Goal: Information Seeking & Learning: Learn about a topic

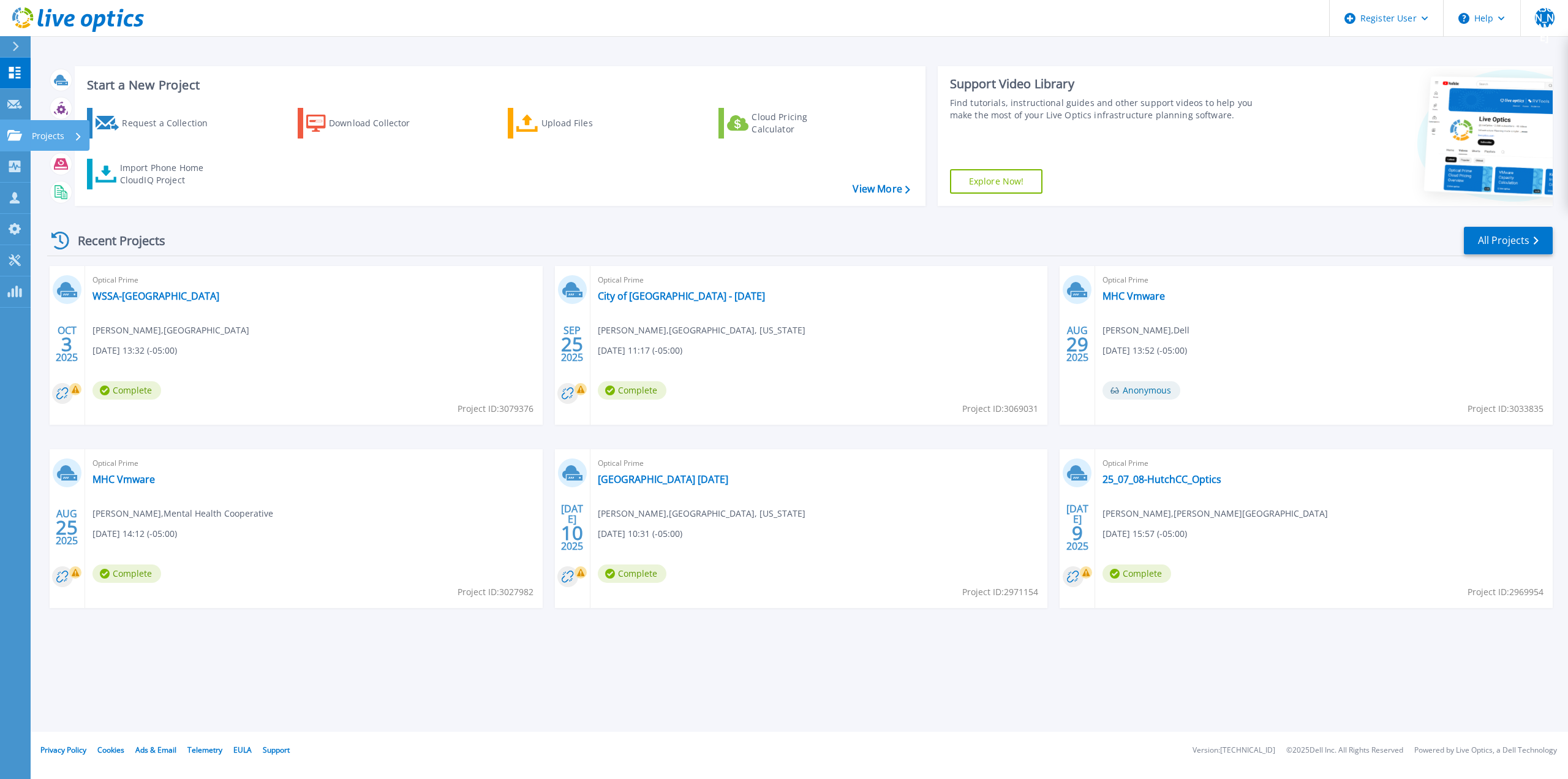
click at [12, 132] on icon at bounding box center [14, 135] width 14 height 10
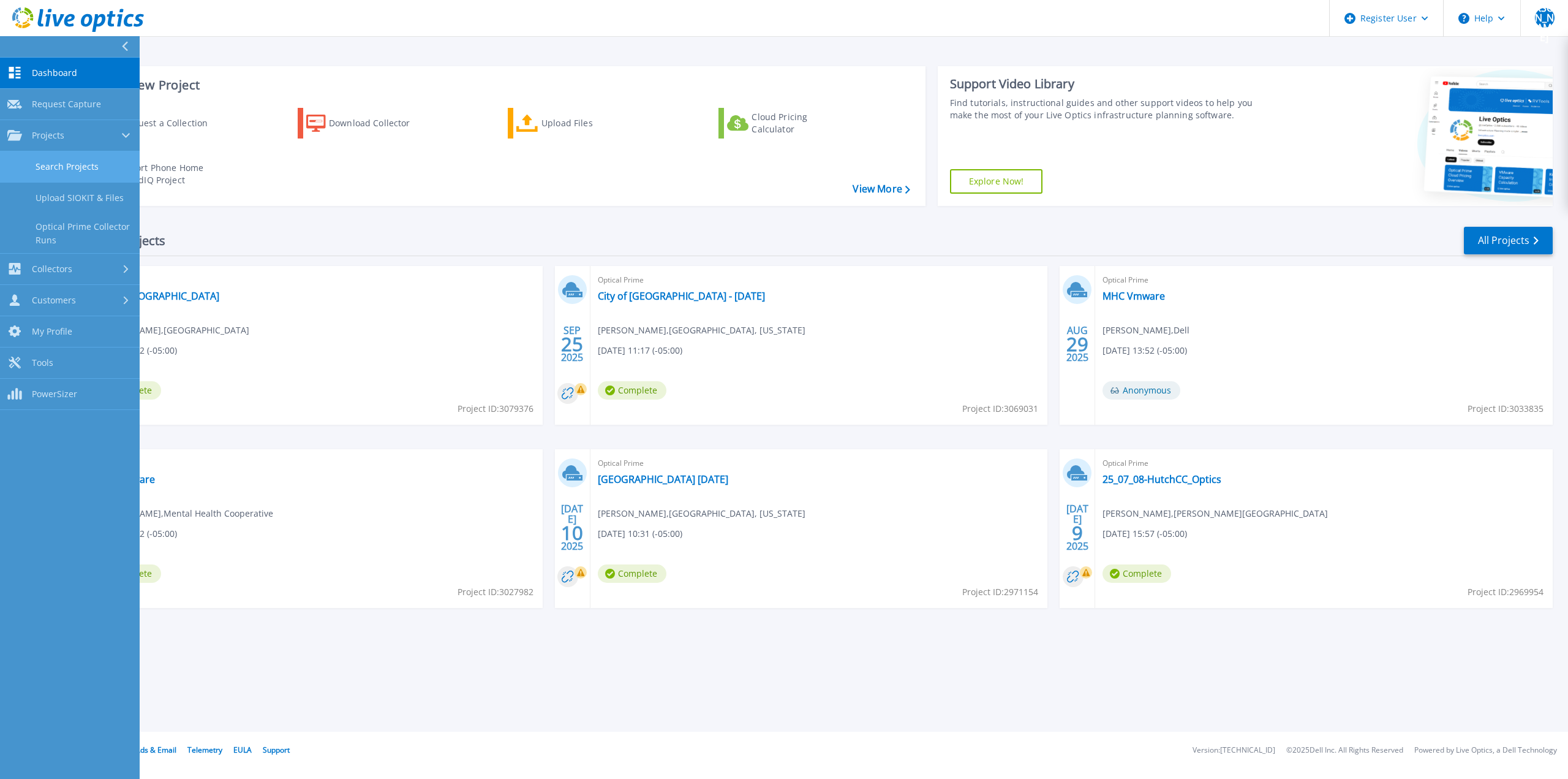
click at [28, 163] on link "Search Projects" at bounding box center [70, 167] width 139 height 31
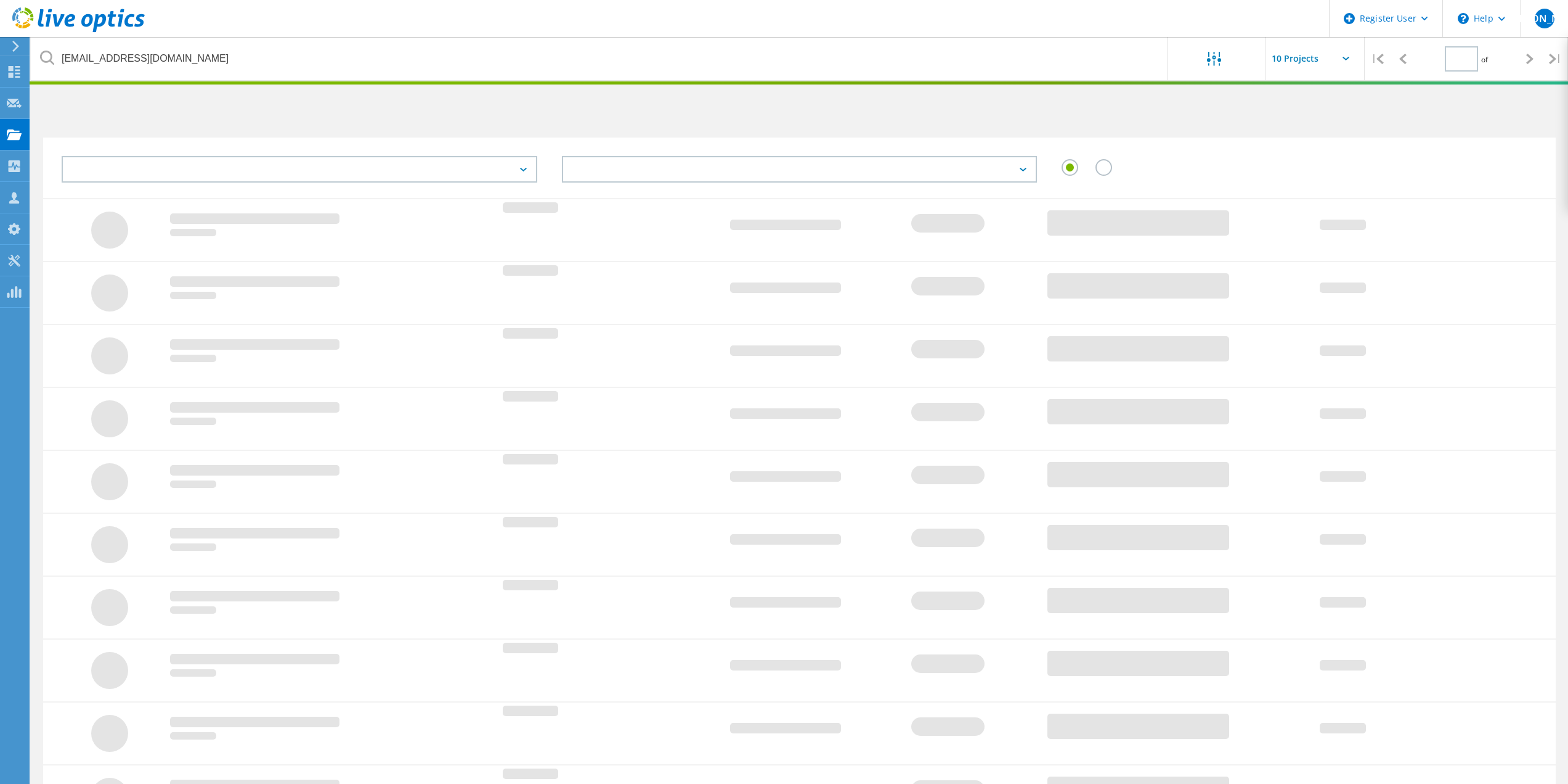
type input "1"
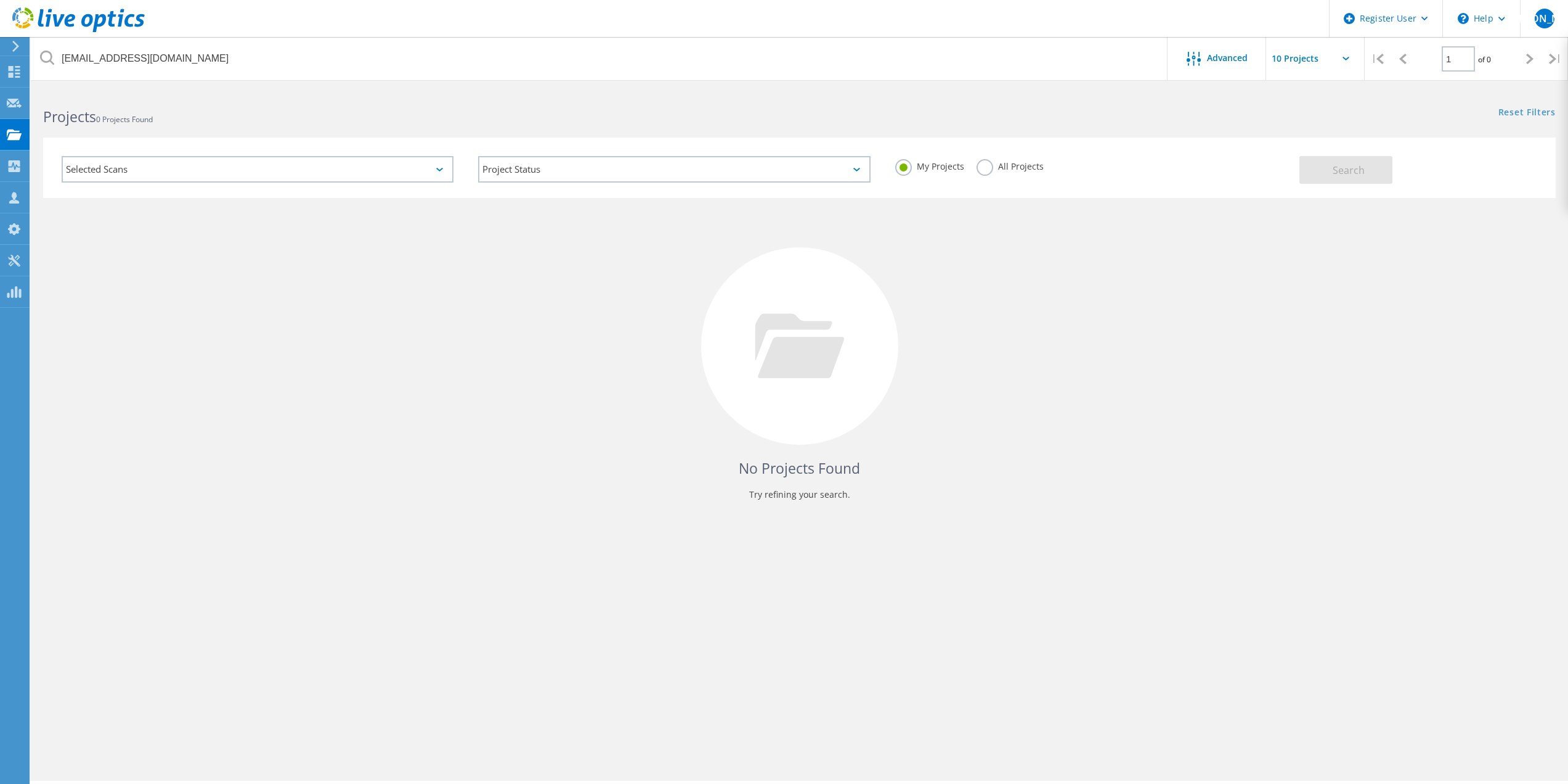
click at [996, 161] on label "All Projects" at bounding box center [1010, 165] width 67 height 12
click at [0, 0] on input "All Projects" at bounding box center [0, 0] width 0 height 0
click at [1320, 165] on button "Search" at bounding box center [1345, 169] width 93 height 27
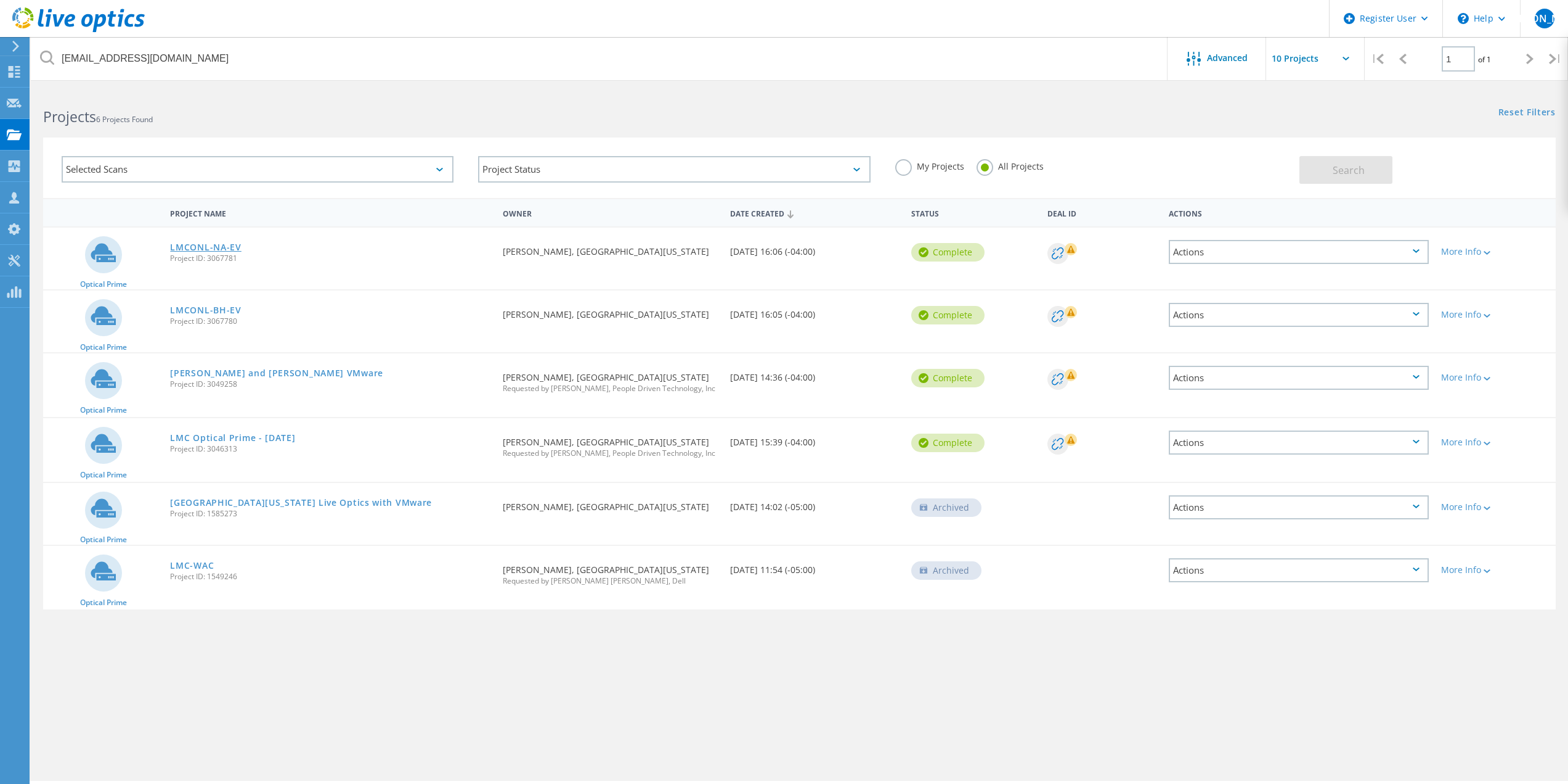
click at [185, 246] on link "LMCONL-NA-EV" at bounding box center [206, 247] width 71 height 9
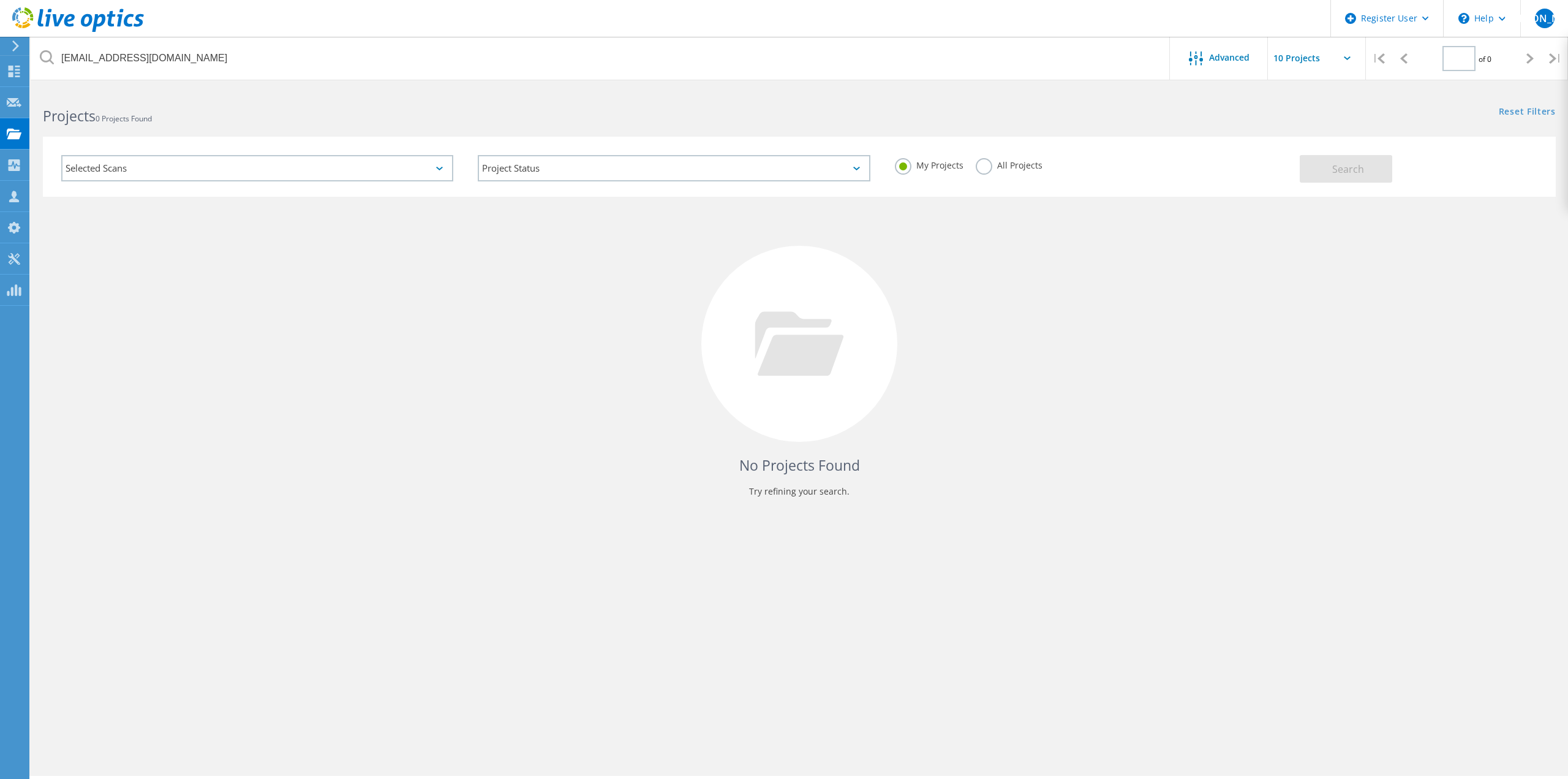
type input "1"
click at [979, 169] on label "All Projects" at bounding box center [1004, 163] width 67 height 12
click at [0, 0] on input "All Projects" at bounding box center [0, 0] width 0 height 0
click at [1314, 178] on button "Search" at bounding box center [1337, 168] width 92 height 27
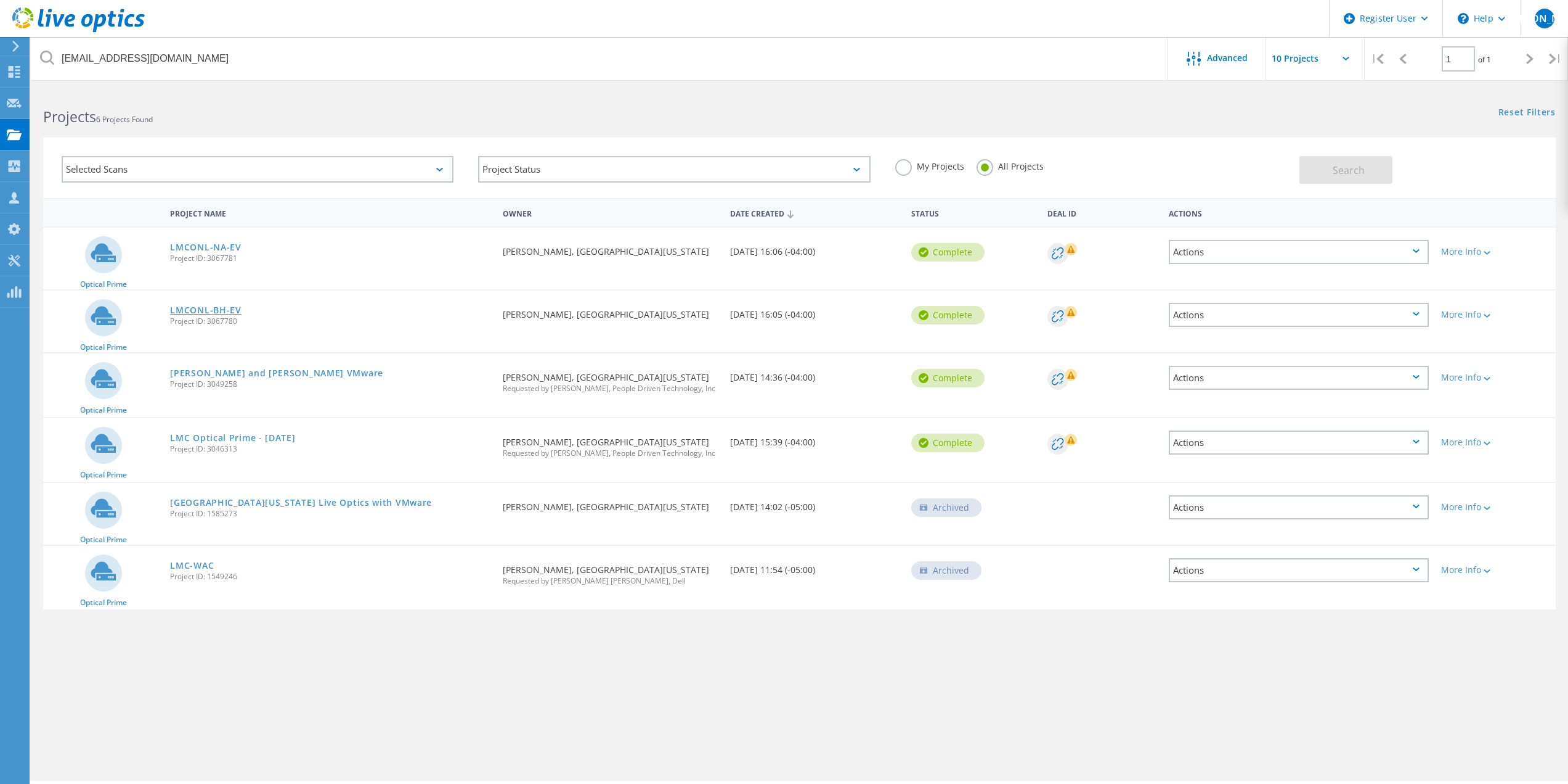
click at [200, 307] on link "LMCONL-BH-EV" at bounding box center [206, 310] width 71 height 9
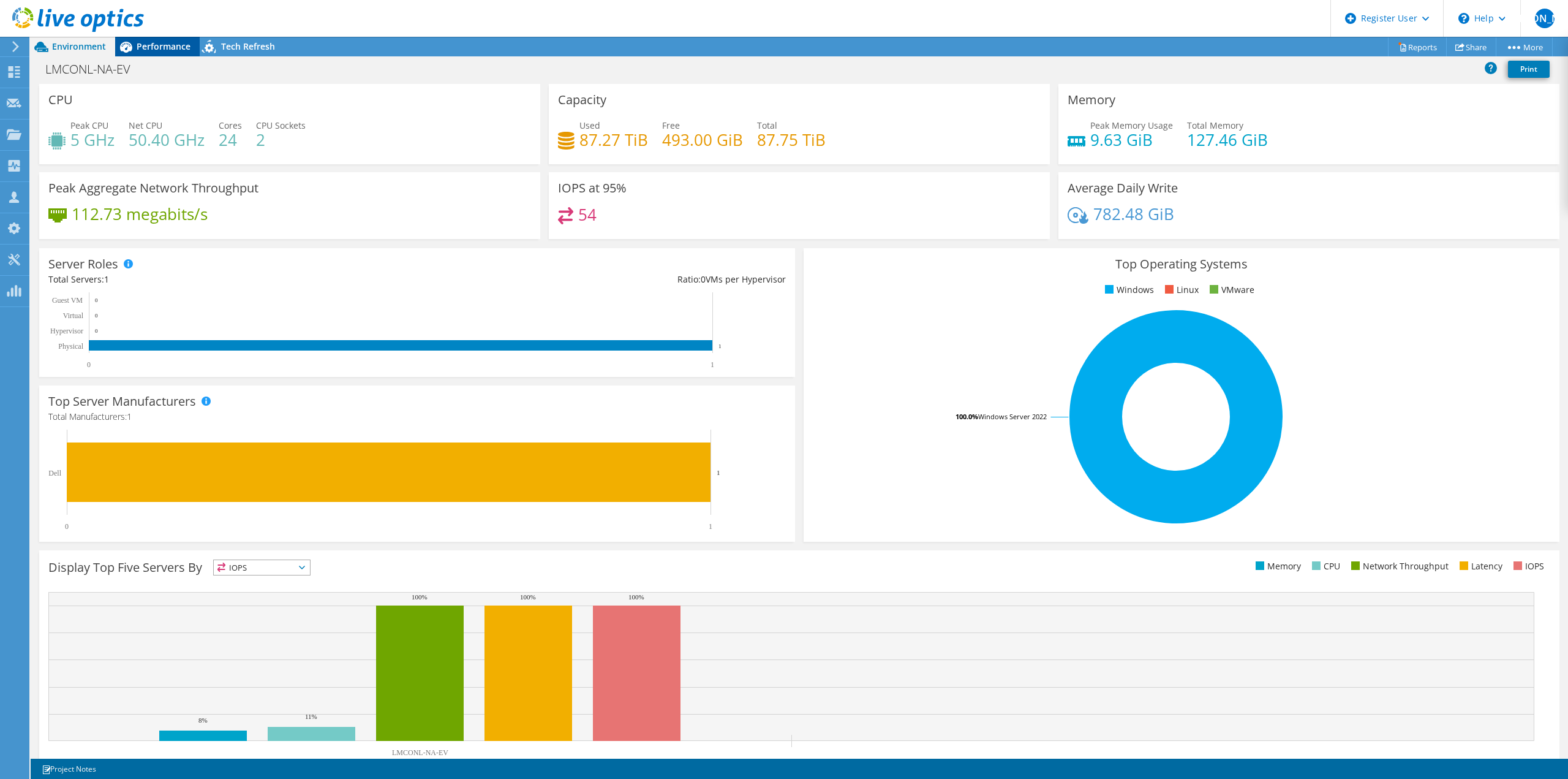
click at [151, 42] on span "Performance" at bounding box center [163, 46] width 54 height 12
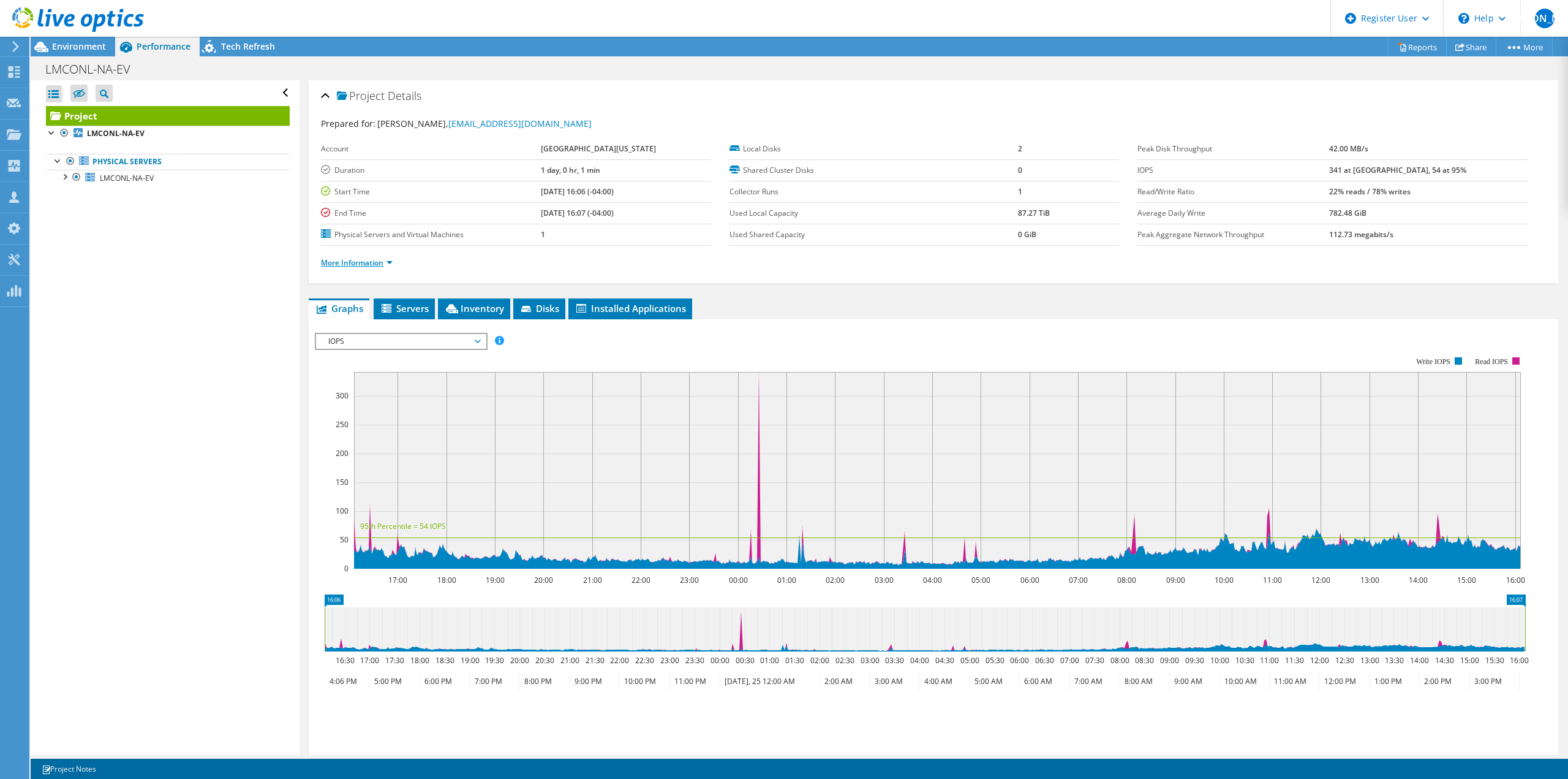
click at [363, 264] on link "More Information" at bounding box center [357, 262] width 71 height 10
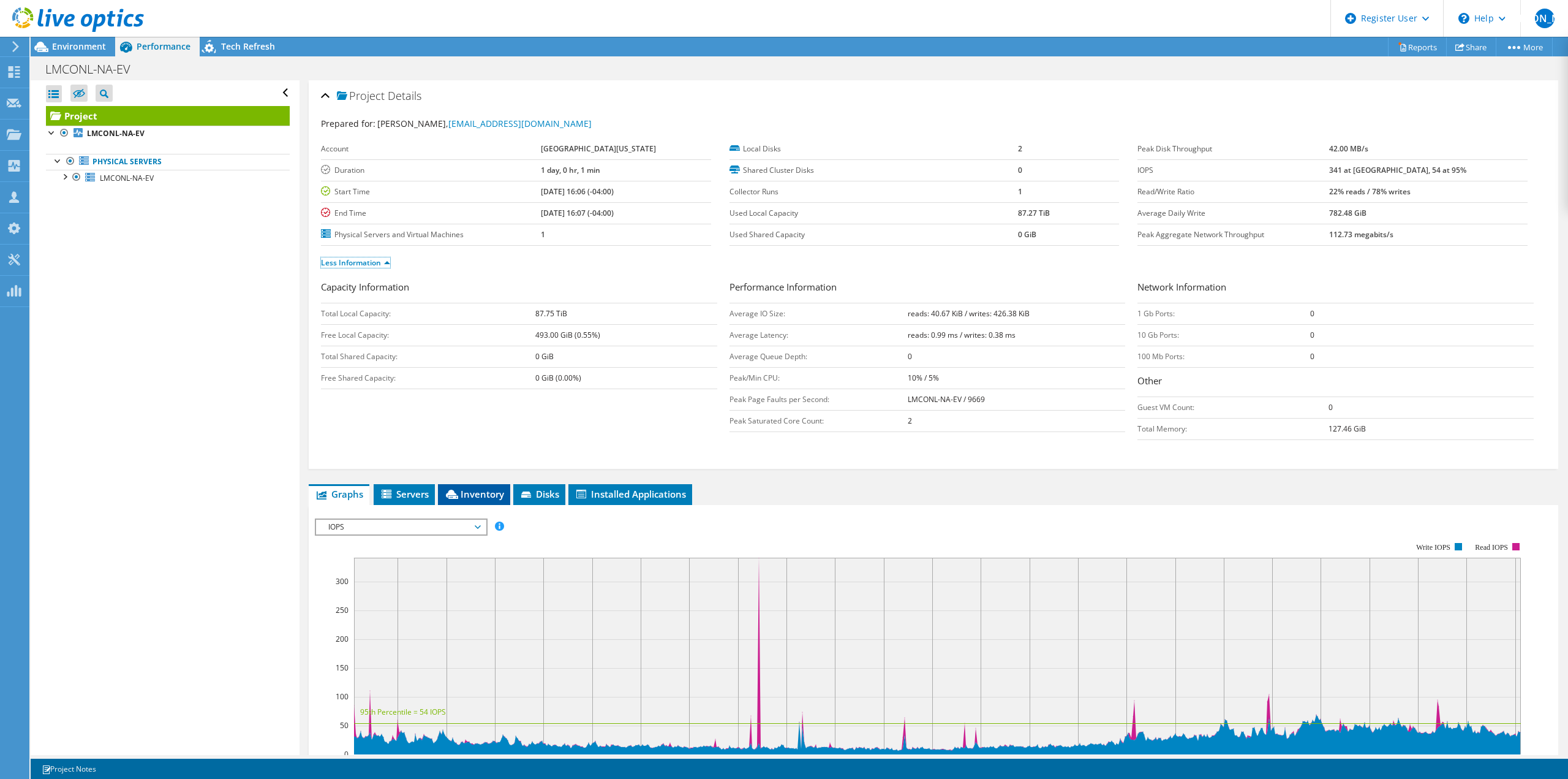
scroll to position [61, 0]
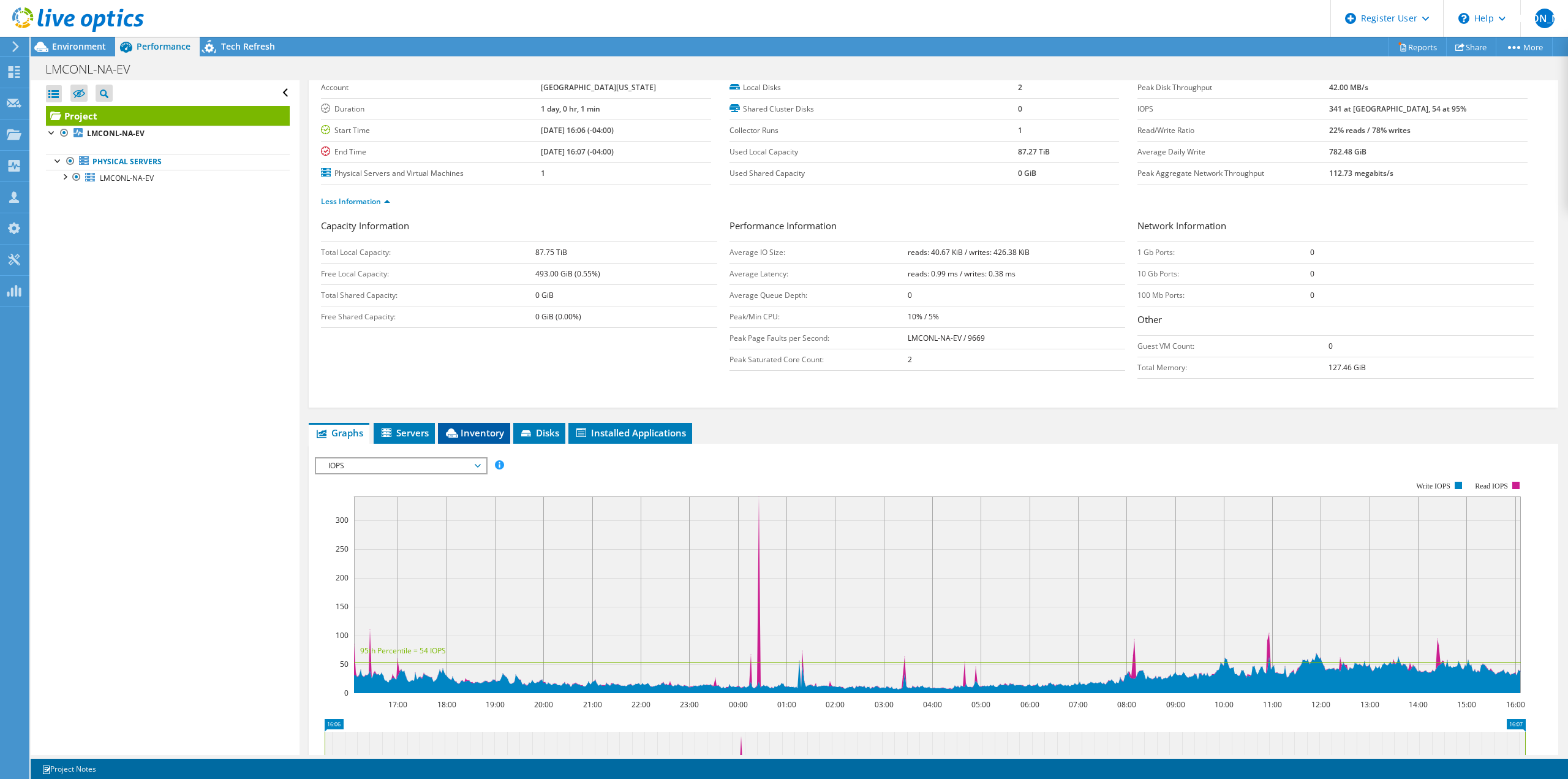
click at [482, 430] on span "Inventory" at bounding box center [474, 432] width 60 height 12
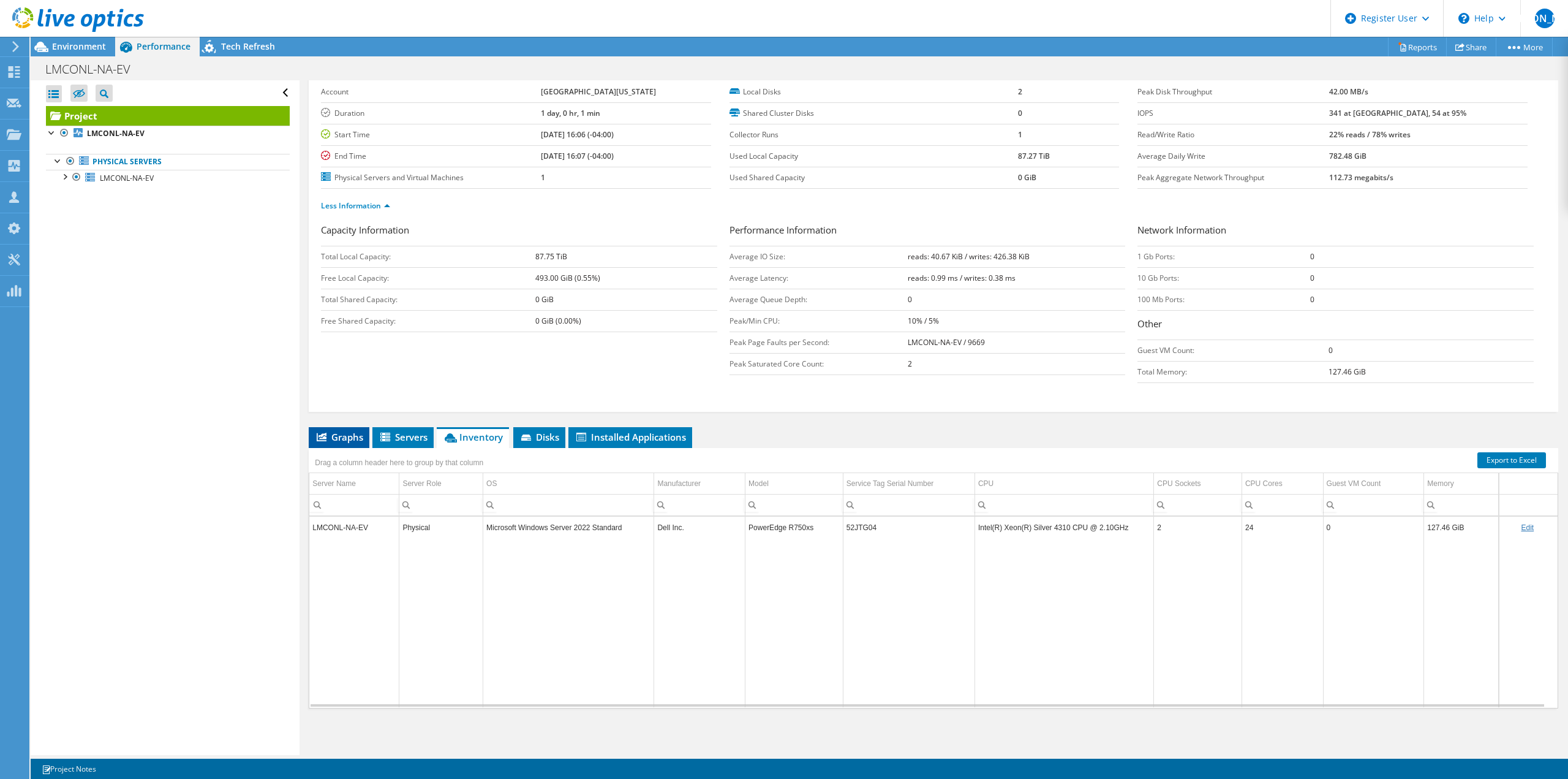
click at [349, 442] on span "Graphs" at bounding box center [339, 436] width 48 height 12
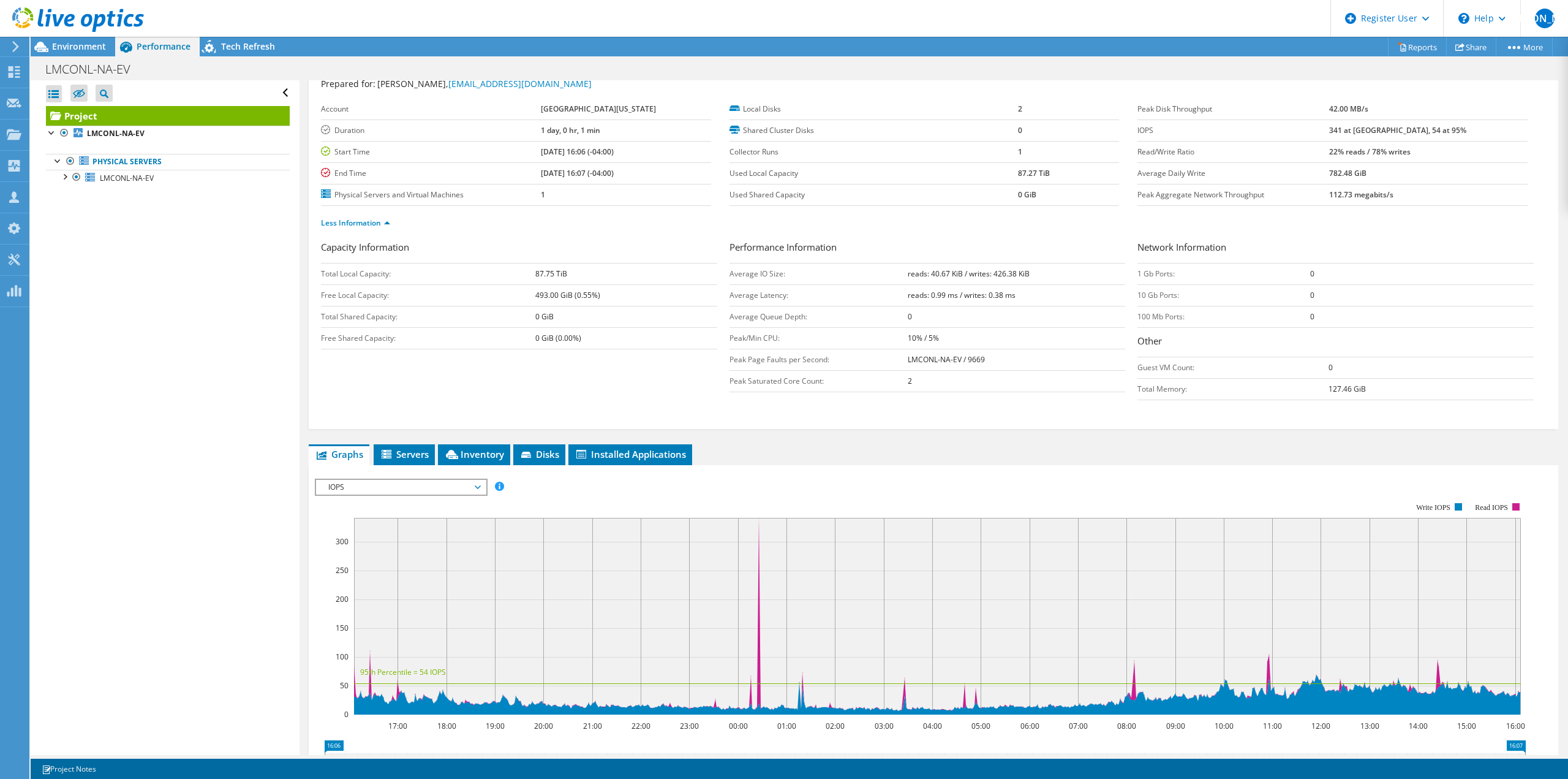
scroll to position [61, 0]
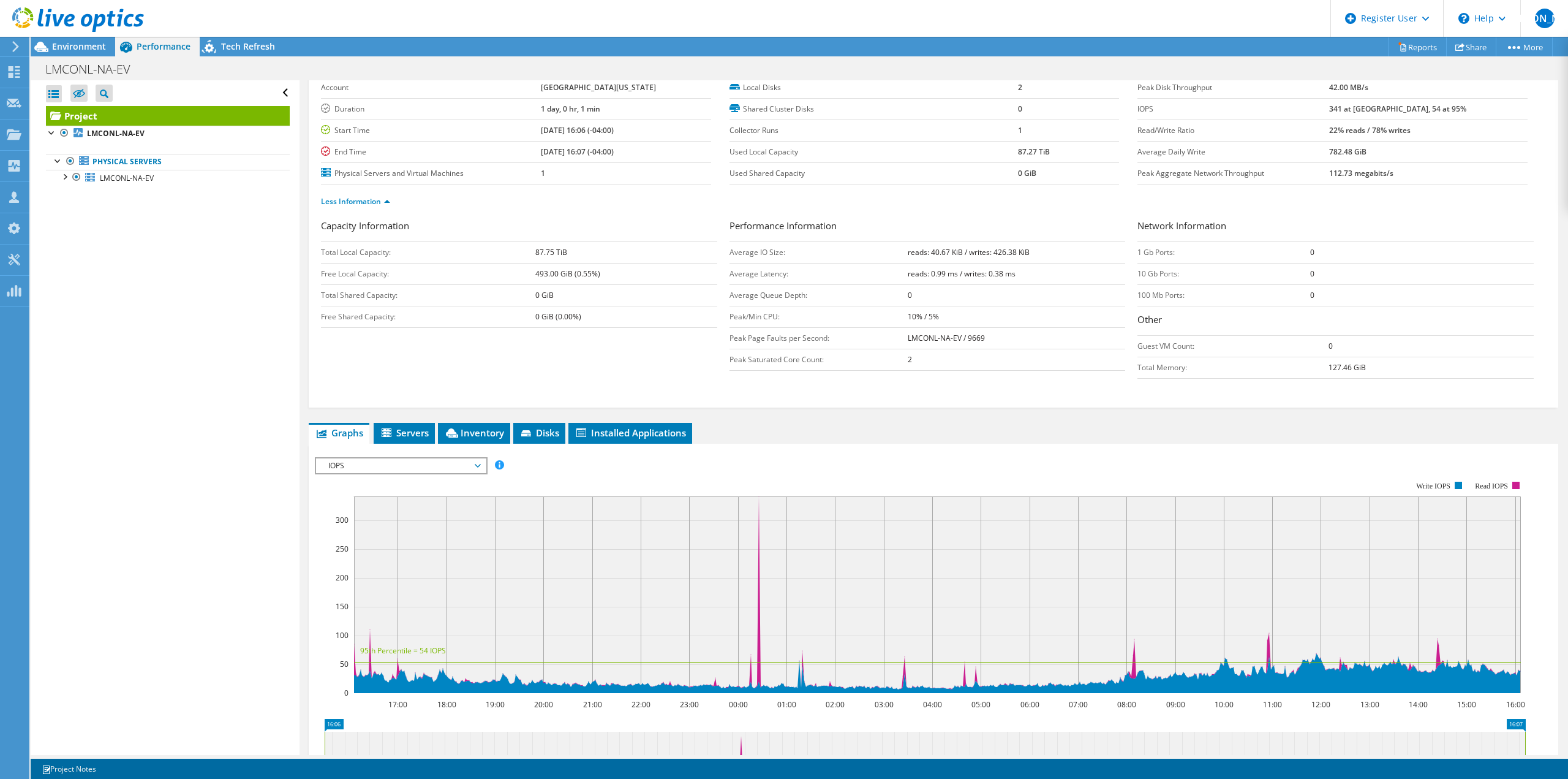
click at [405, 462] on span "IOPS" at bounding box center [401, 466] width 157 height 14
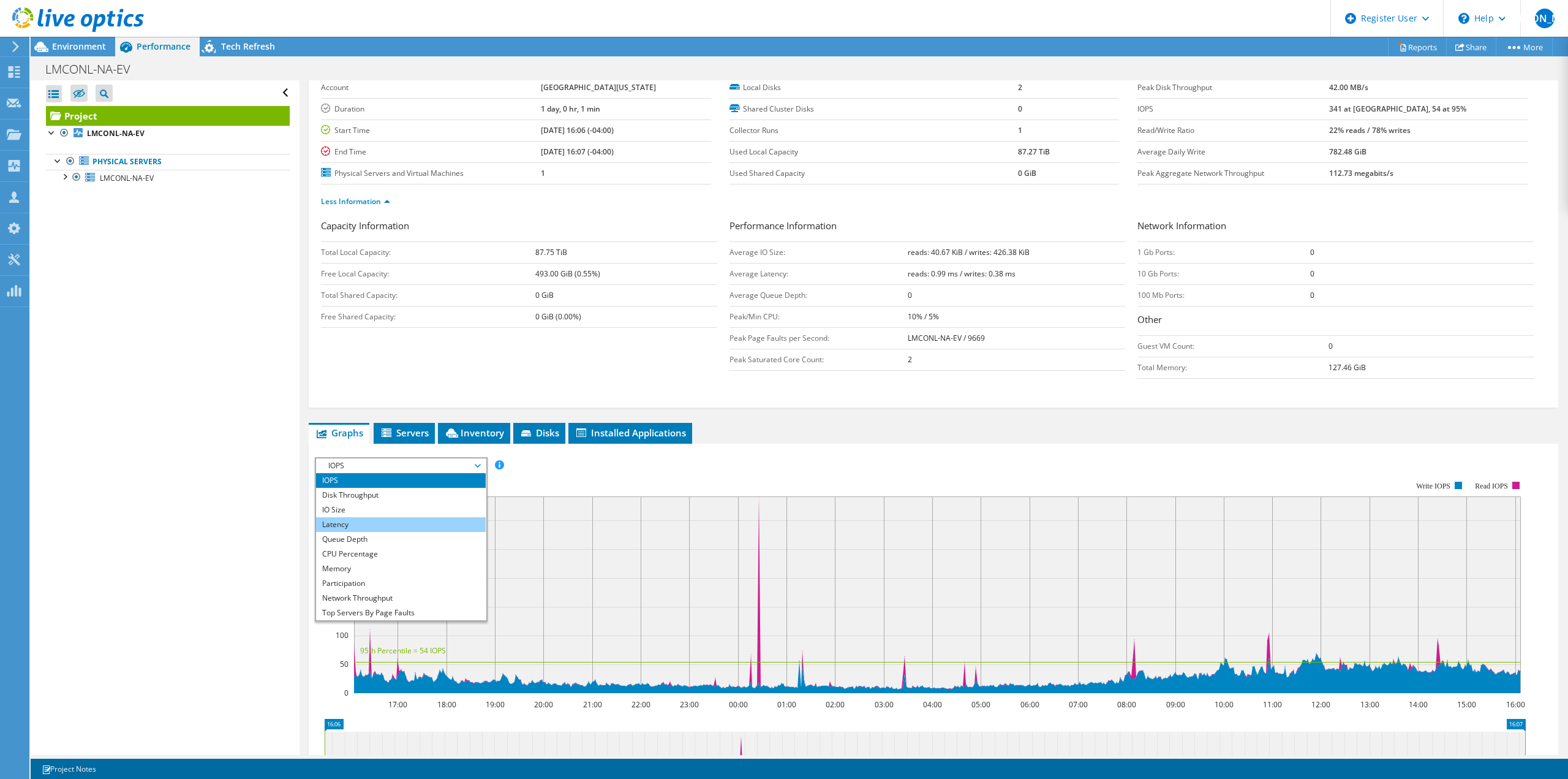
click at [401, 526] on li "Latency" at bounding box center [401, 524] width 170 height 14
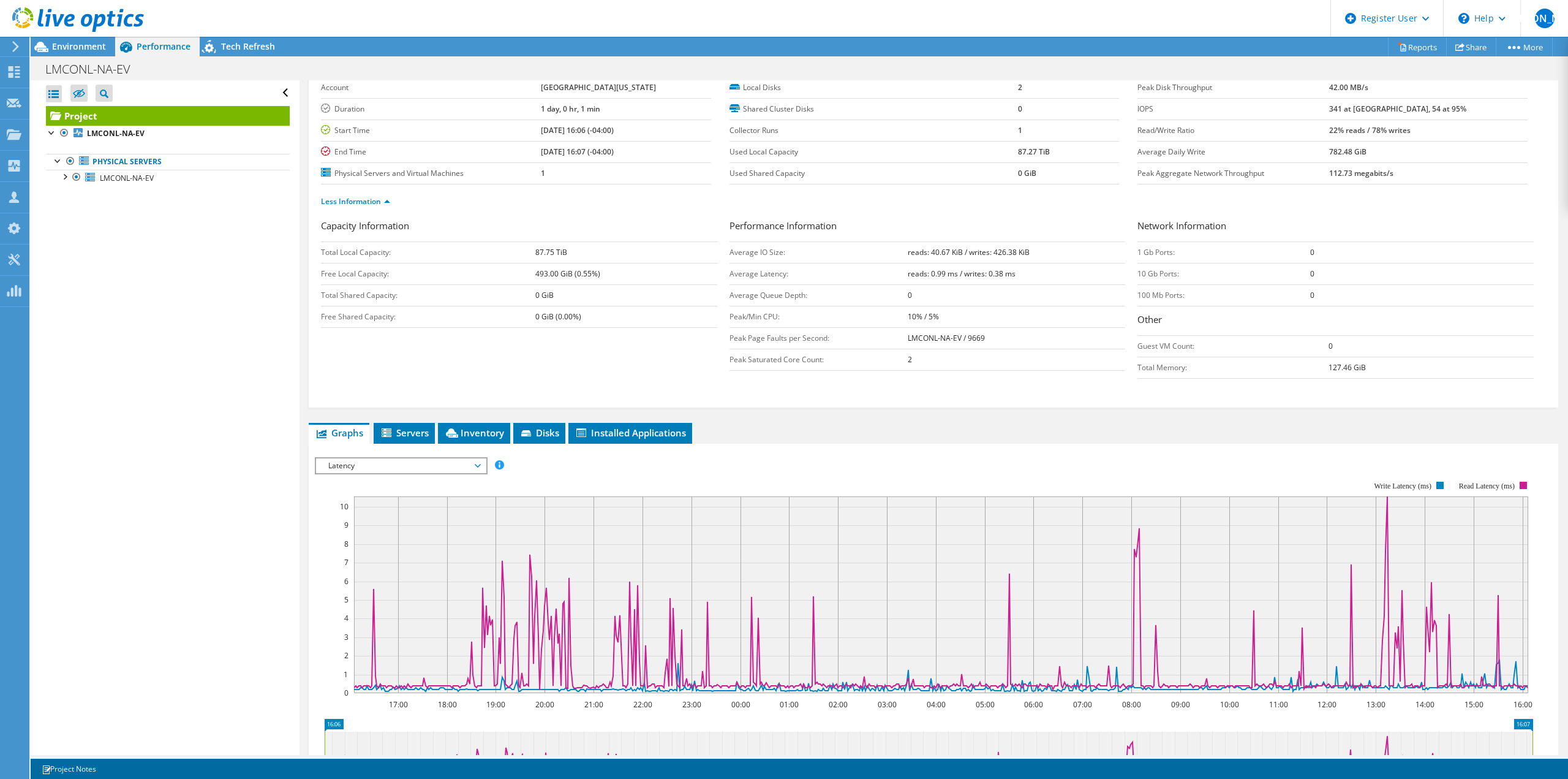
click at [386, 463] on span "Latency" at bounding box center [401, 466] width 157 height 14
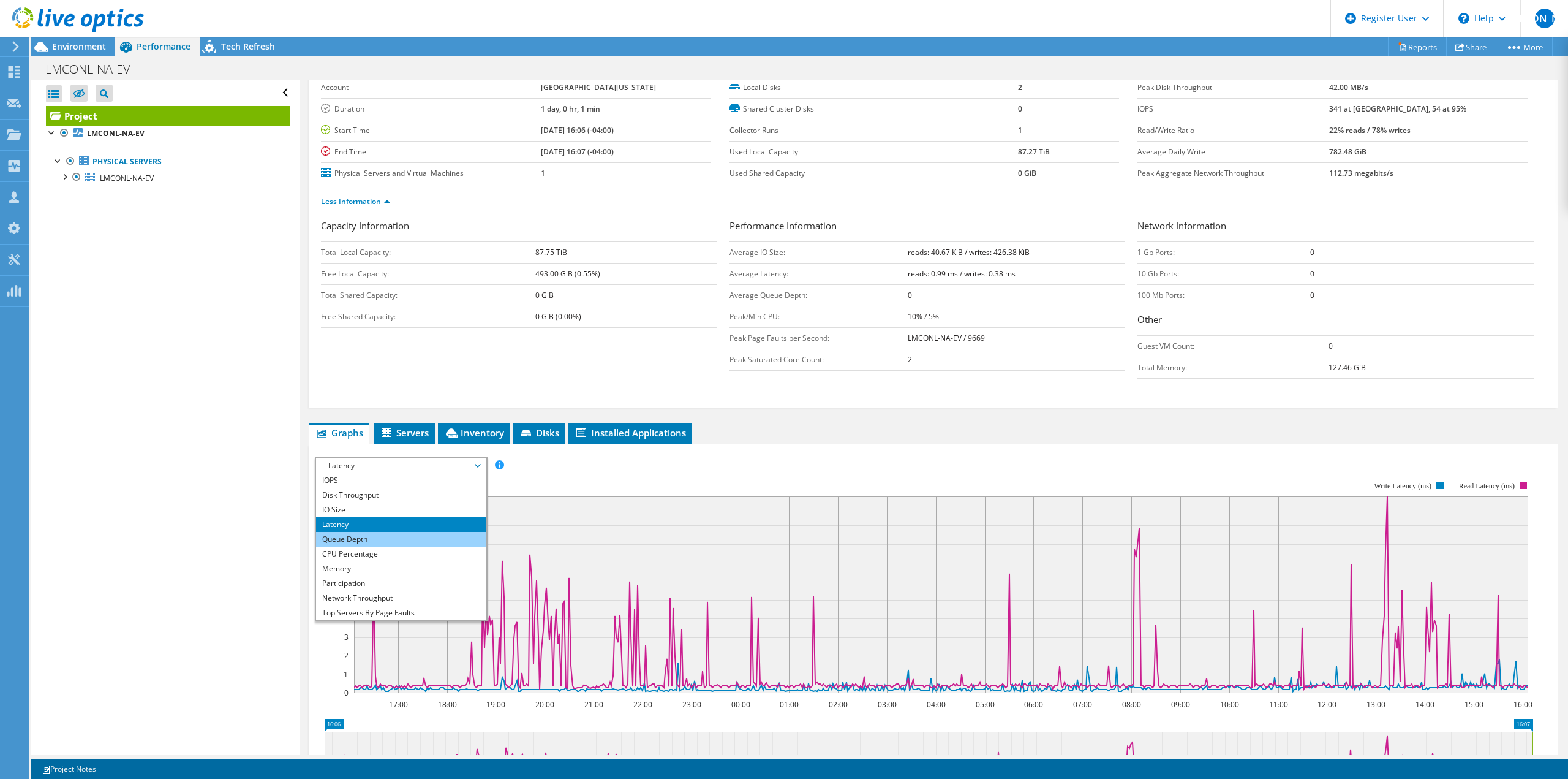
click at [383, 545] on li "Queue Depth" at bounding box center [401, 539] width 170 height 14
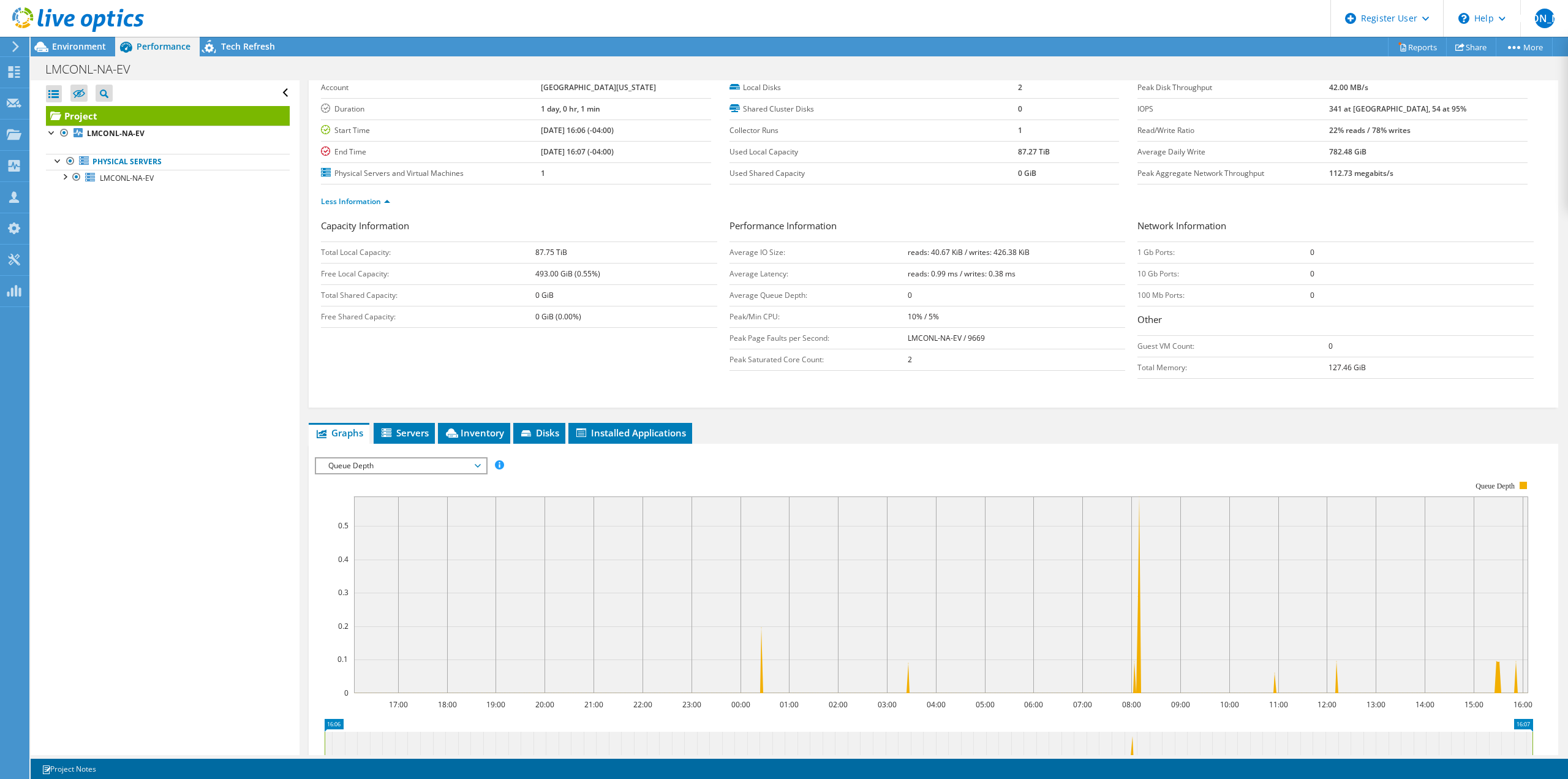
click at [363, 474] on div "Queue Depth IOPS Disk Throughput IO Size Latency Queue Depth CPU Percentage Mem…" at bounding box center [401, 465] width 173 height 17
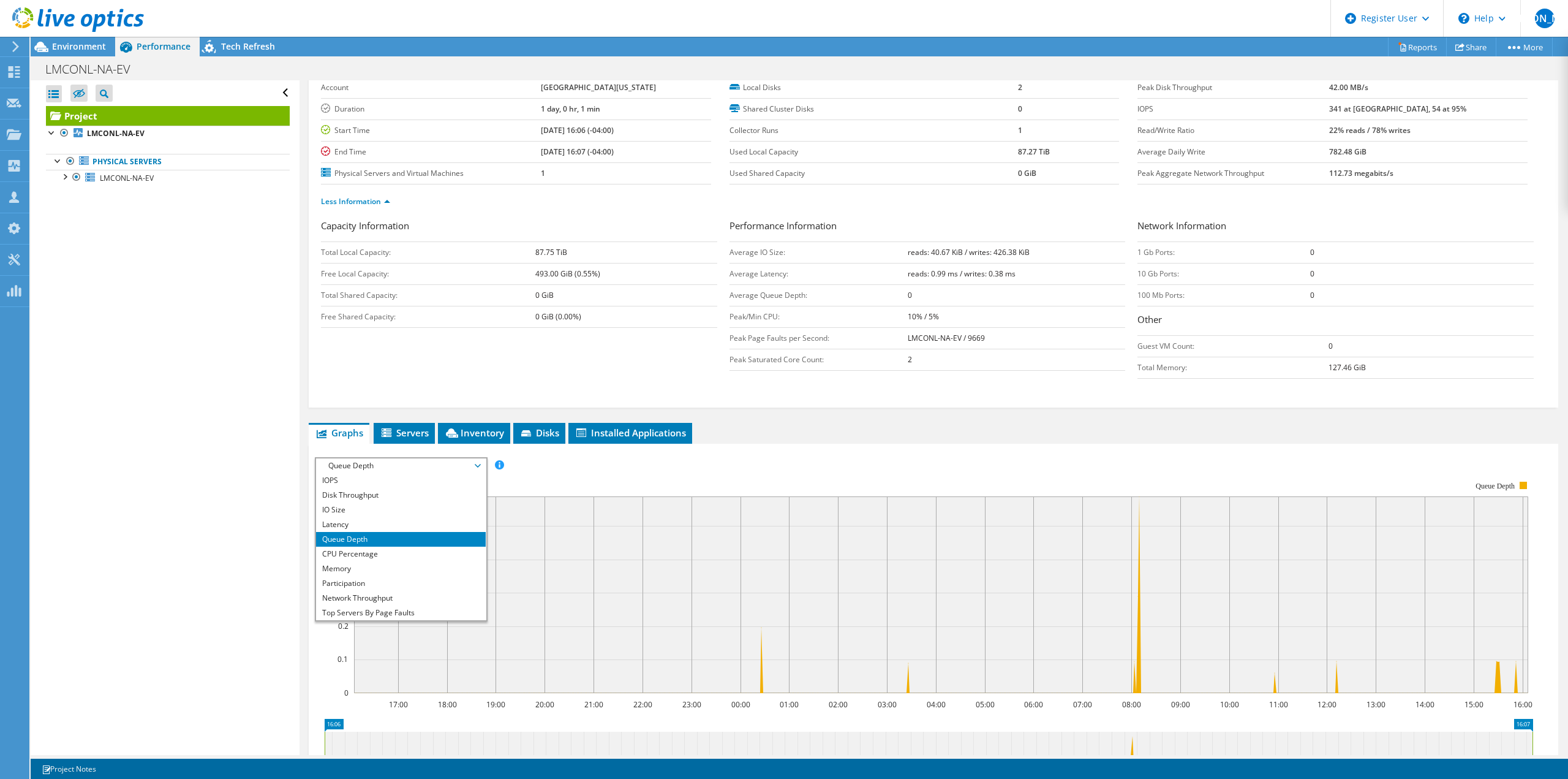
scroll to position [44, 0]
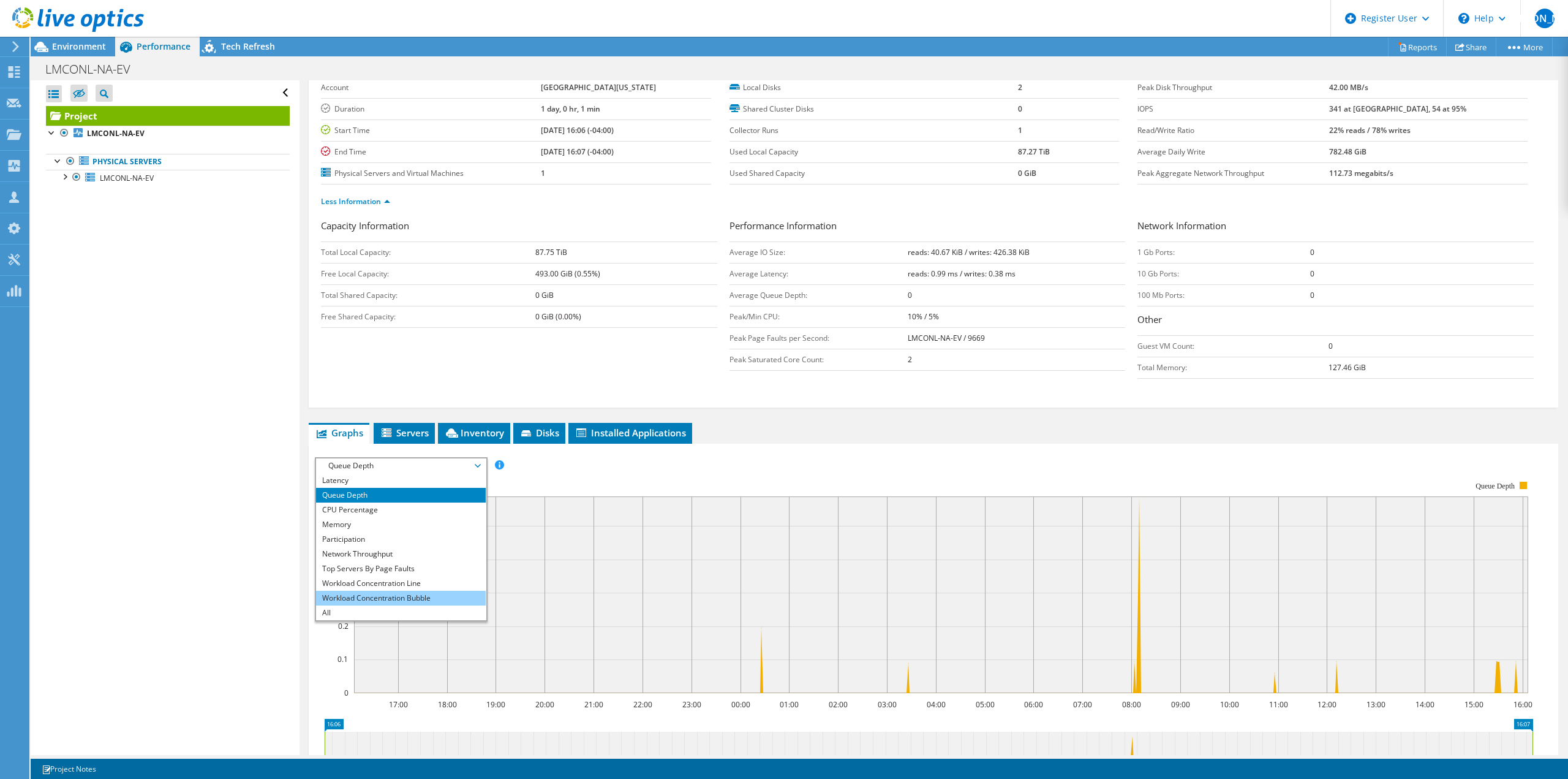
click at [385, 598] on li "Workload Concentration Bubble" at bounding box center [401, 598] width 170 height 14
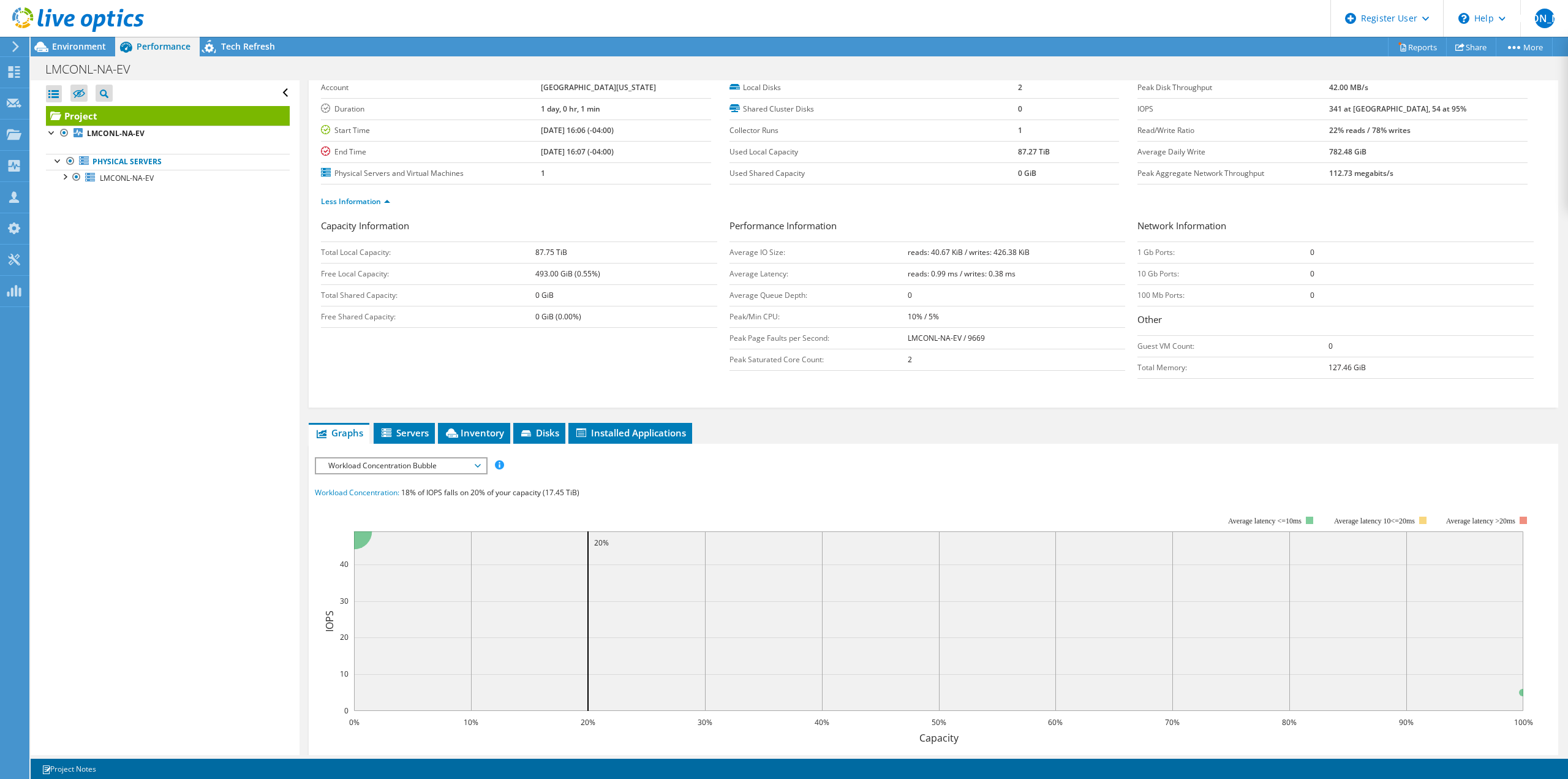
click at [376, 472] on span "Workload Concentration Bubble" at bounding box center [401, 466] width 157 height 14
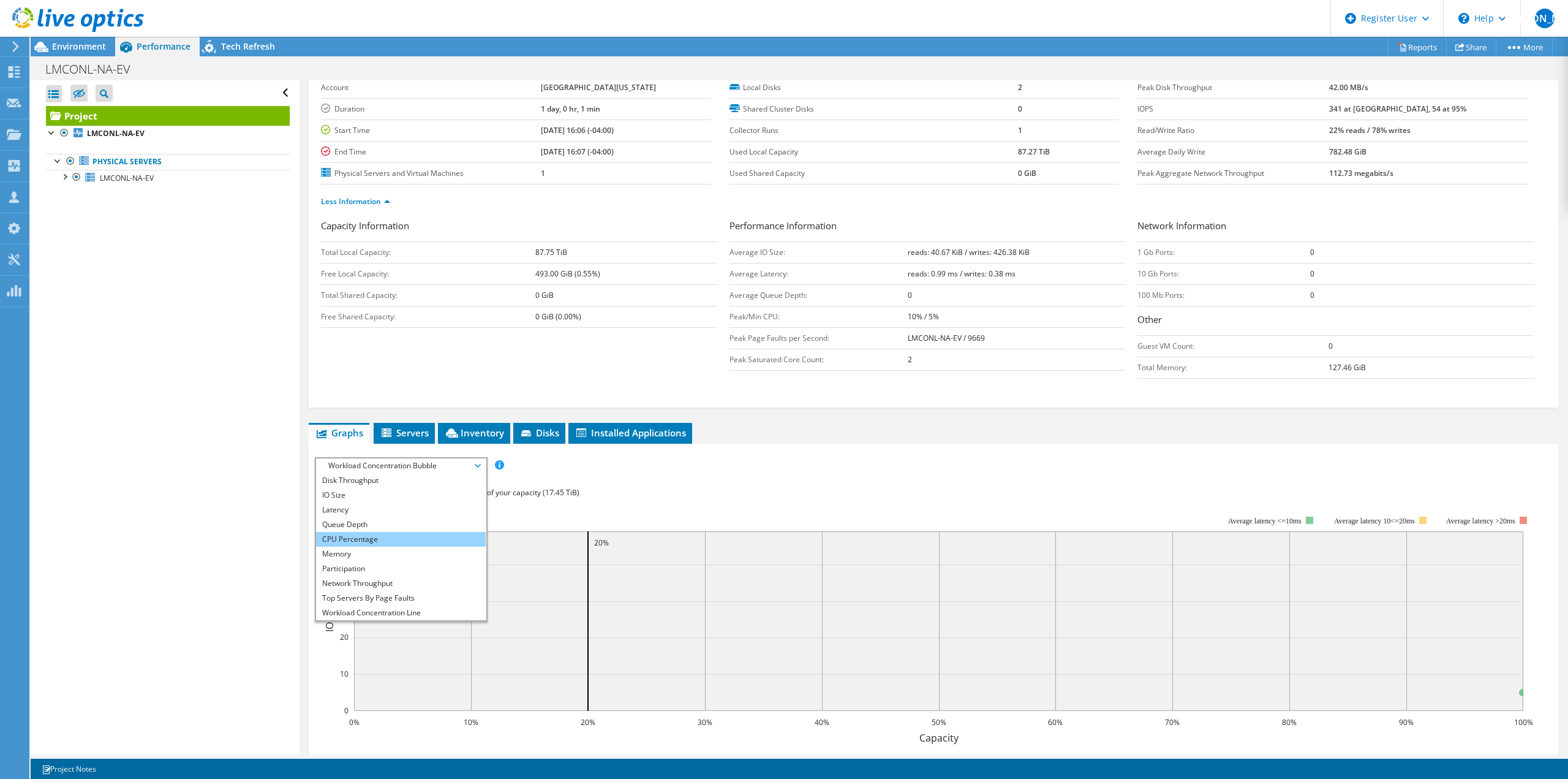
scroll to position [0, 0]
click at [370, 482] on li "IOPS" at bounding box center [401, 480] width 170 height 14
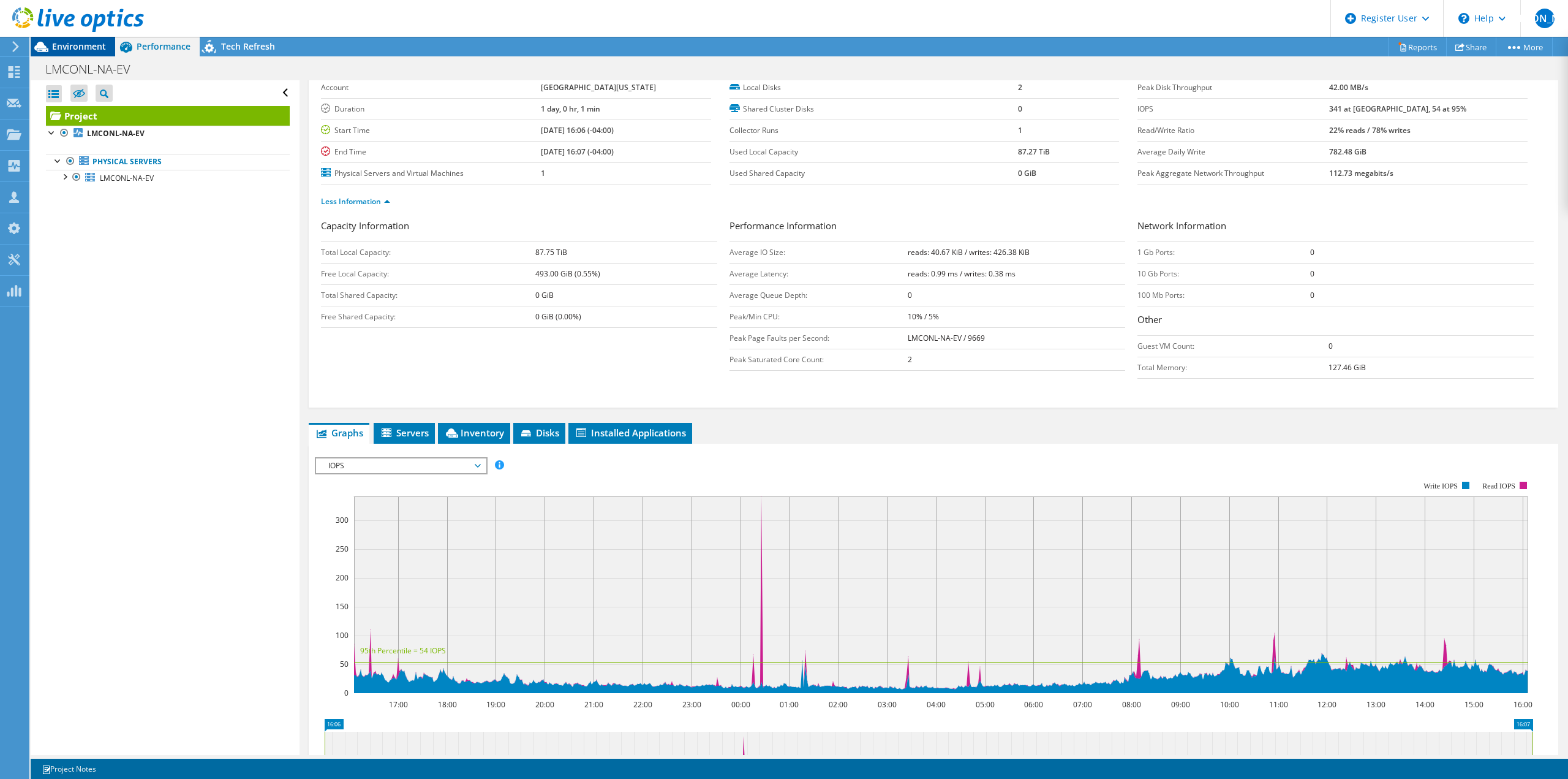
click at [63, 45] on span "Environment" at bounding box center [79, 46] width 54 height 12
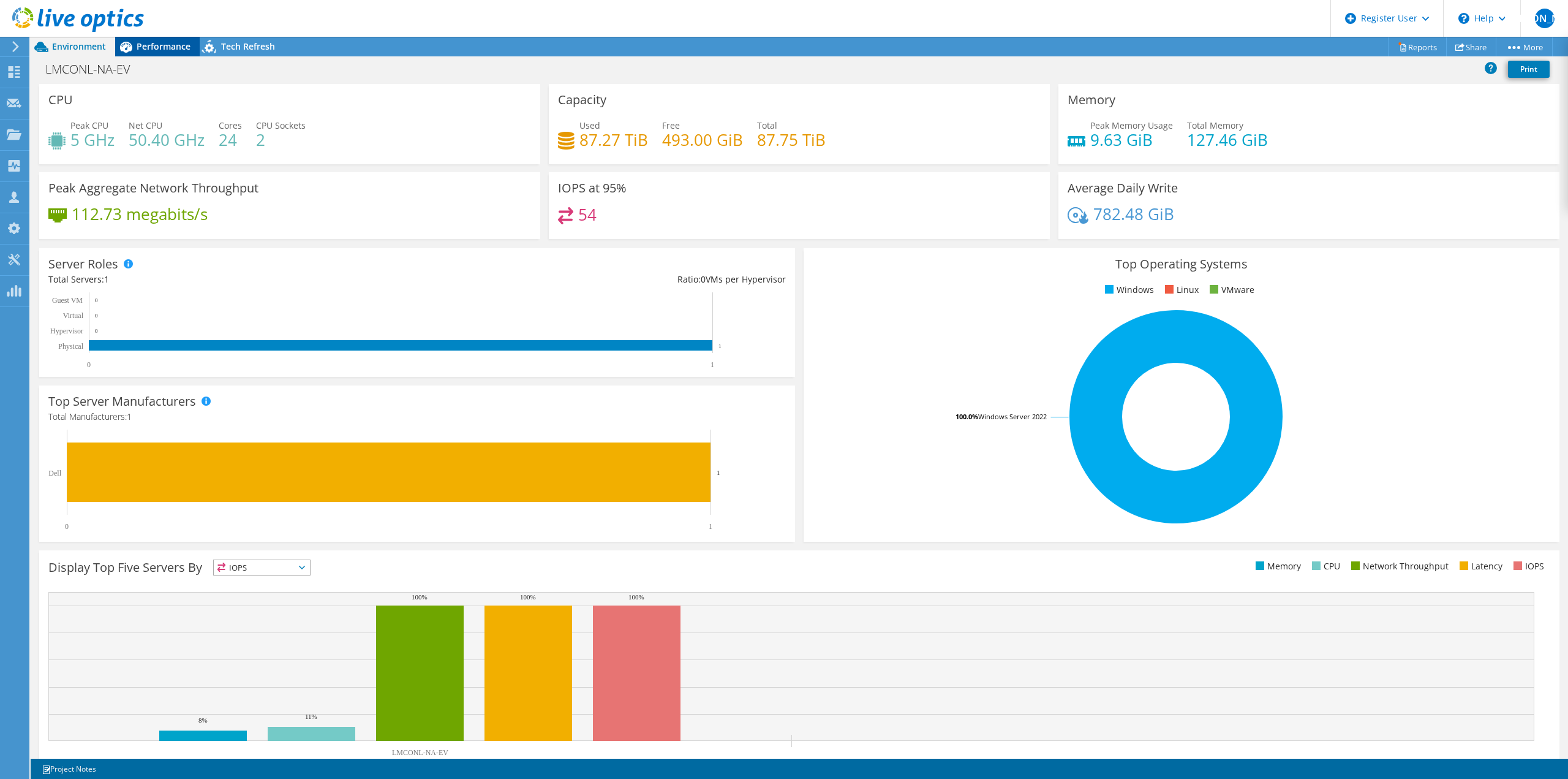
click at [167, 43] on span "Performance" at bounding box center [163, 46] width 54 height 12
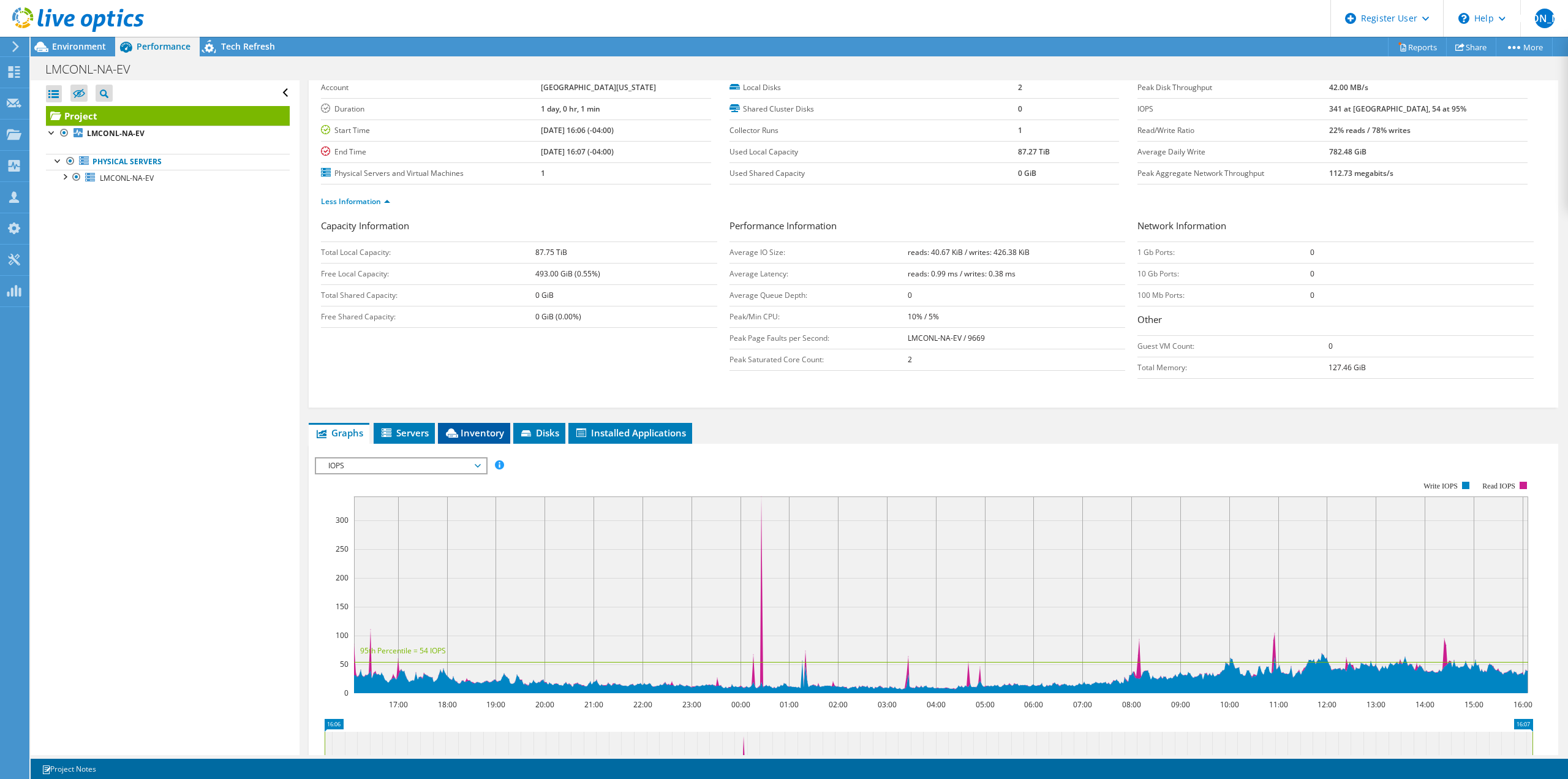
click at [488, 437] on span "Inventory" at bounding box center [474, 432] width 60 height 12
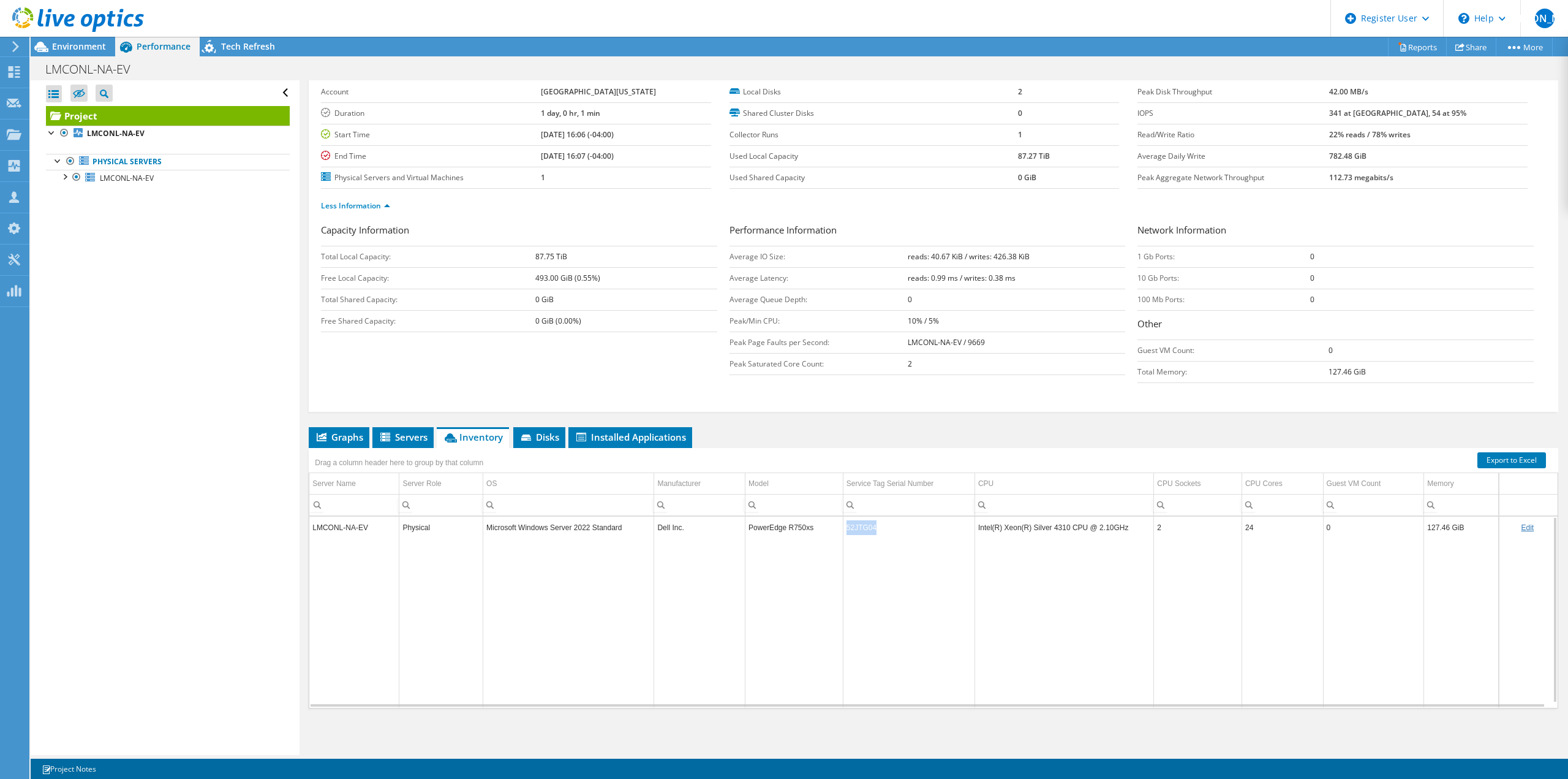
copy td "52JTG04"
drag, startPoint x: 881, startPoint y: 527, endPoint x: 844, endPoint y: 531, distance: 37.2
click at [844, 531] on td "52JTG04" at bounding box center [909, 527] width 131 height 22
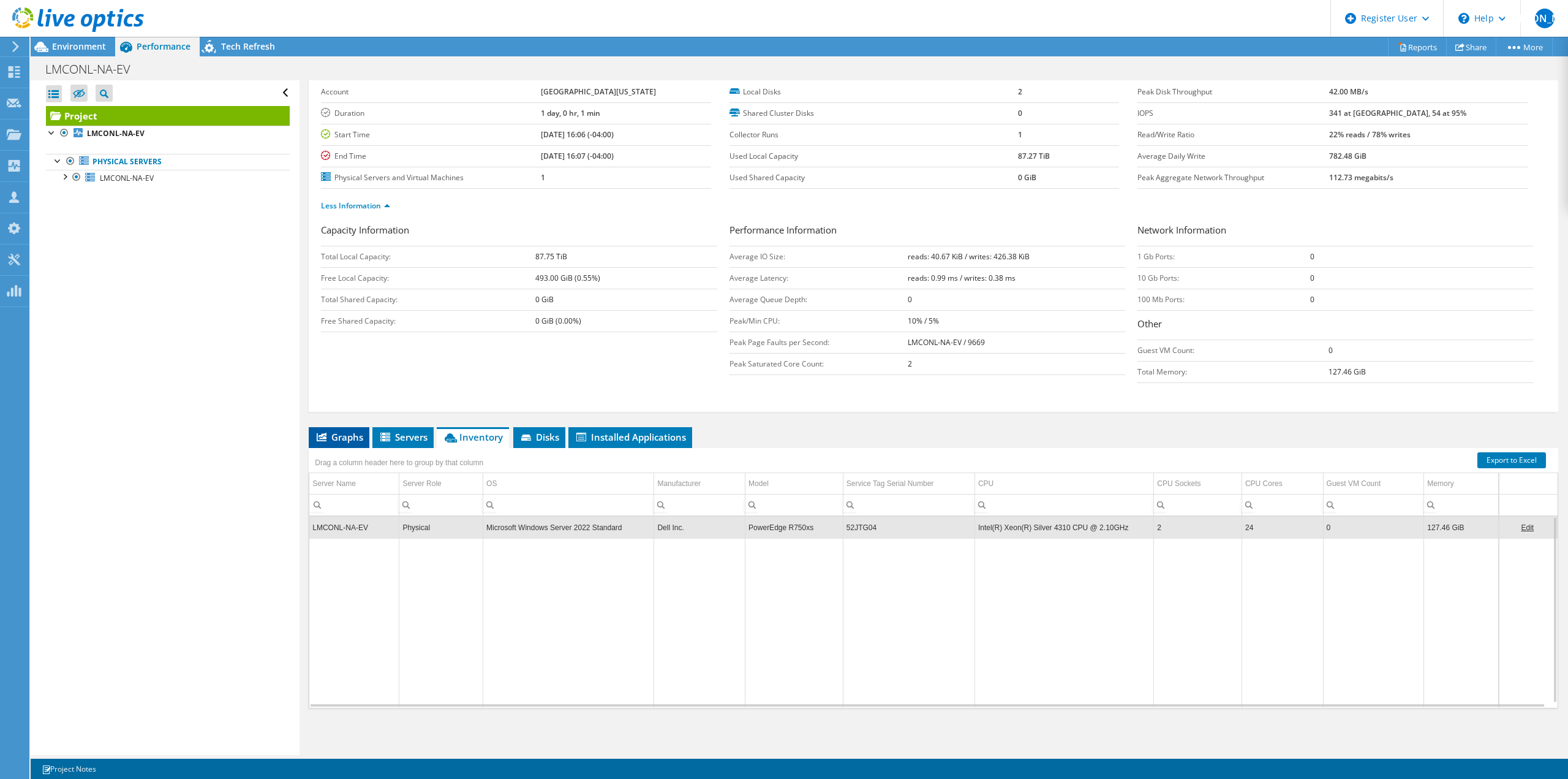
click at [342, 433] on span "Graphs" at bounding box center [339, 436] width 48 height 12
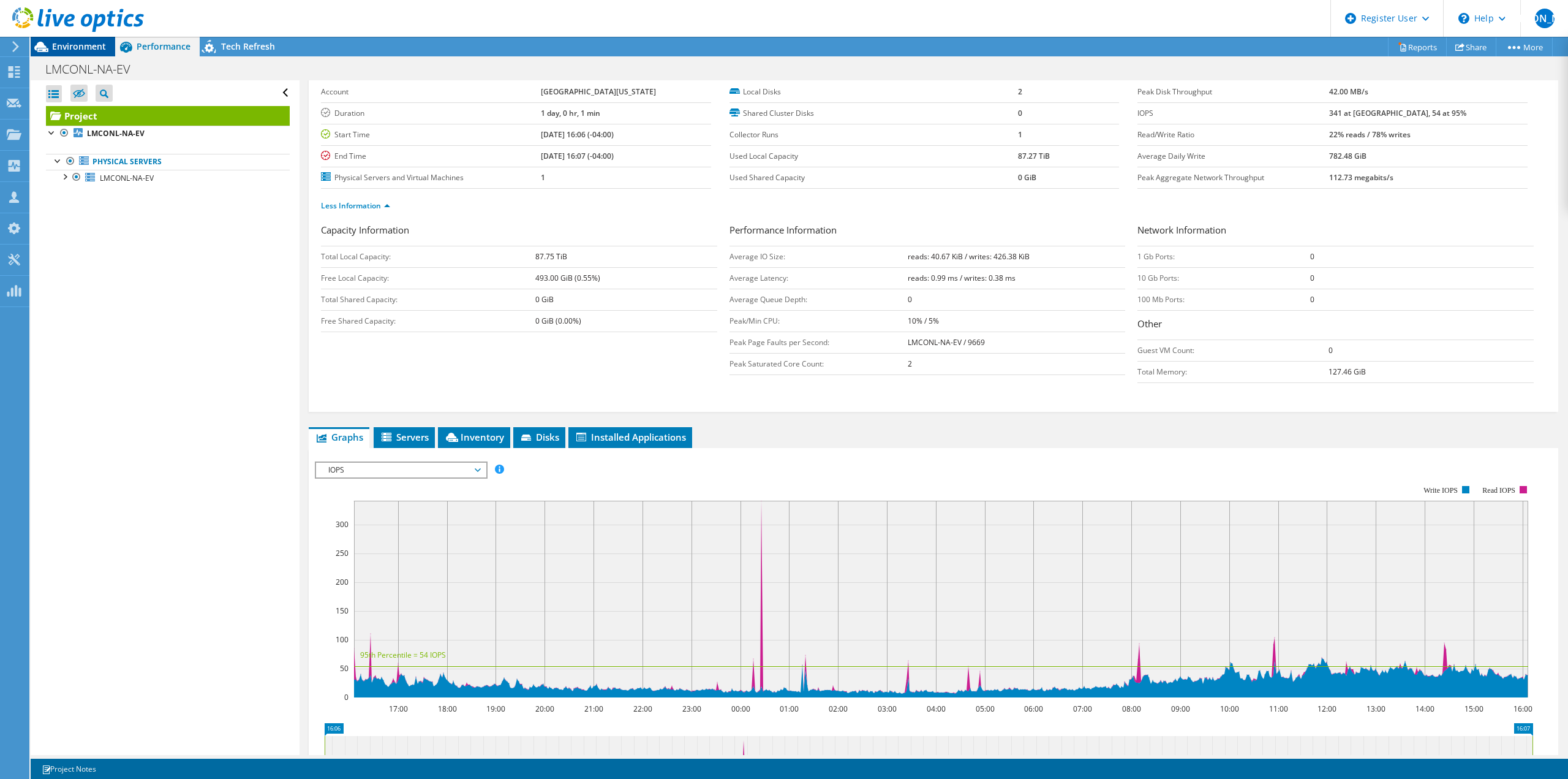
click at [62, 42] on span "Environment" at bounding box center [79, 46] width 54 height 12
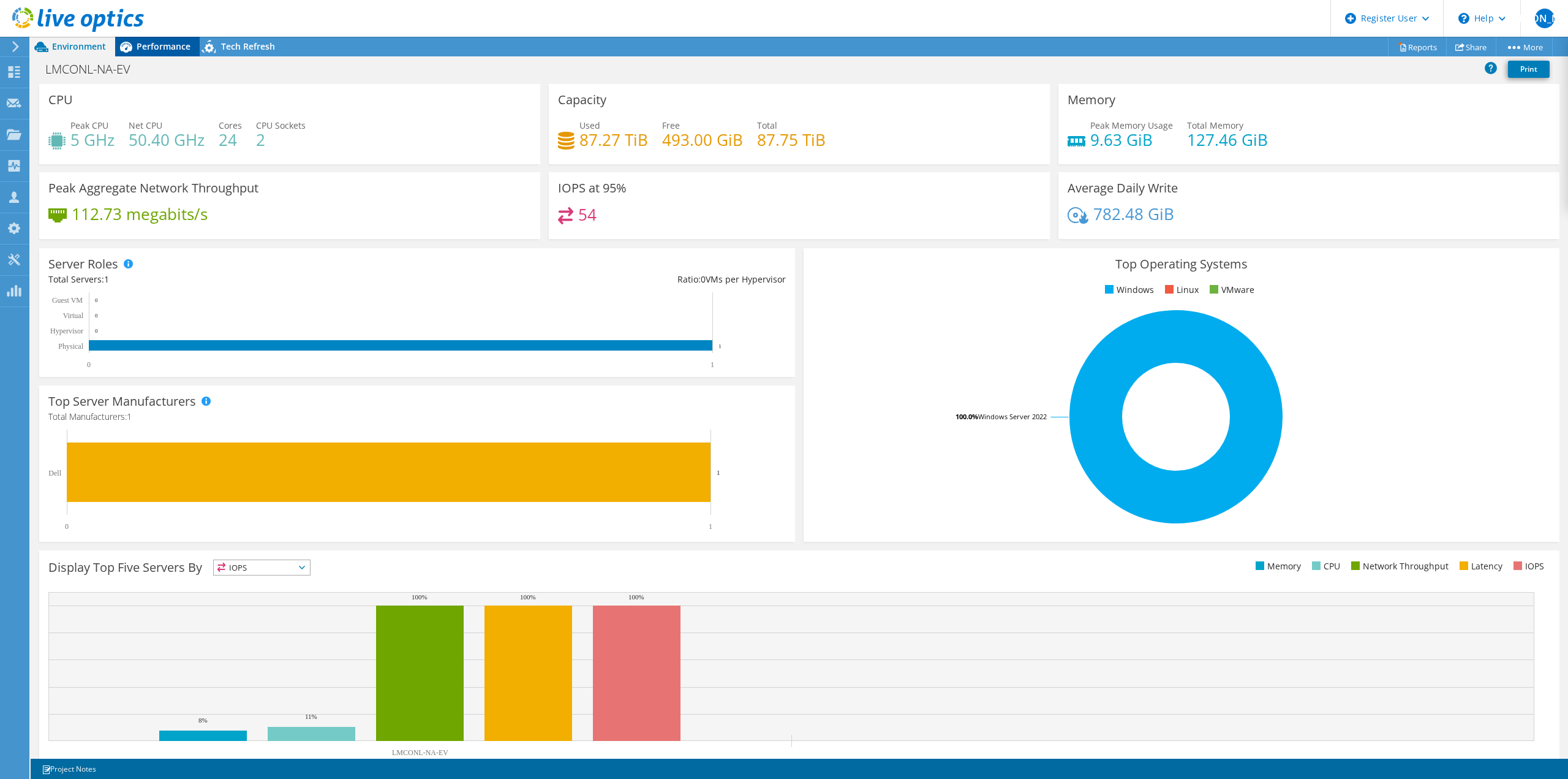
click at [154, 53] on div "Performance" at bounding box center [157, 46] width 84 height 19
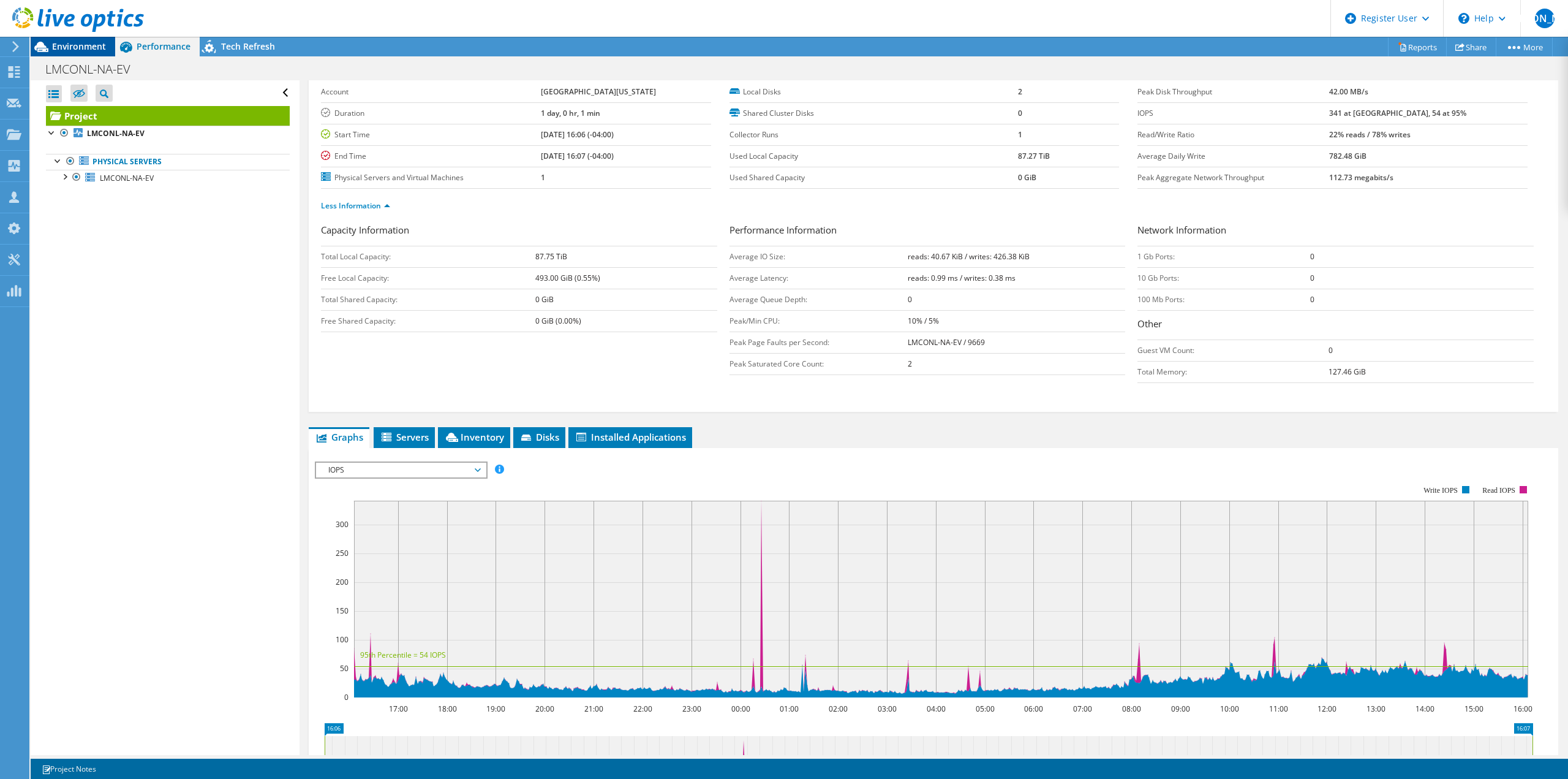
click at [76, 43] on span "Environment" at bounding box center [79, 46] width 54 height 12
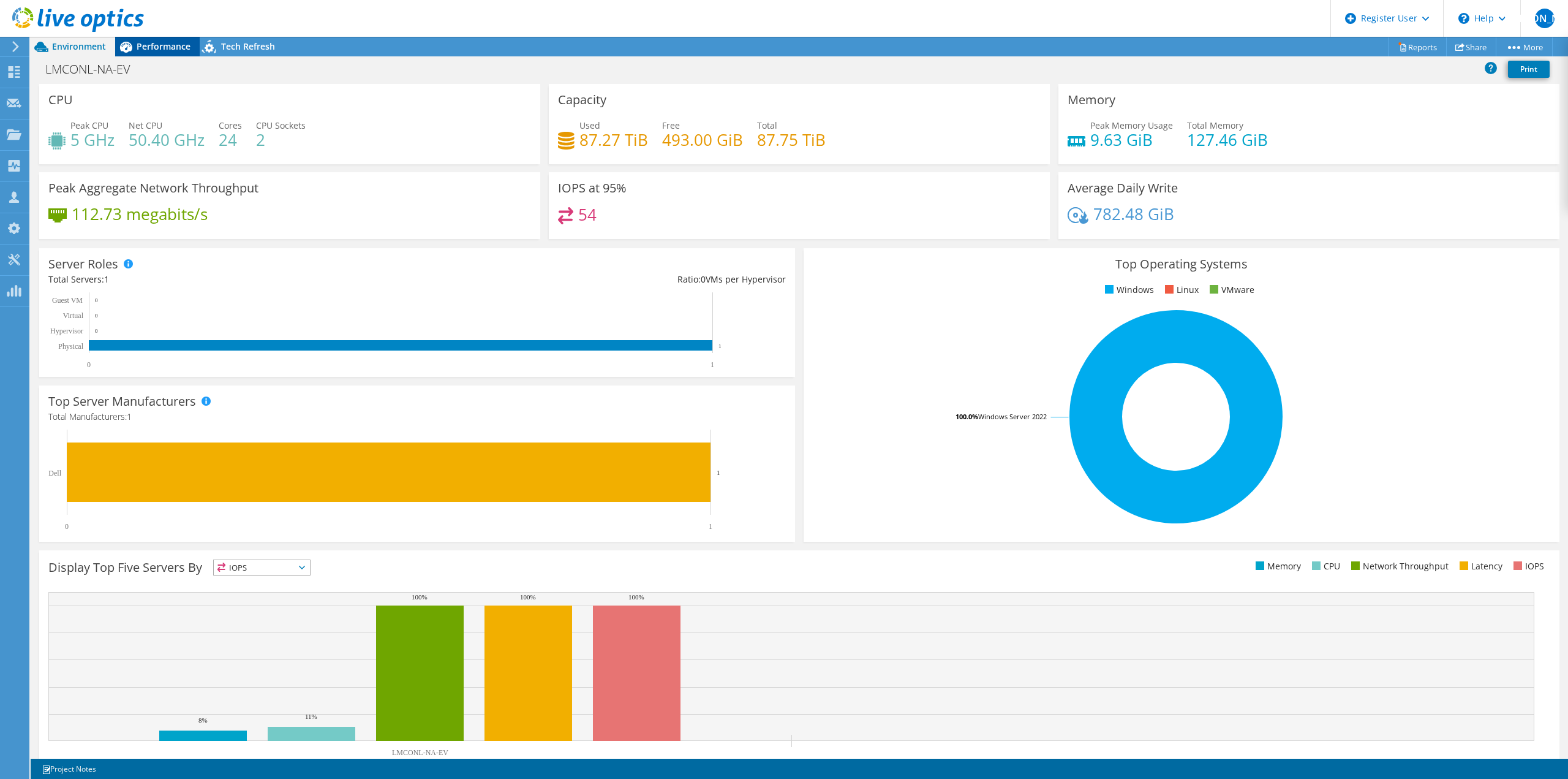
click at [145, 44] on span "Performance" at bounding box center [163, 46] width 54 height 12
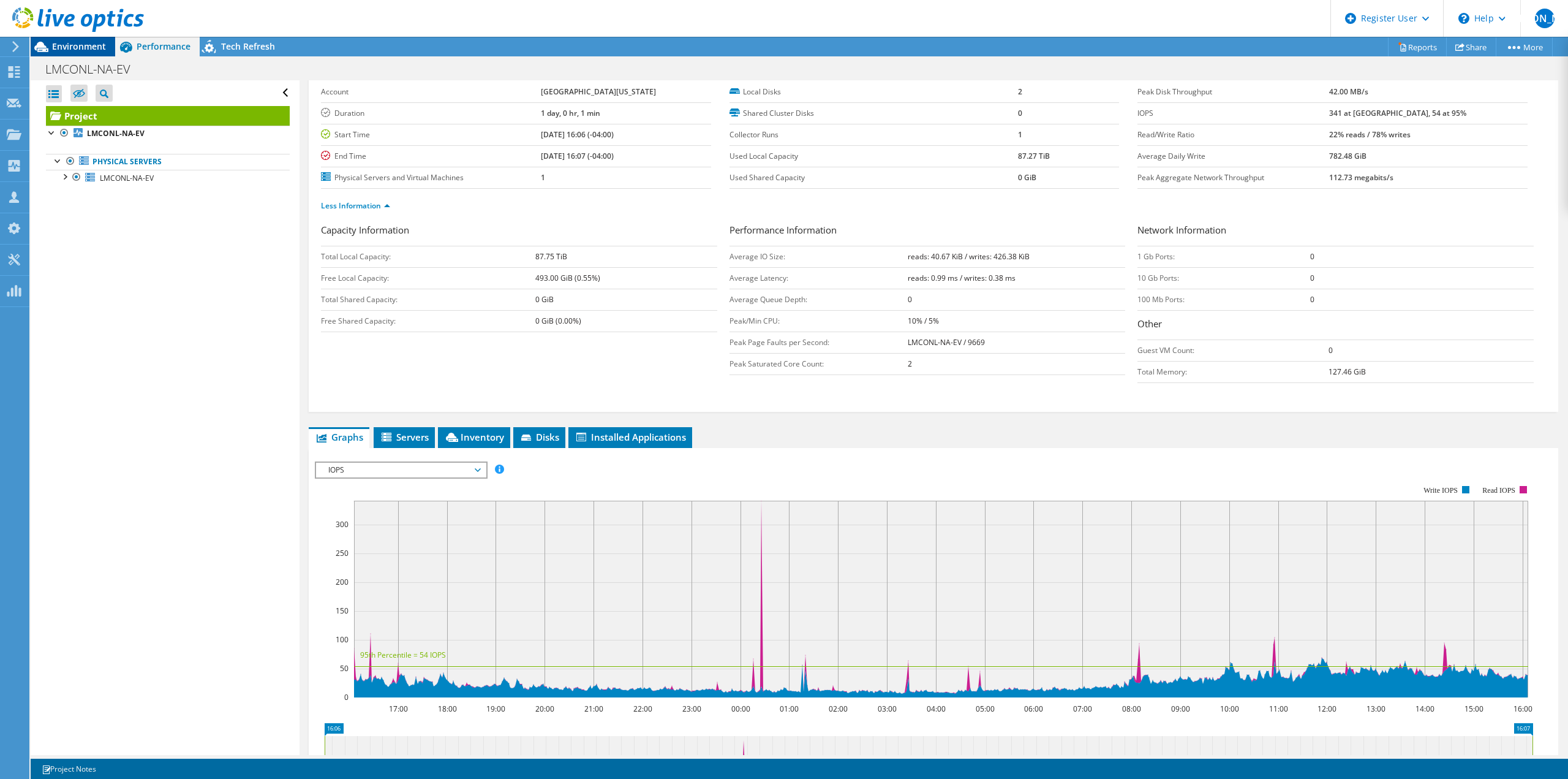
click at [79, 46] on span "Environment" at bounding box center [79, 46] width 54 height 12
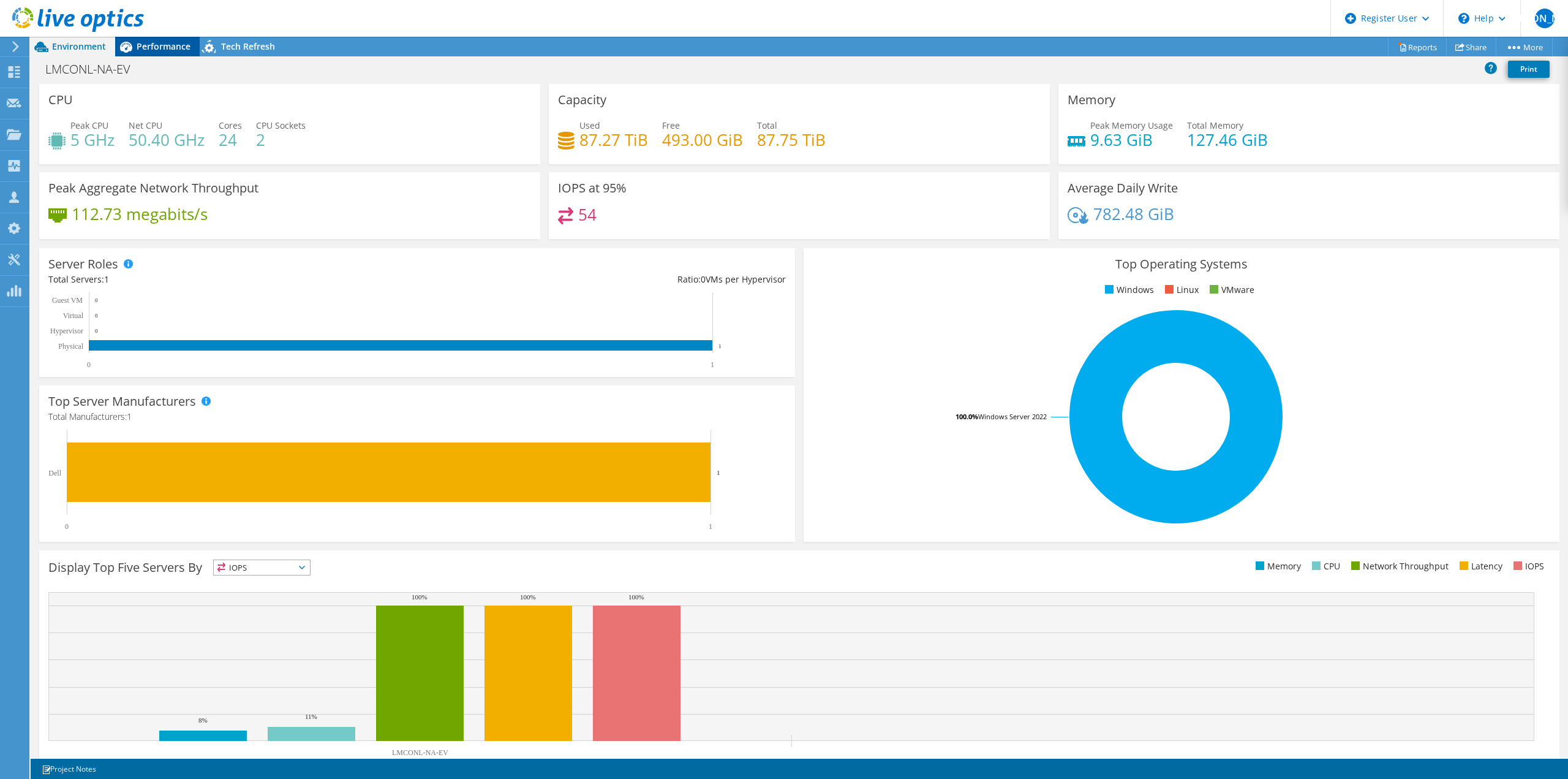
click at [179, 49] on span "Performance" at bounding box center [163, 46] width 54 height 12
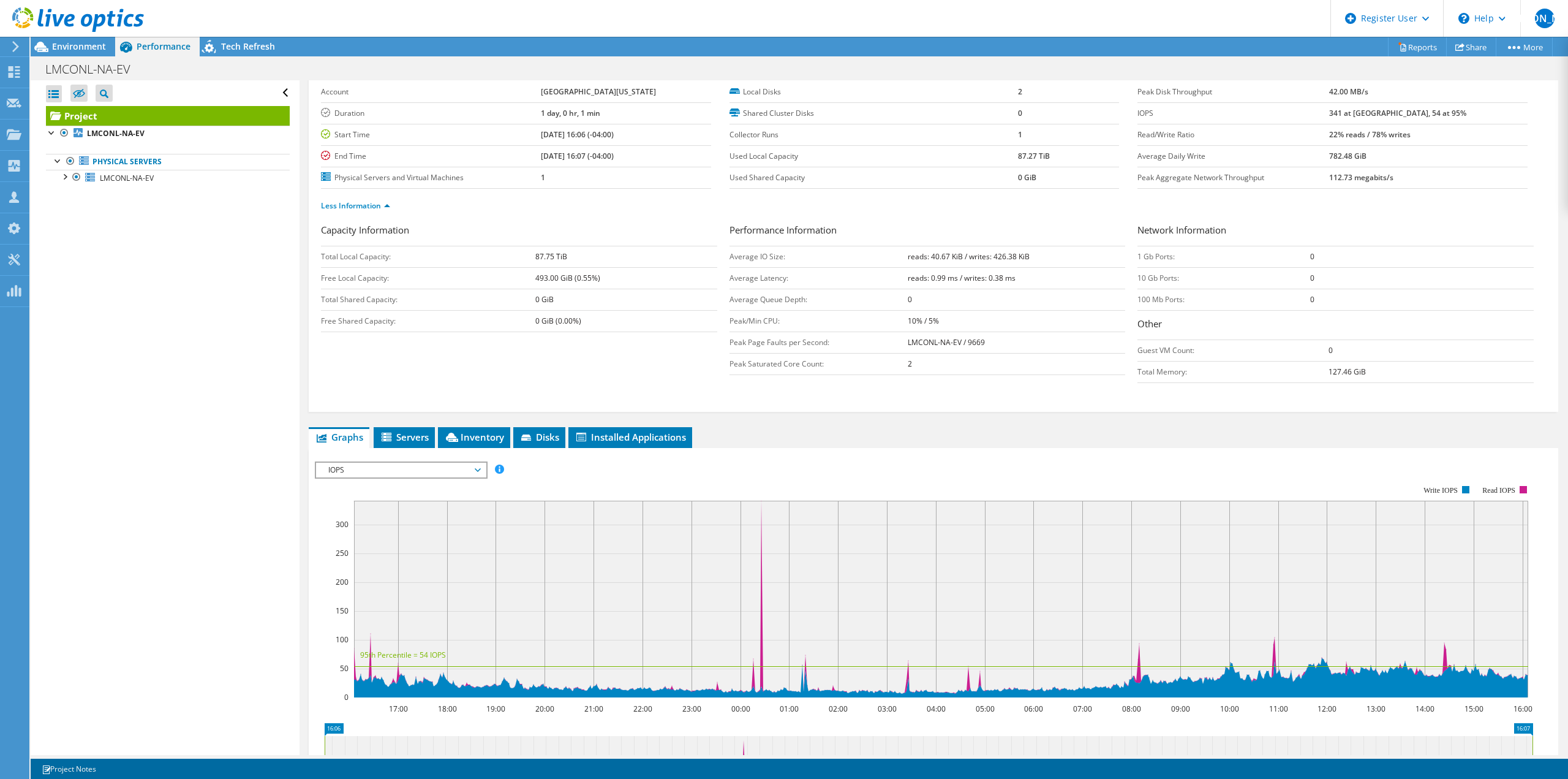
scroll to position [0, 0]
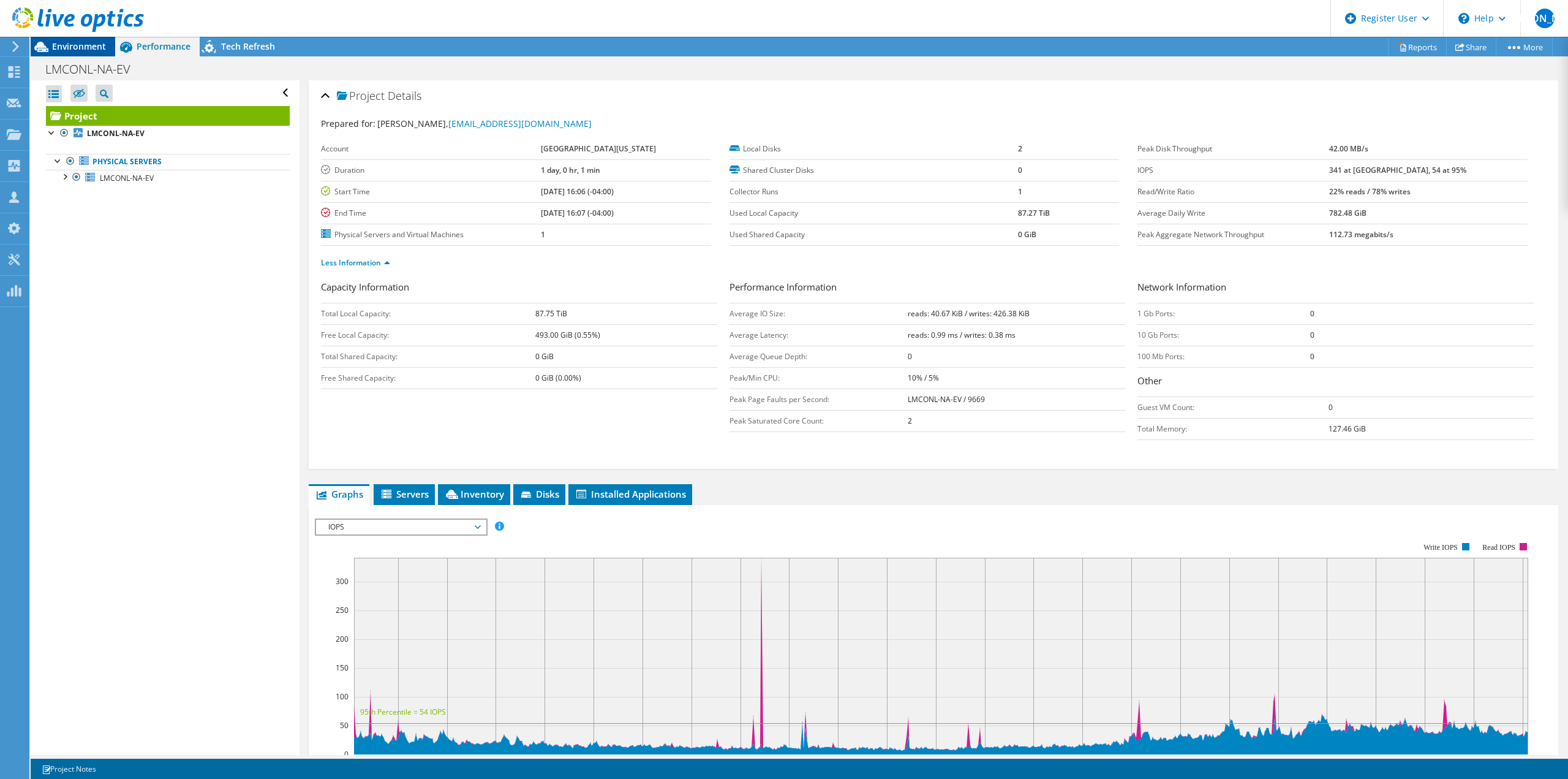
click at [50, 46] on icon at bounding box center [41, 46] width 22 height 22
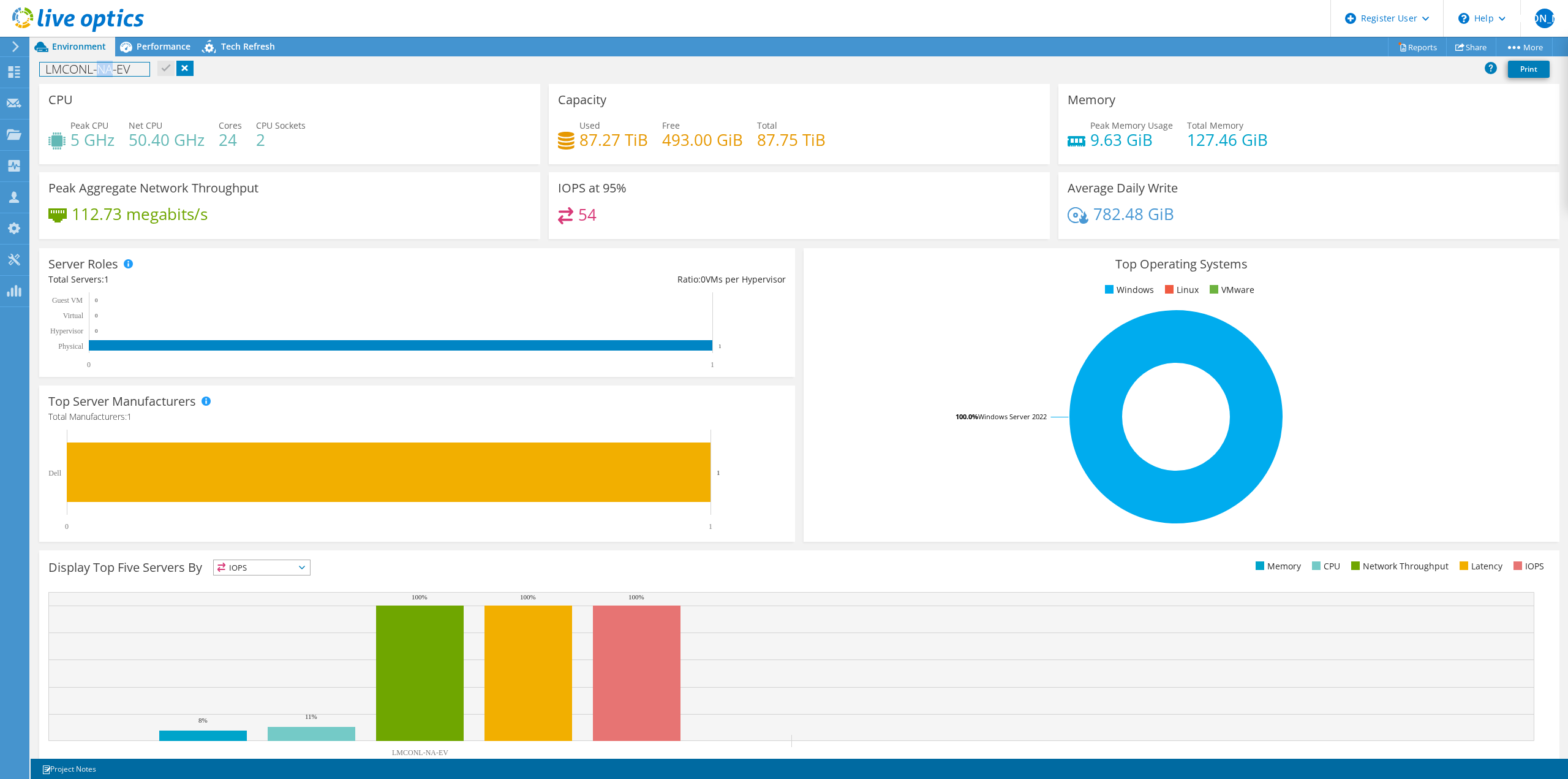
drag, startPoint x: 113, startPoint y: 68, endPoint x: 101, endPoint y: 68, distance: 12.0
click at [101, 68] on h1 "LMCONL-NA-EV" at bounding box center [95, 69] width 110 height 14
click at [217, 67] on div "LMCONL-NA-EV Print" at bounding box center [799, 69] width 1538 height 22
click at [165, 70] on div "LMCONL-NA-EV Print" at bounding box center [799, 69] width 1538 height 22
drag, startPoint x: 833, startPoint y: 139, endPoint x: 569, endPoint y: 125, distance: 264.4
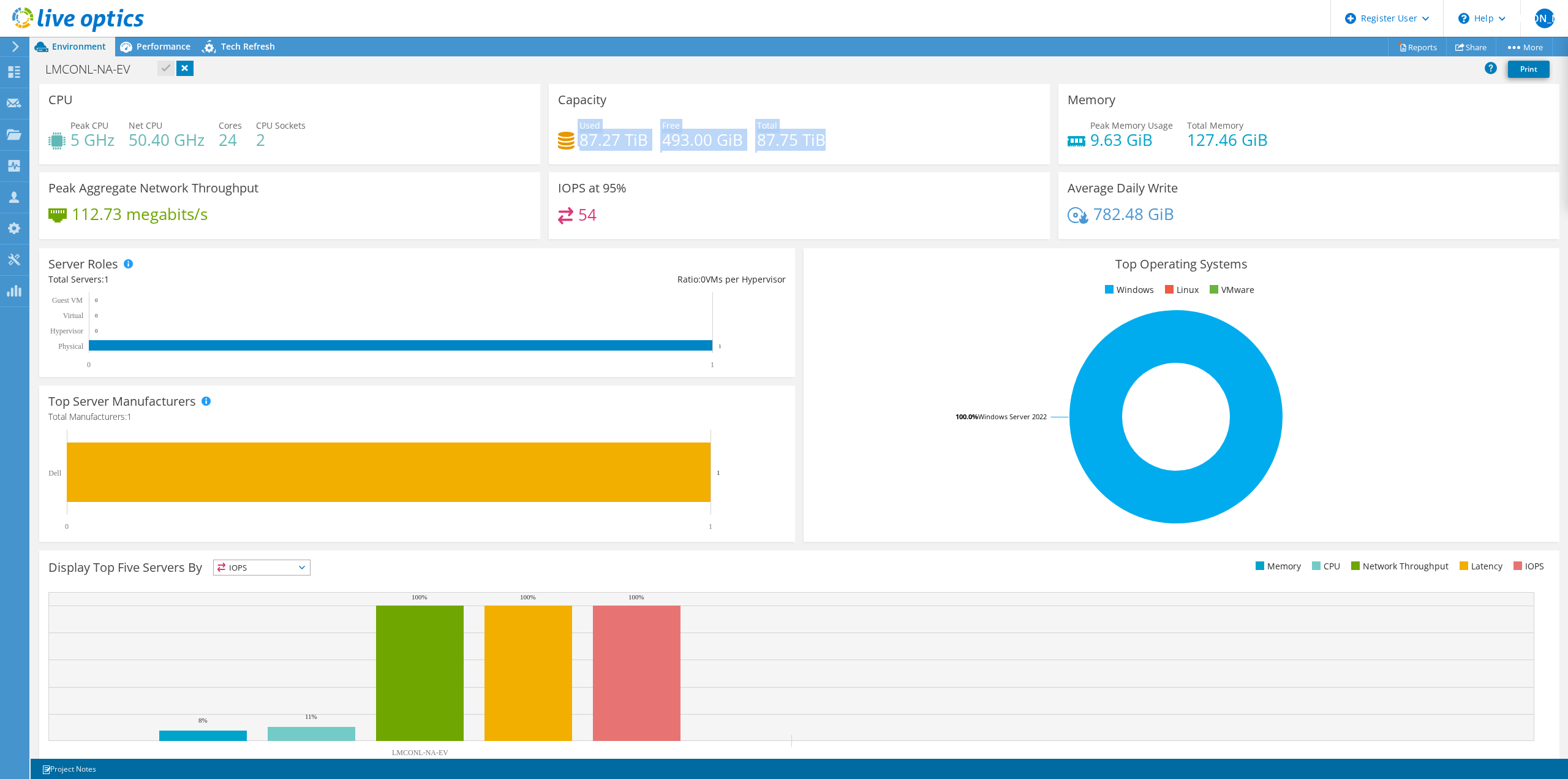
click at [569, 125] on div "Used 87.27 TiB Free 493.00 GiB Total 87.75 TiB" at bounding box center [799, 139] width 482 height 40
click at [512, 122] on div "Peak CPU 5 GHz Net CPU 50.40 GHz Cores 24 CPU Sockets 2" at bounding box center [289, 139] width 482 height 40
drag, startPoint x: 821, startPoint y: 141, endPoint x: 575, endPoint y: 120, distance: 246.9
click at [575, 120] on div "Used 87.27 TiB Free 493.00 GiB Total 87.75 TiB" at bounding box center [799, 139] width 482 height 40
click at [893, 139] on div "Used 87.27 TiB Free 493.00 GiB Total 87.75 TiB" at bounding box center [799, 139] width 482 height 40
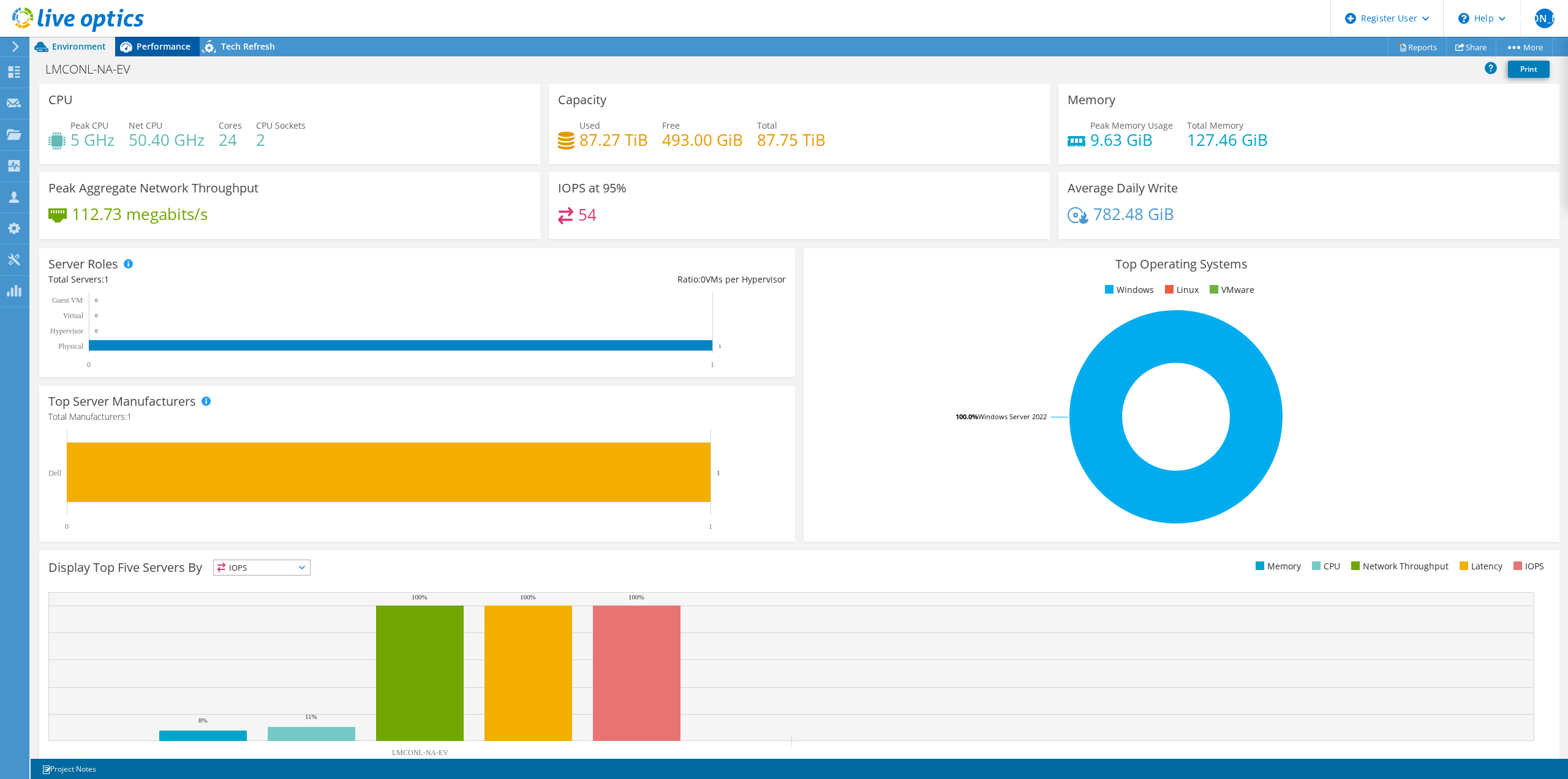
click at [146, 47] on span "Performance" at bounding box center [163, 46] width 54 height 12
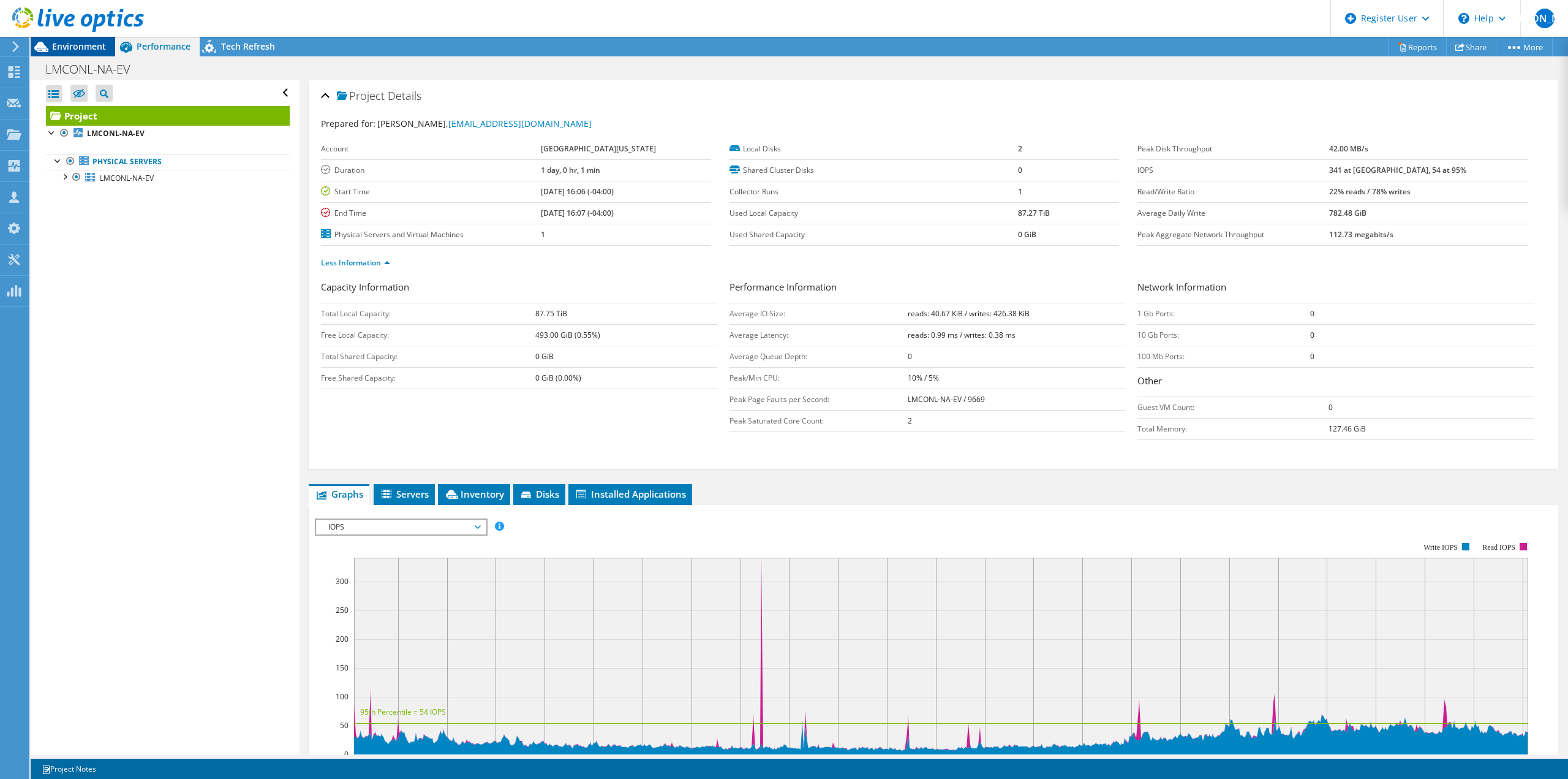
click at [91, 48] on span "Environment" at bounding box center [79, 46] width 54 height 12
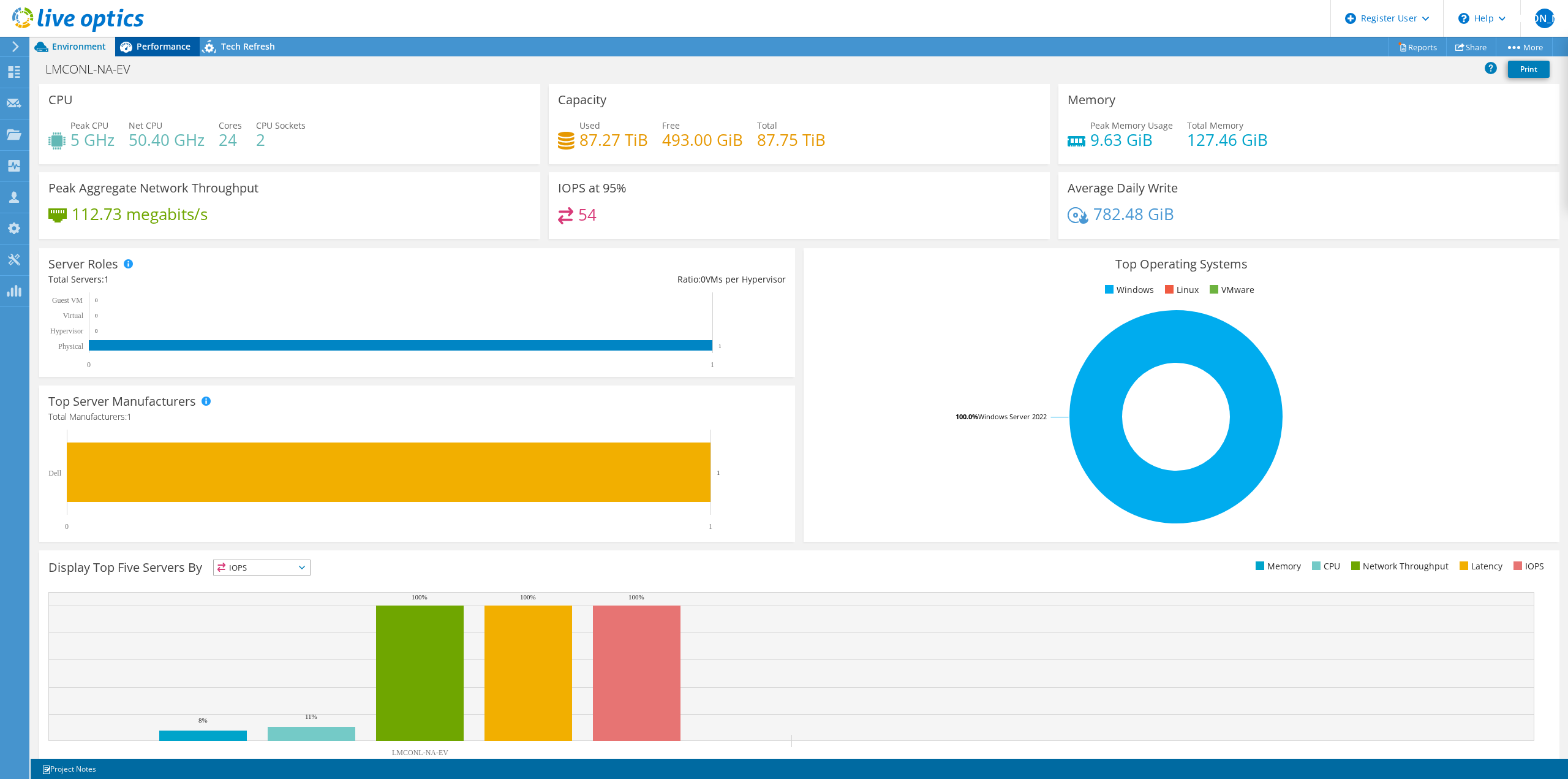
click at [153, 45] on span "Performance" at bounding box center [163, 46] width 54 height 12
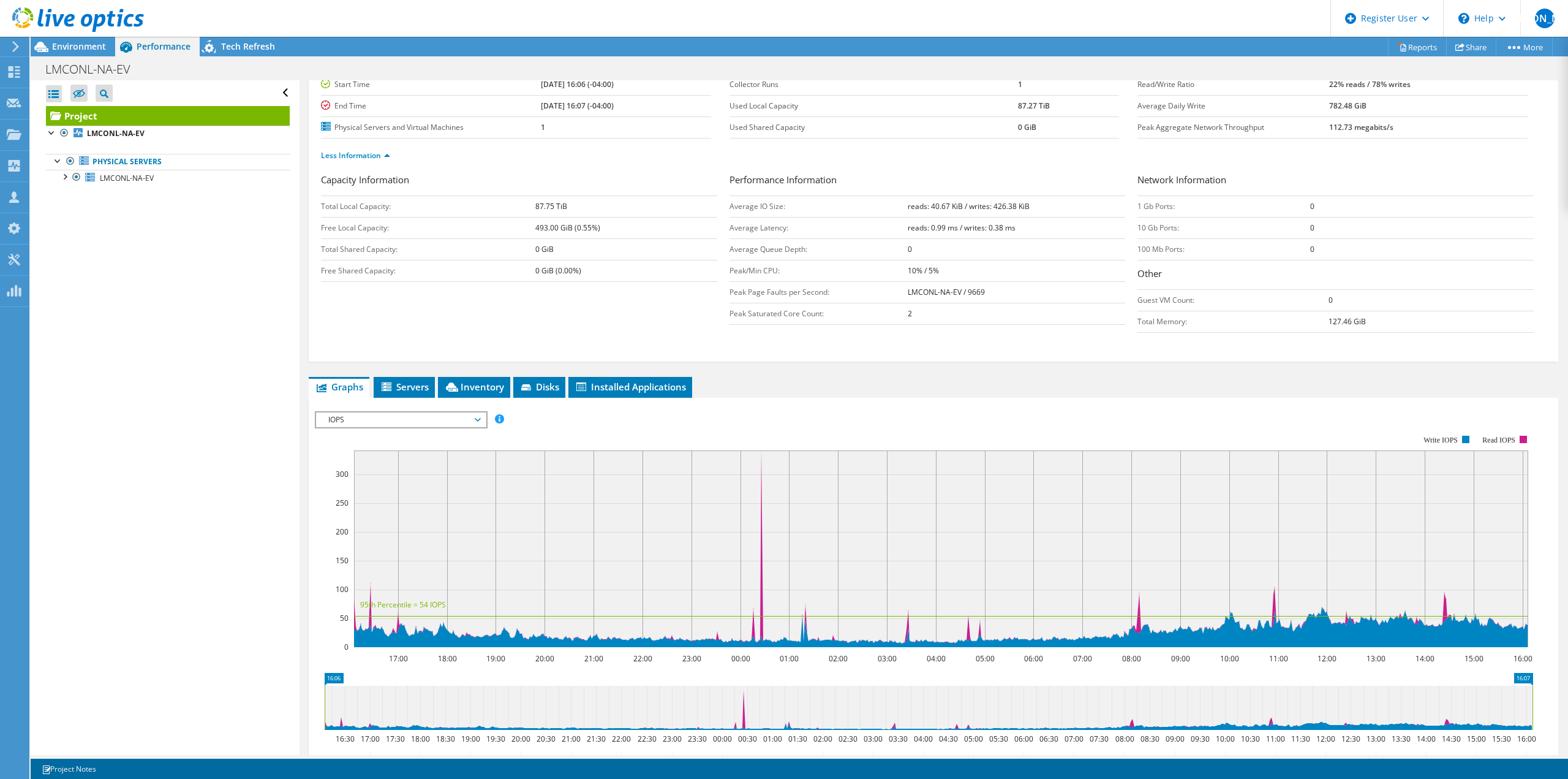
scroll to position [123, 0]
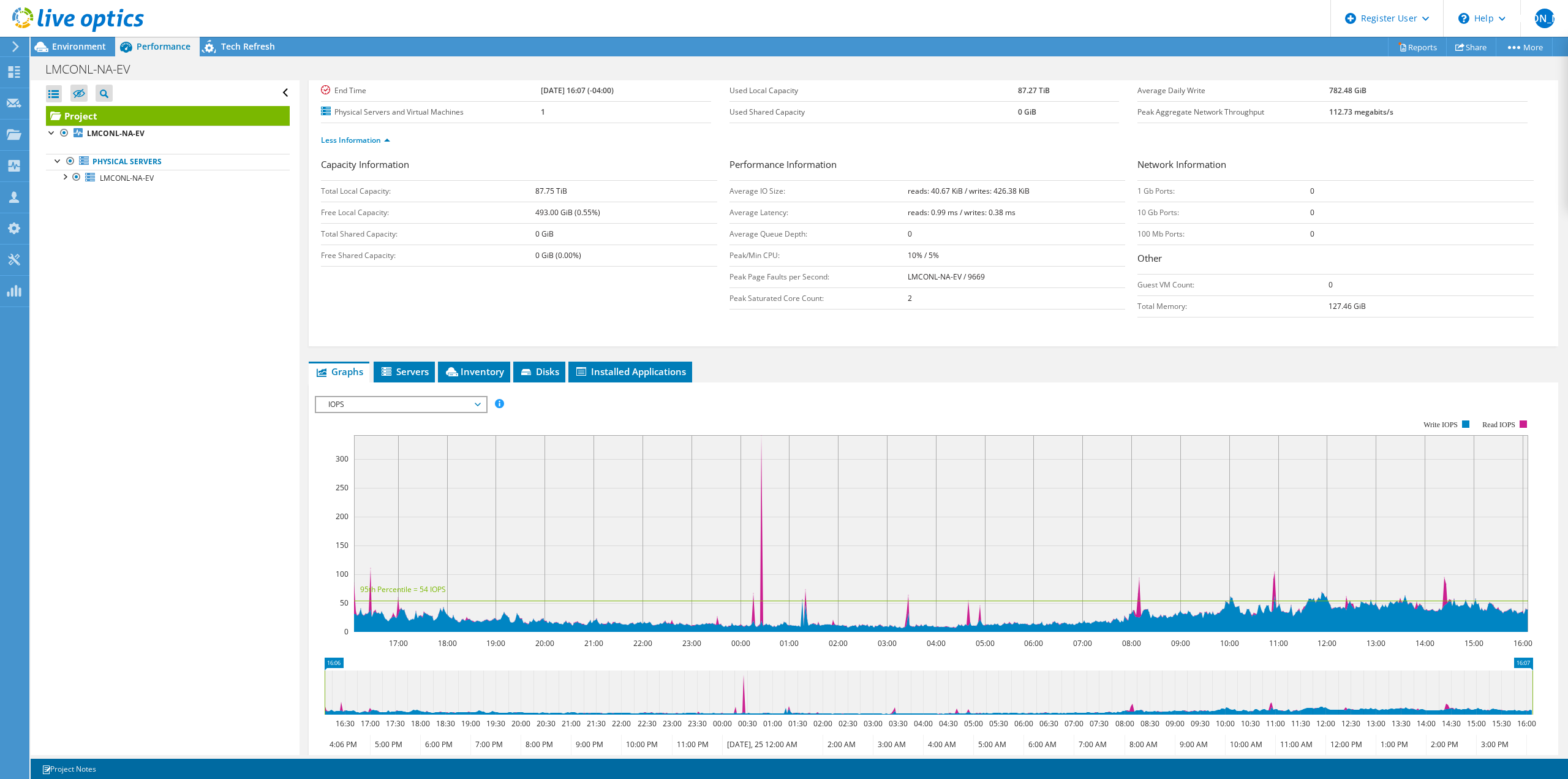
click at [406, 407] on span "IOPS" at bounding box center [401, 404] width 157 height 14
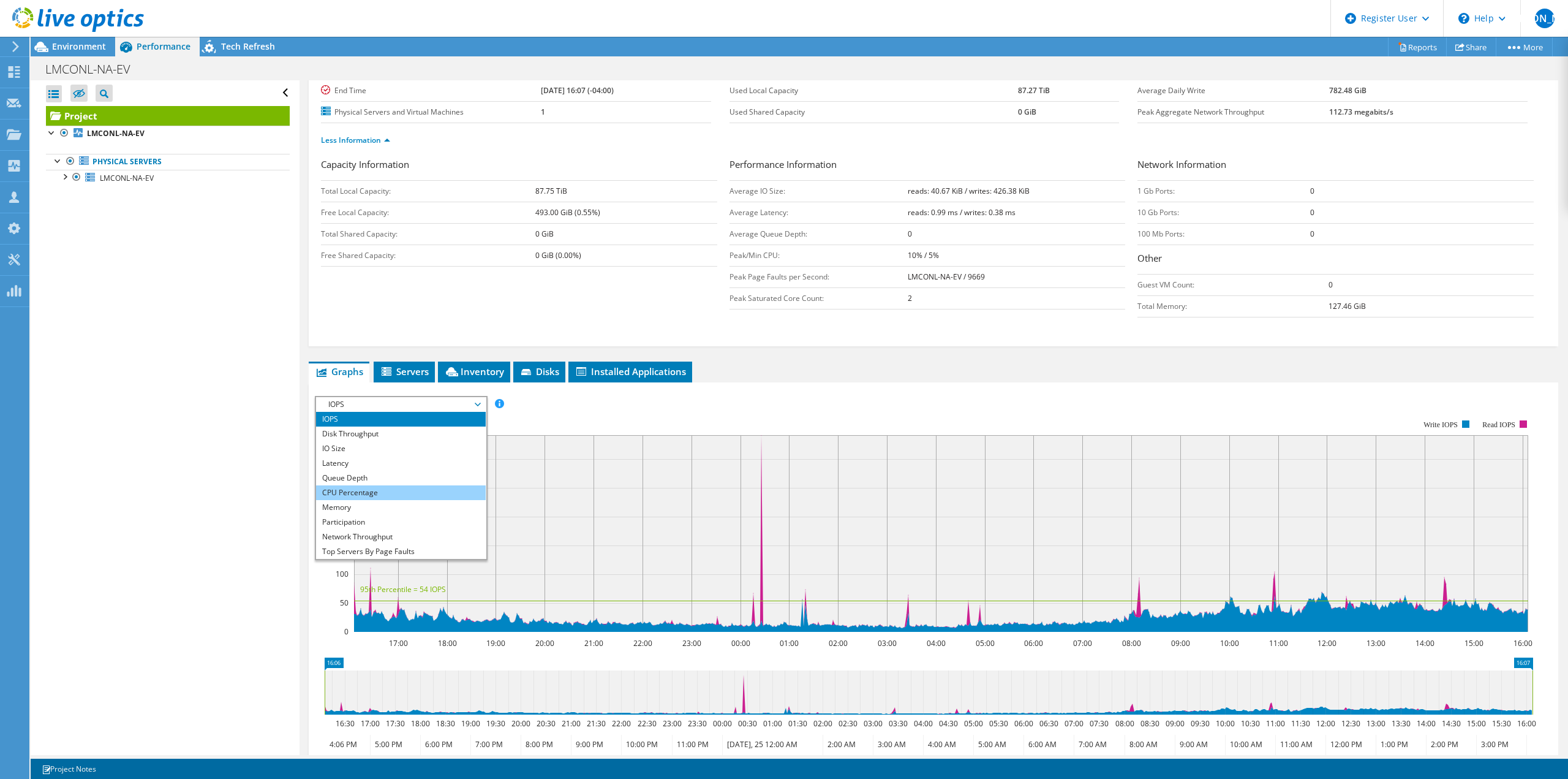
click at [418, 493] on li "CPU Percentage" at bounding box center [401, 492] width 170 height 14
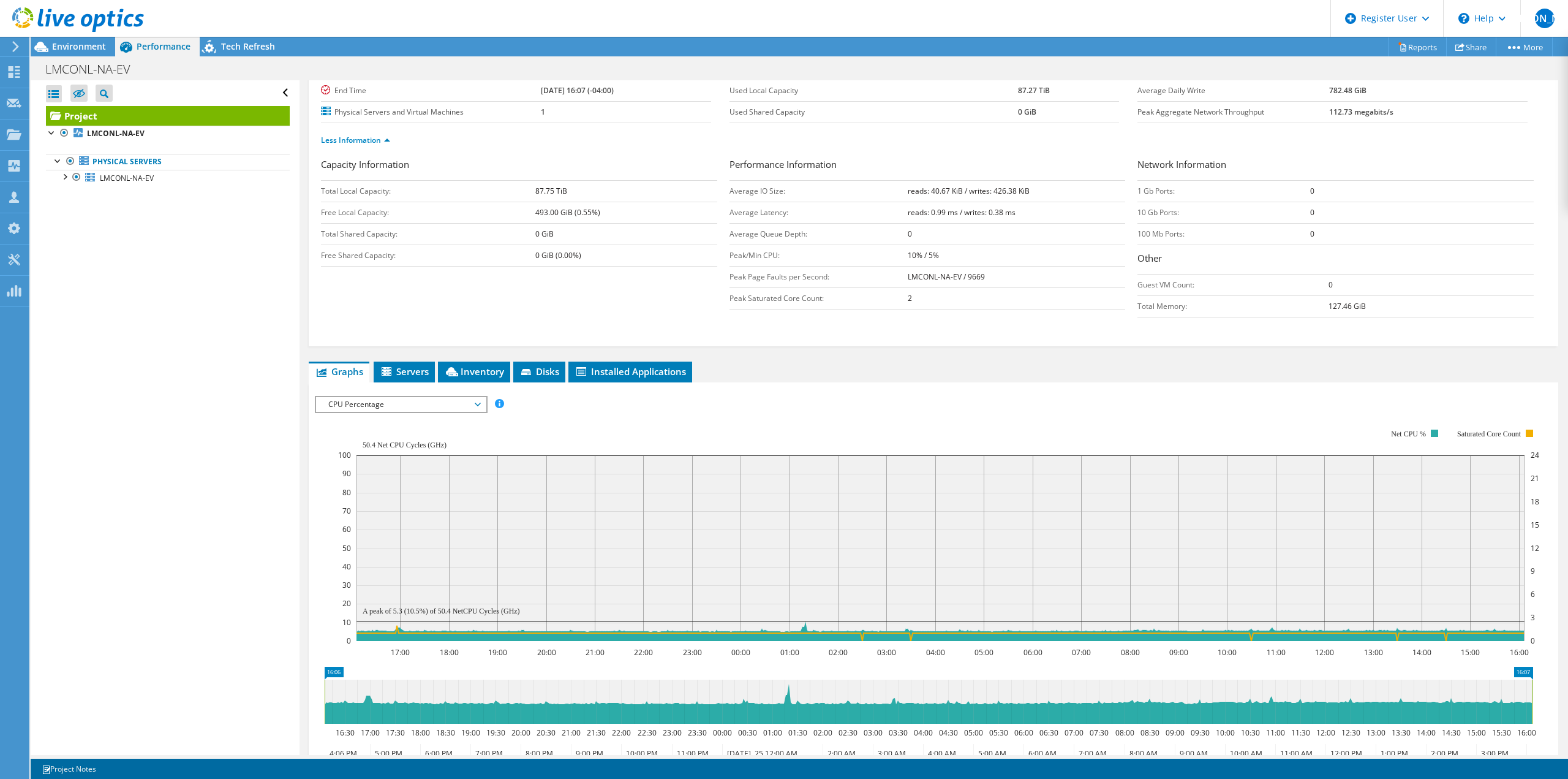
click at [324, 430] on icon "17:00 18:00 19:00 20:00 21:00 22:00 23:00 00:00 01:00 02:00 03:00 04:00 05:00 0…" at bounding box center [929, 535] width 1227 height 245
click at [81, 50] on span "Environment" at bounding box center [79, 46] width 54 height 12
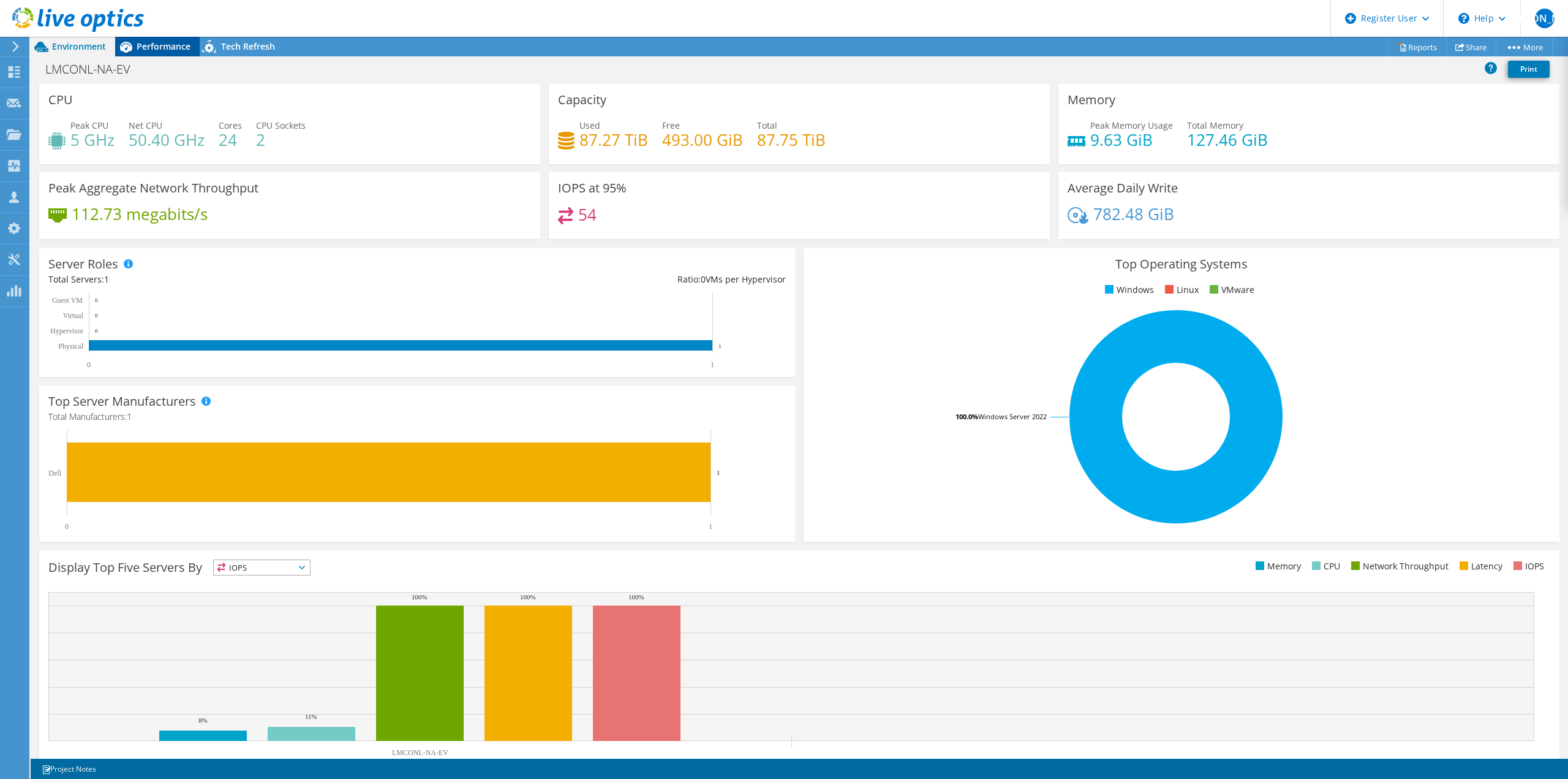
click at [142, 44] on span "Performance" at bounding box center [163, 46] width 54 height 12
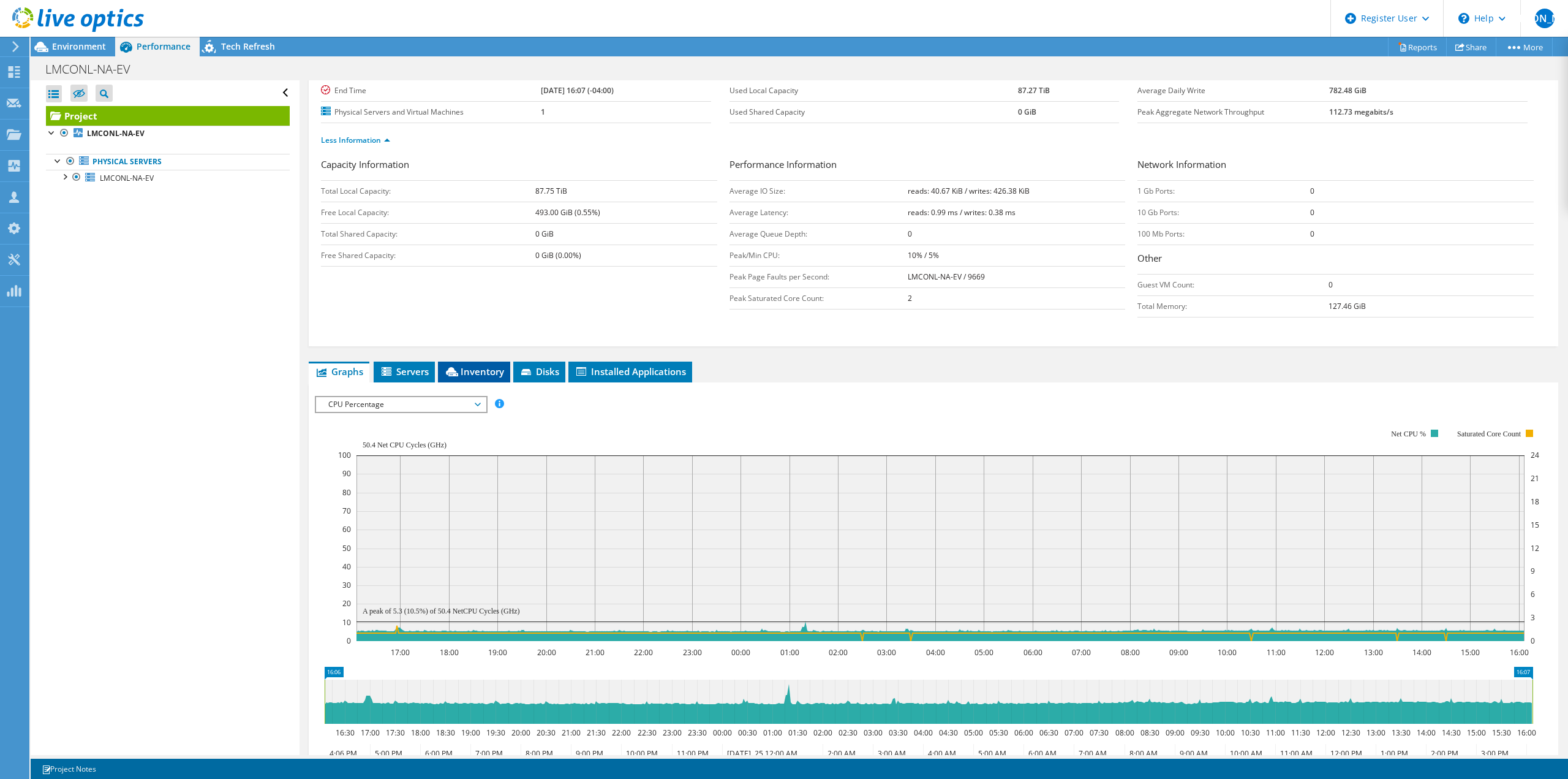
click at [477, 373] on span "Inventory" at bounding box center [474, 371] width 60 height 12
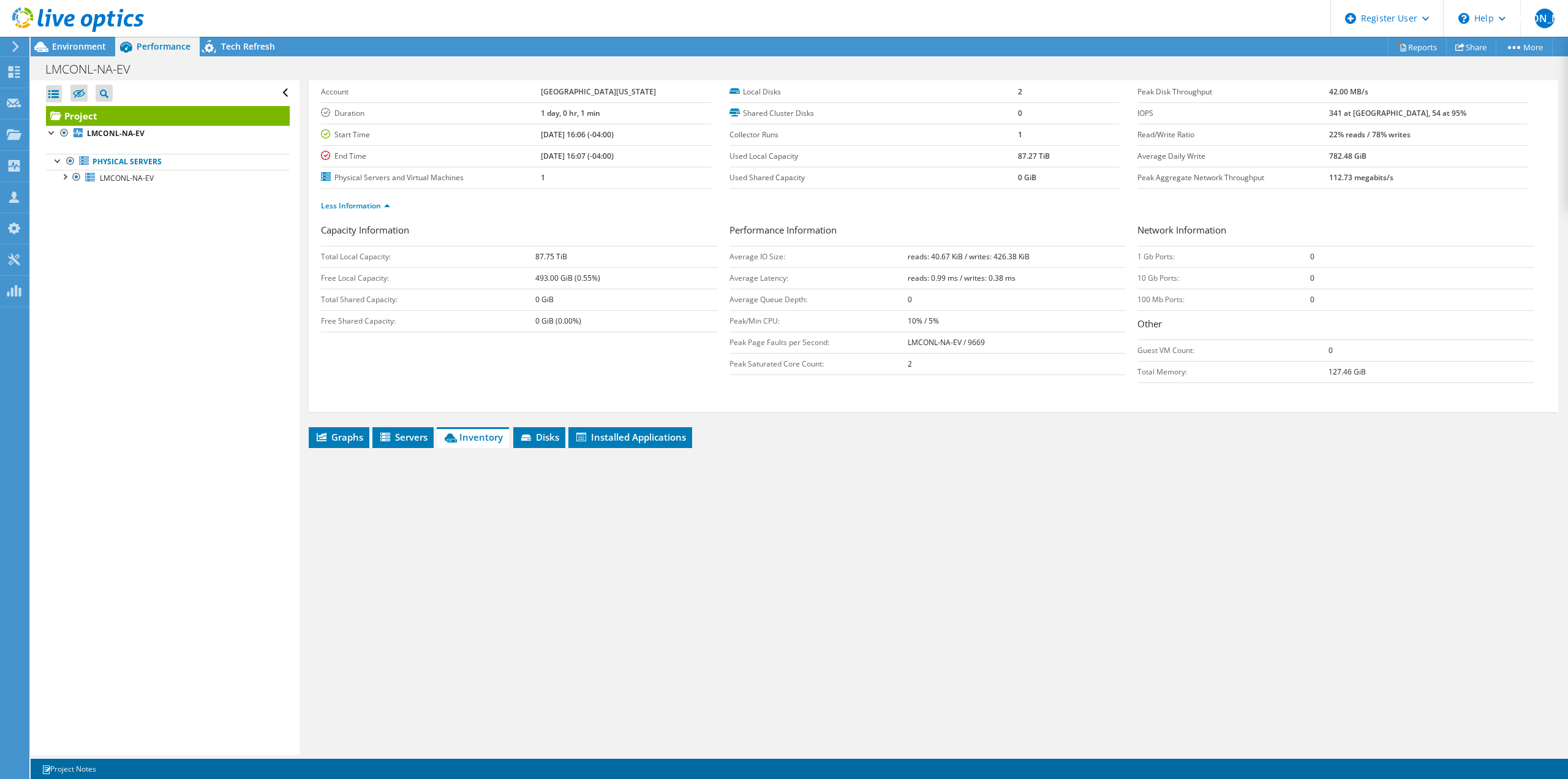
scroll to position [57, 0]
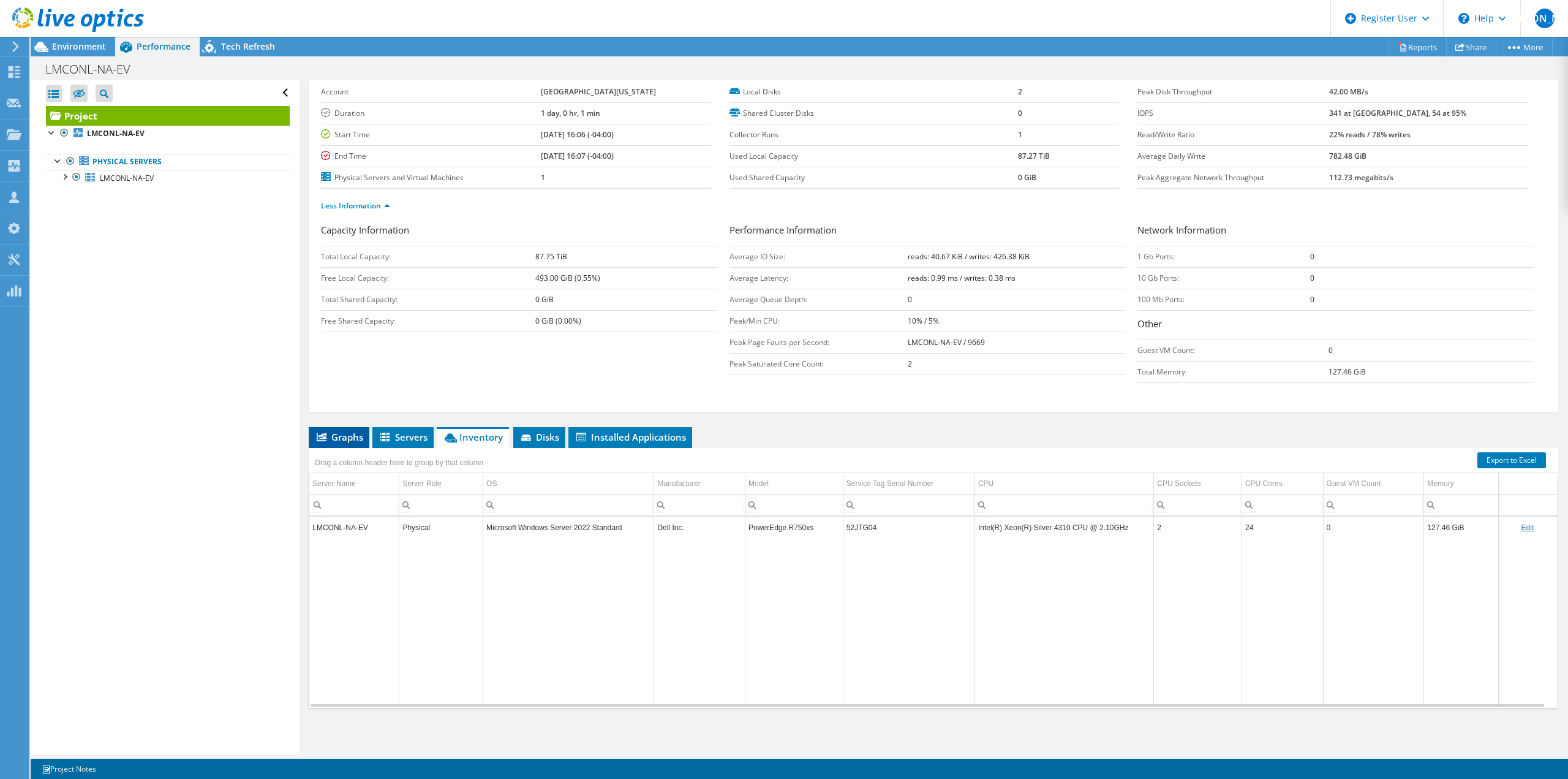
click at [346, 430] on span "Graphs" at bounding box center [339, 436] width 48 height 12
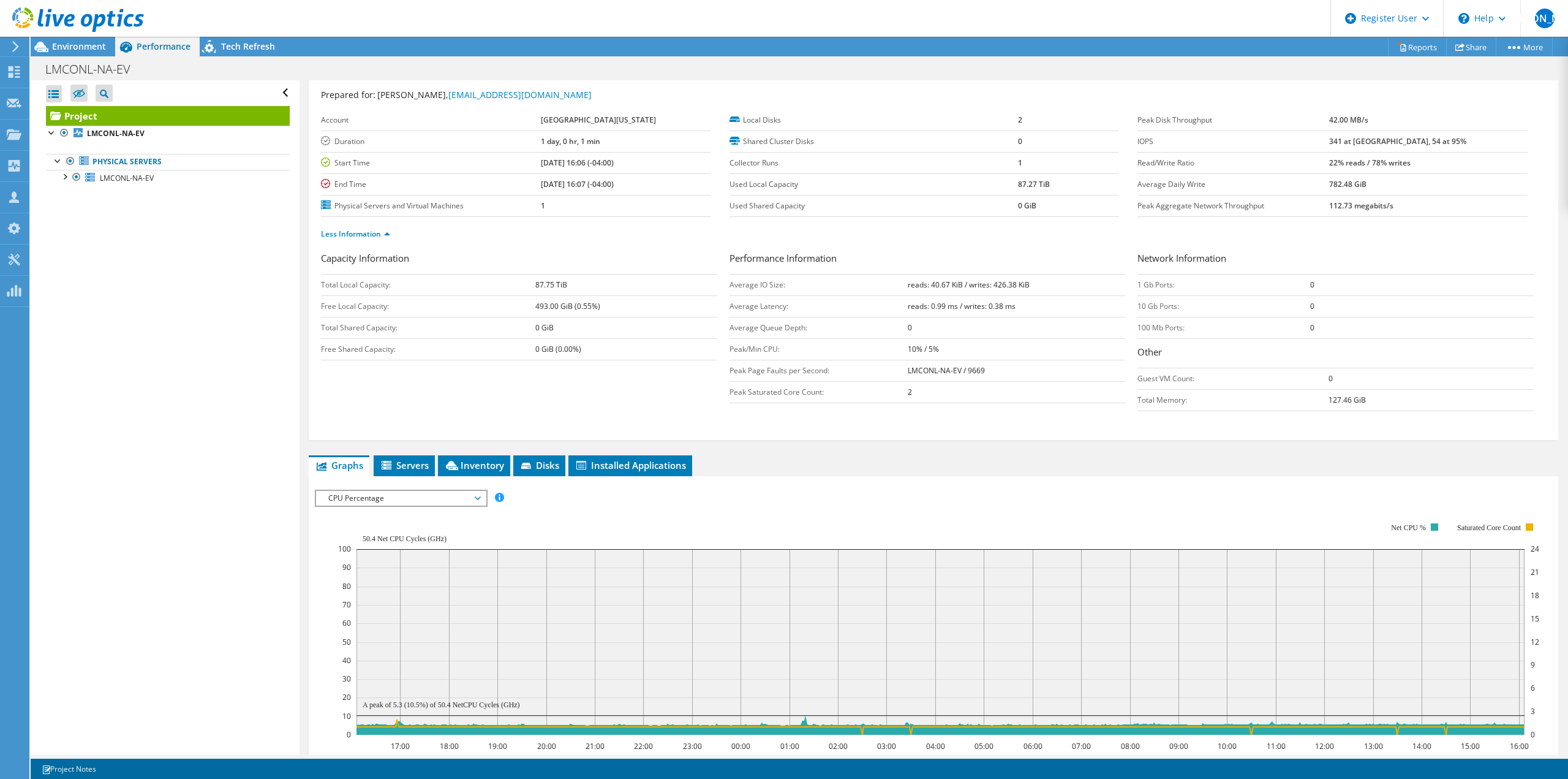
scroll to position [0, 0]
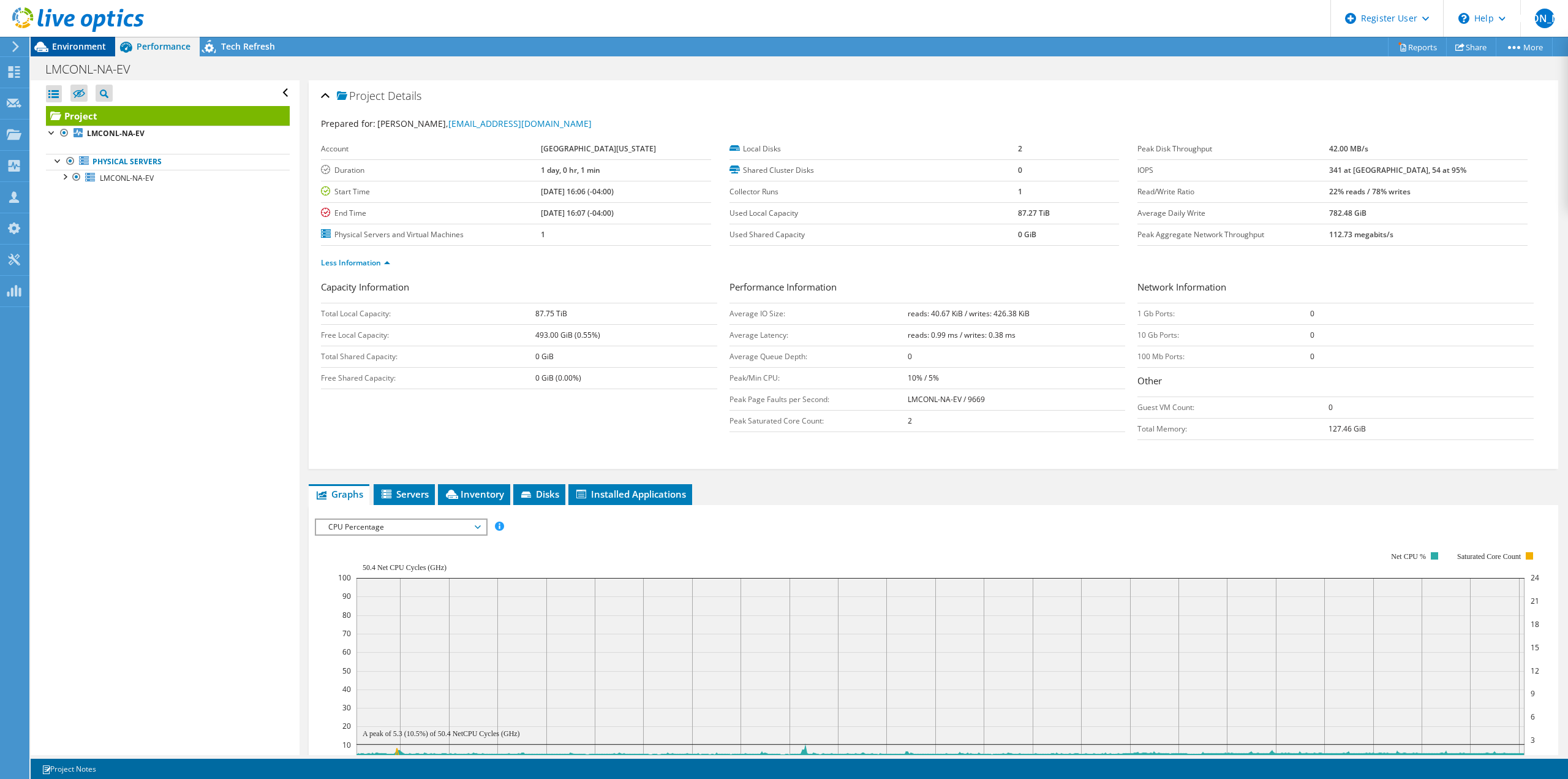
click at [90, 45] on span "Environment" at bounding box center [79, 46] width 54 height 12
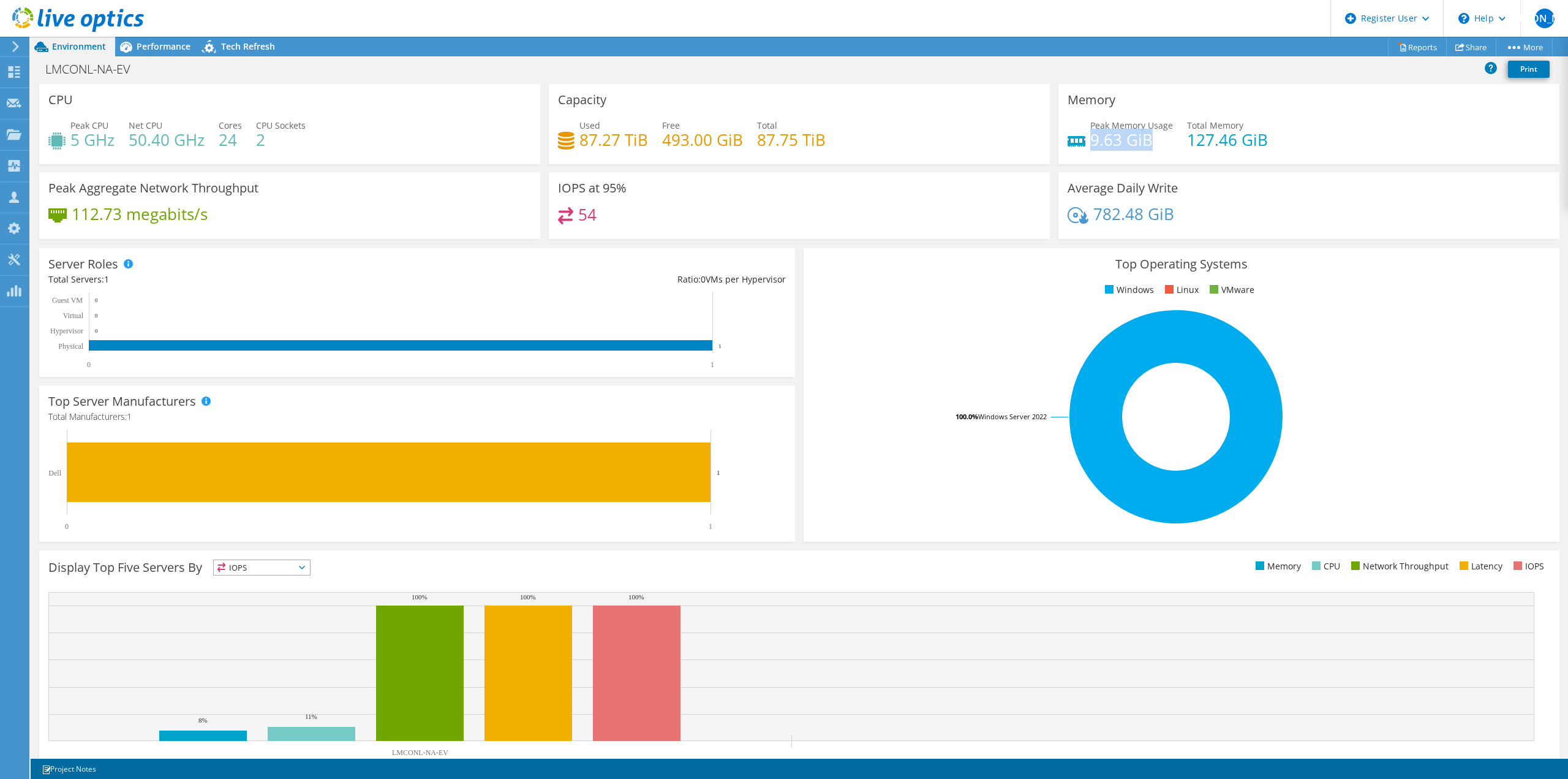
drag, startPoint x: 1086, startPoint y: 139, endPoint x: 1151, endPoint y: 139, distance: 65.0
click at [1151, 139] on h4 "9.63 GiB" at bounding box center [1131, 139] width 83 height 14
click at [1155, 141] on h4 "9.63 GiB" at bounding box center [1131, 139] width 83 height 14
click at [1157, 136] on h4 "9.63 GiB" at bounding box center [1131, 139] width 83 height 14
click at [161, 50] on span "Performance" at bounding box center [163, 46] width 54 height 12
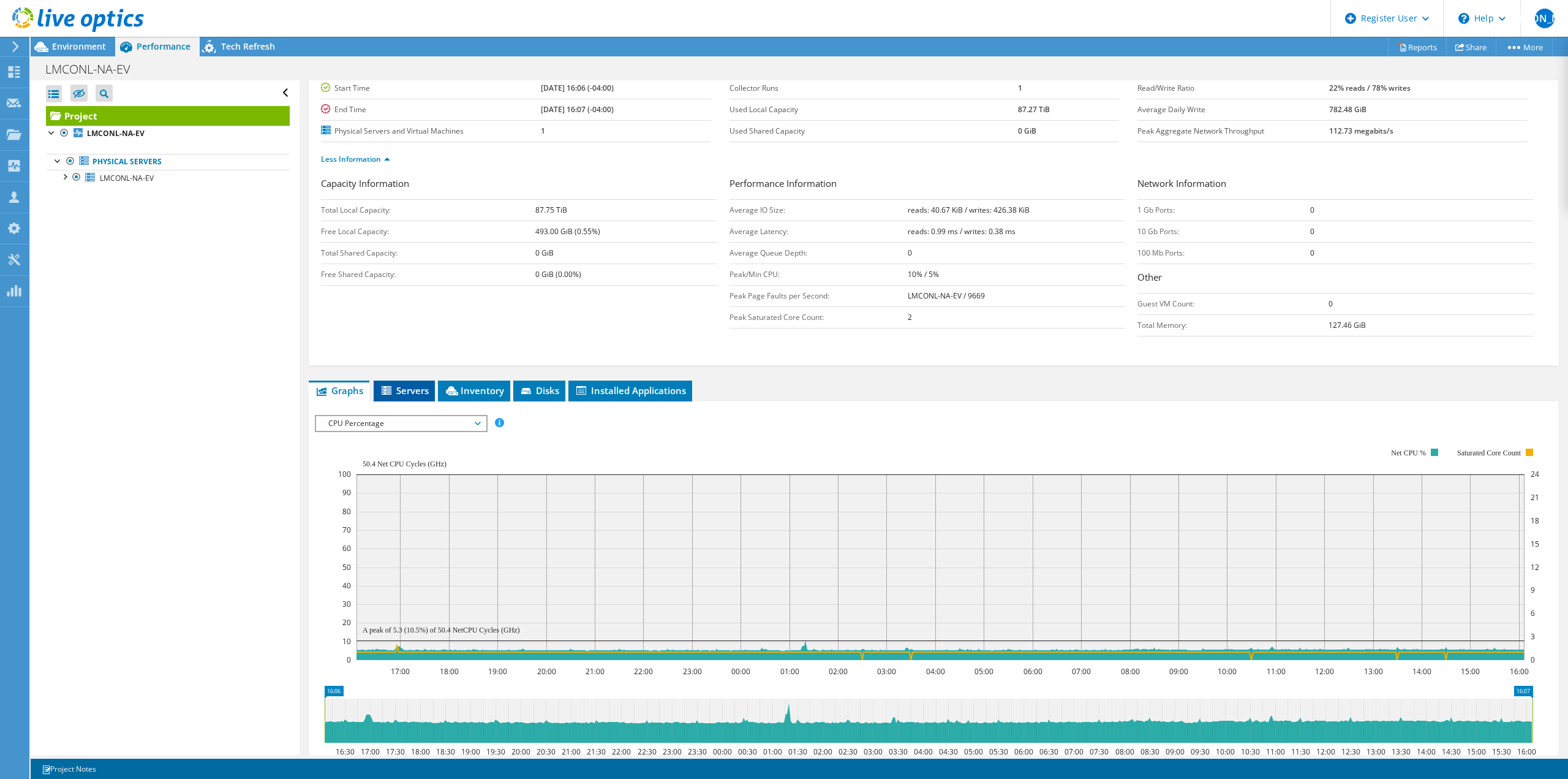
scroll to position [123, 0]
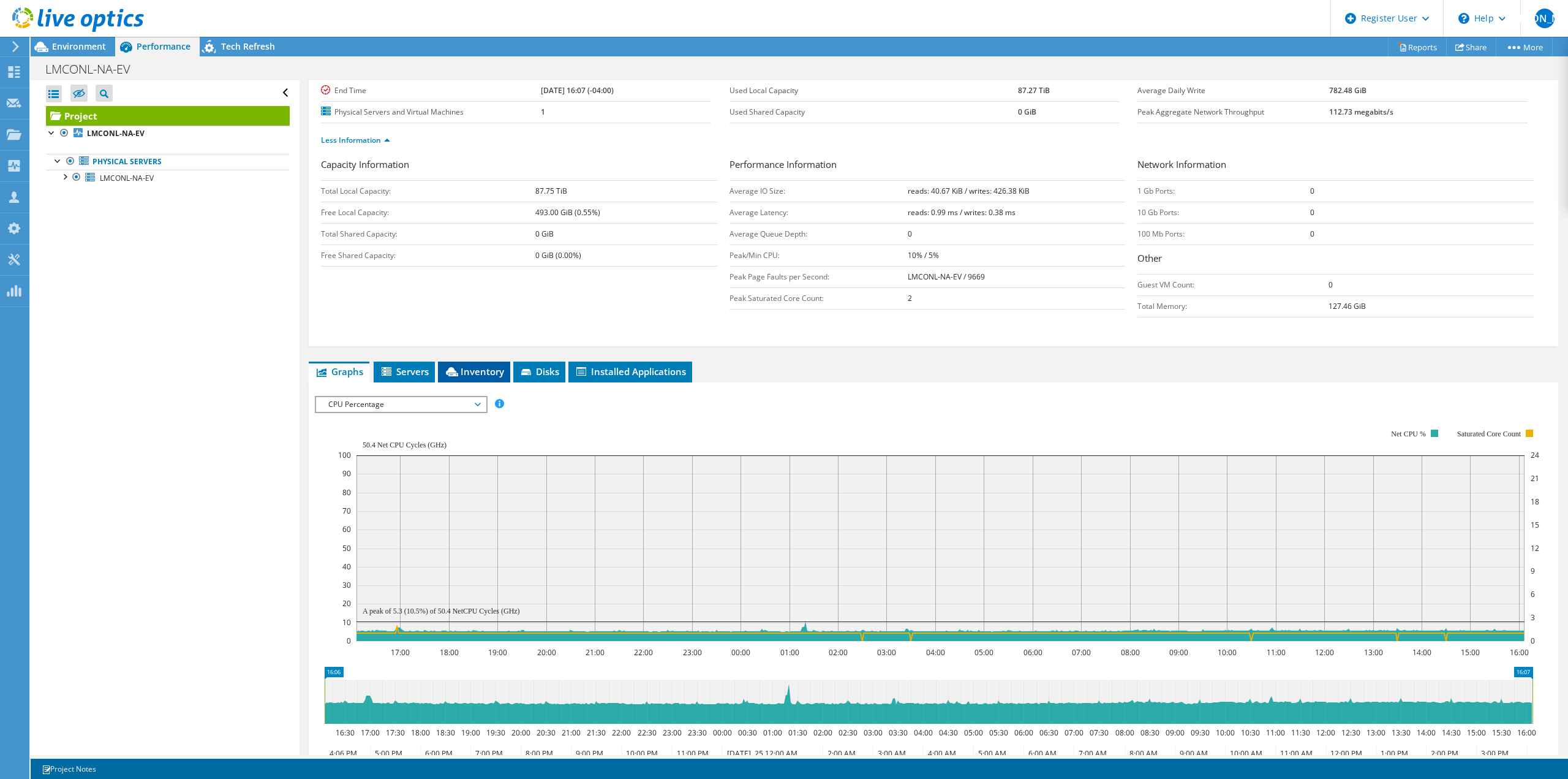
click at [484, 376] on span "Inventory" at bounding box center [474, 371] width 60 height 12
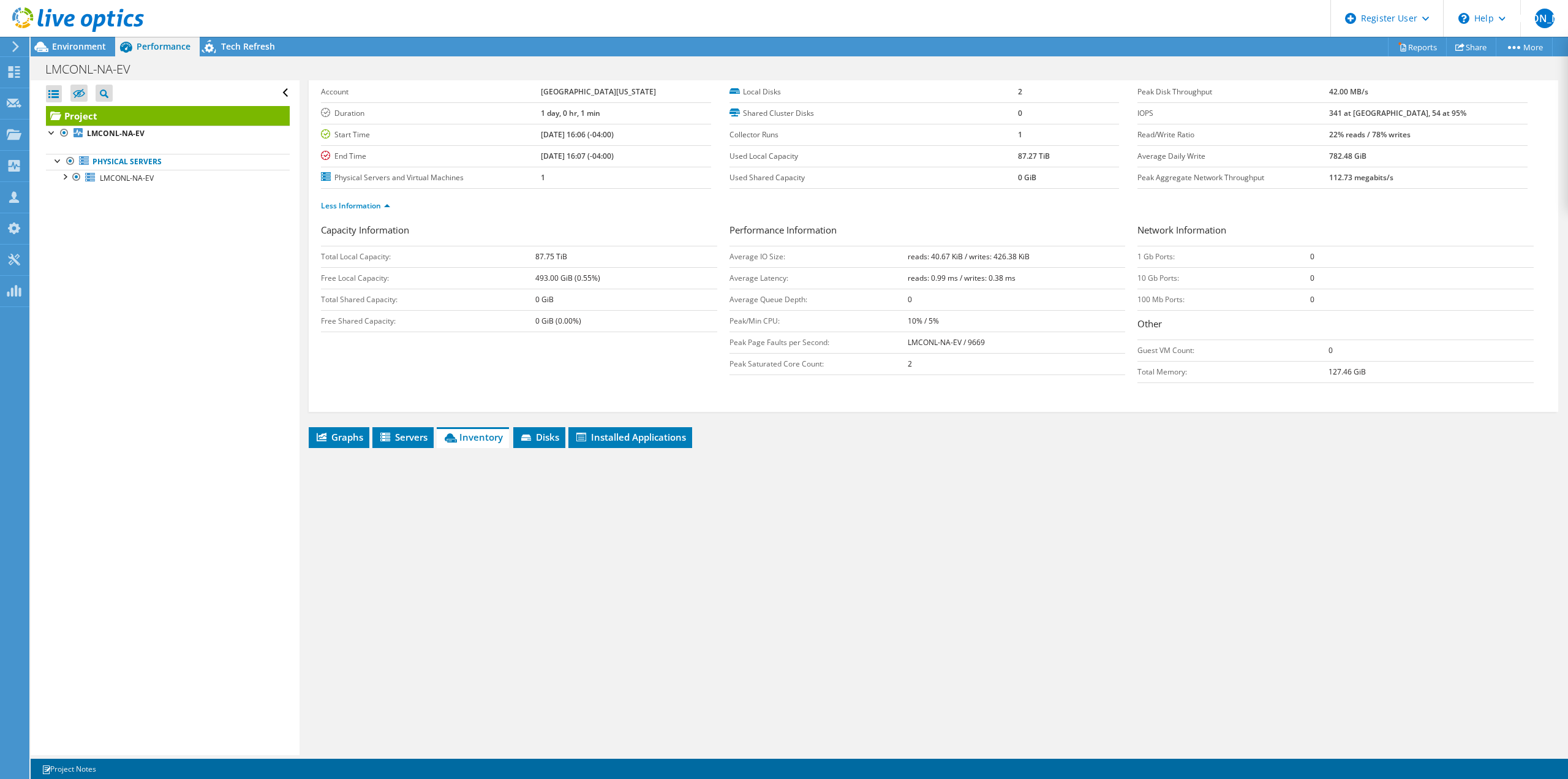
scroll to position [57, 0]
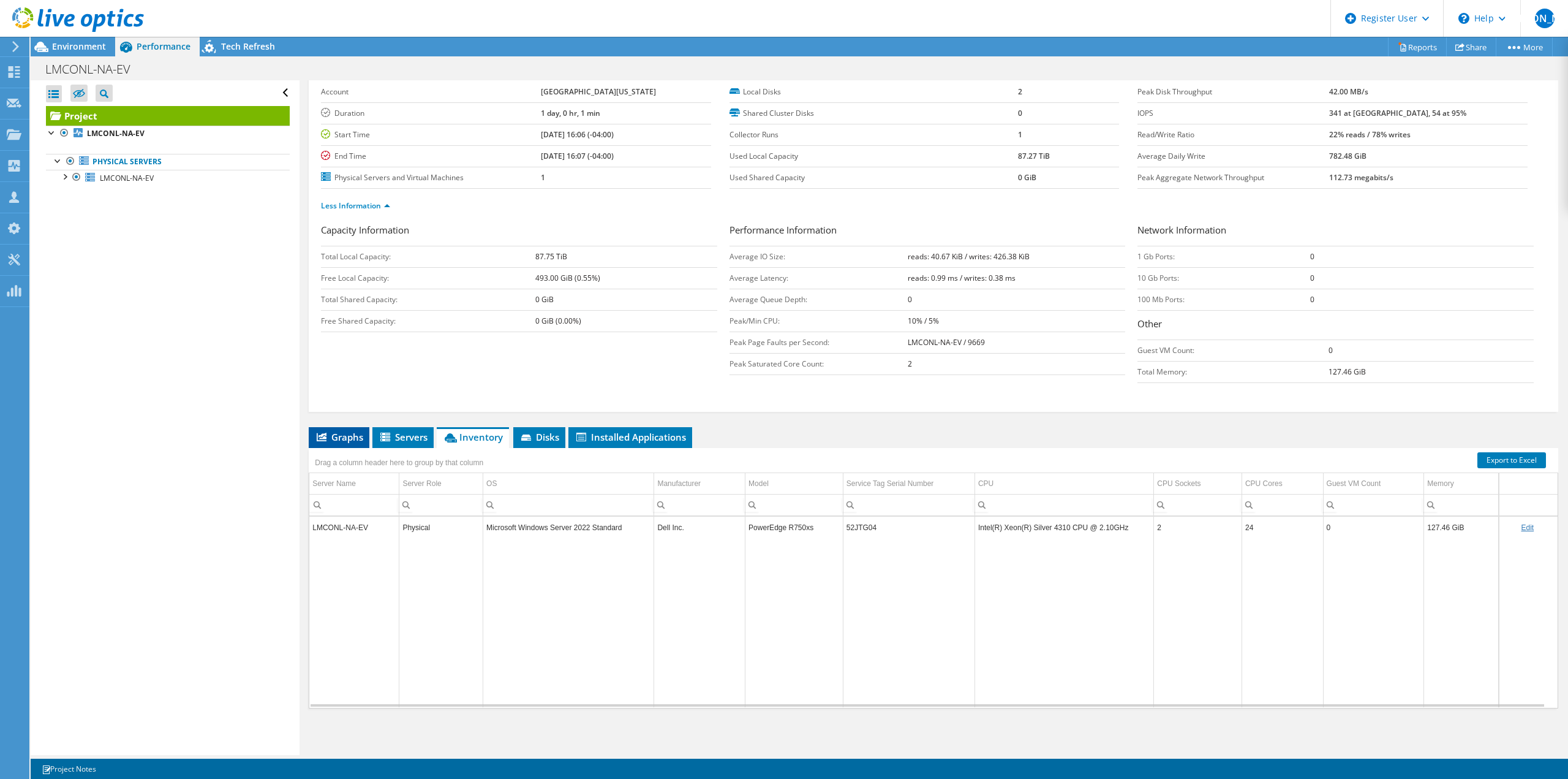
click at [319, 436] on icon at bounding box center [321, 437] width 10 height 9
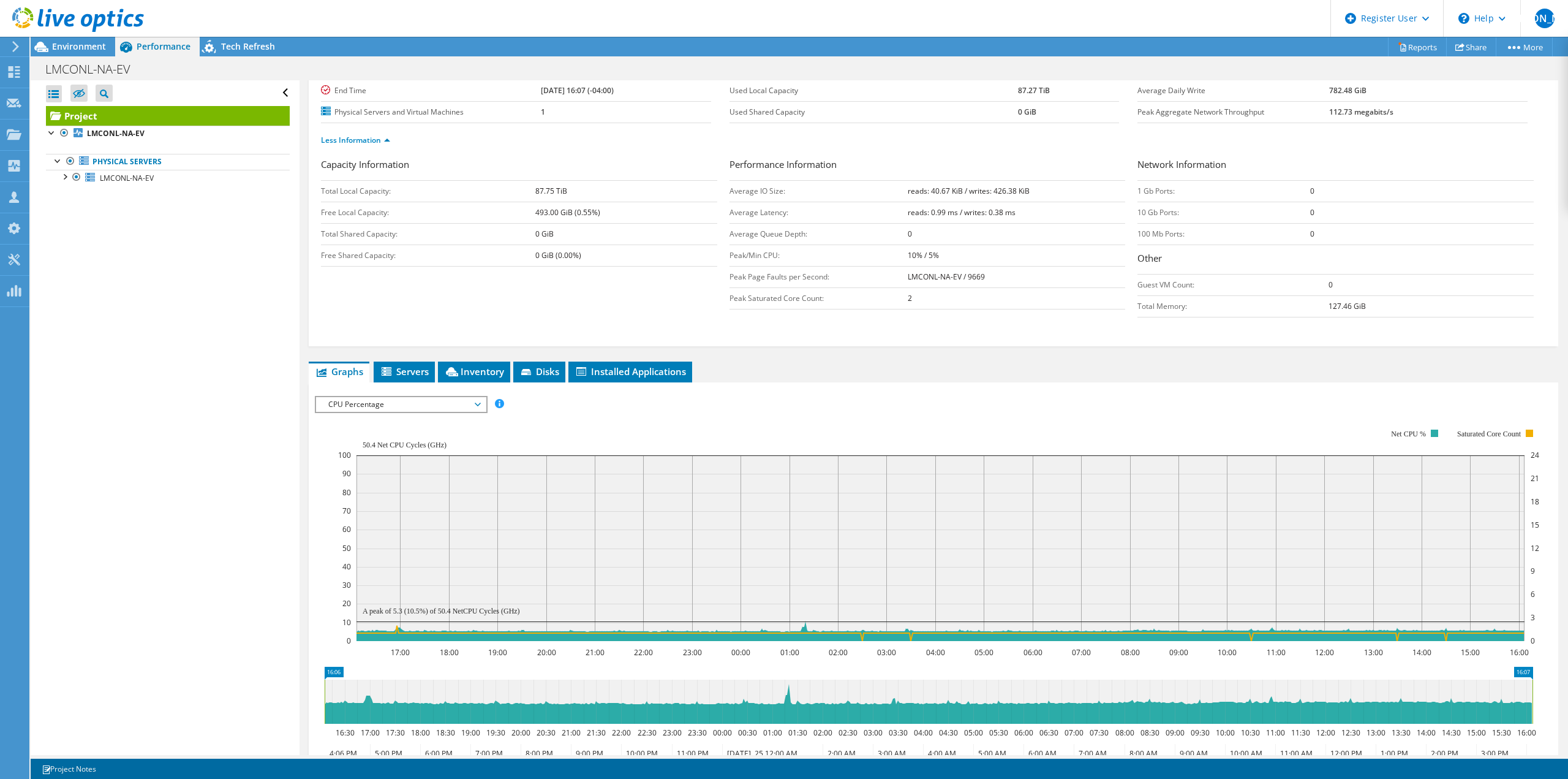
click at [368, 410] on span "CPU Percentage" at bounding box center [401, 404] width 157 height 14
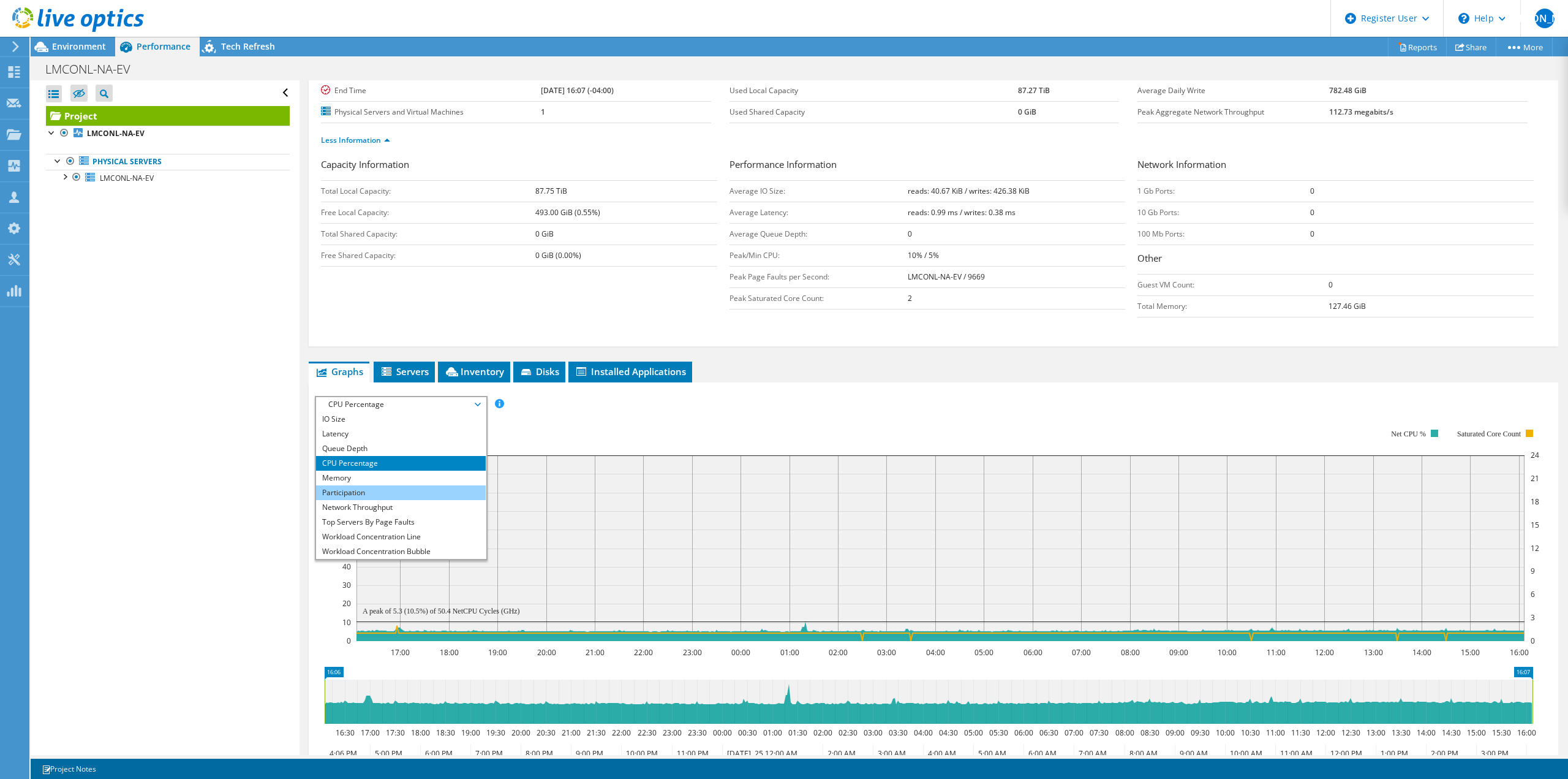
scroll to position [44, 0]
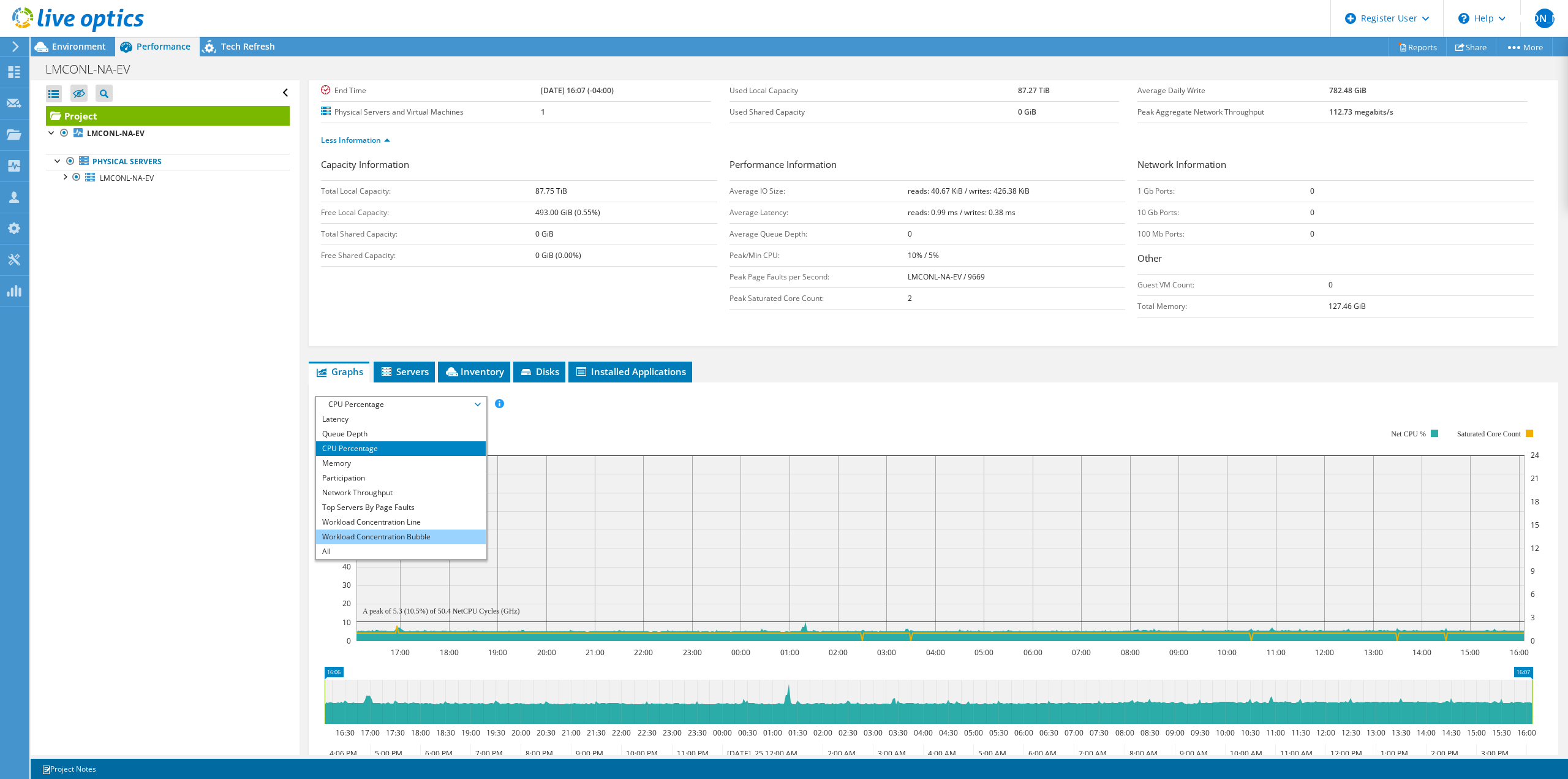
click at [401, 533] on li "Workload Concentration Bubble" at bounding box center [401, 536] width 170 height 14
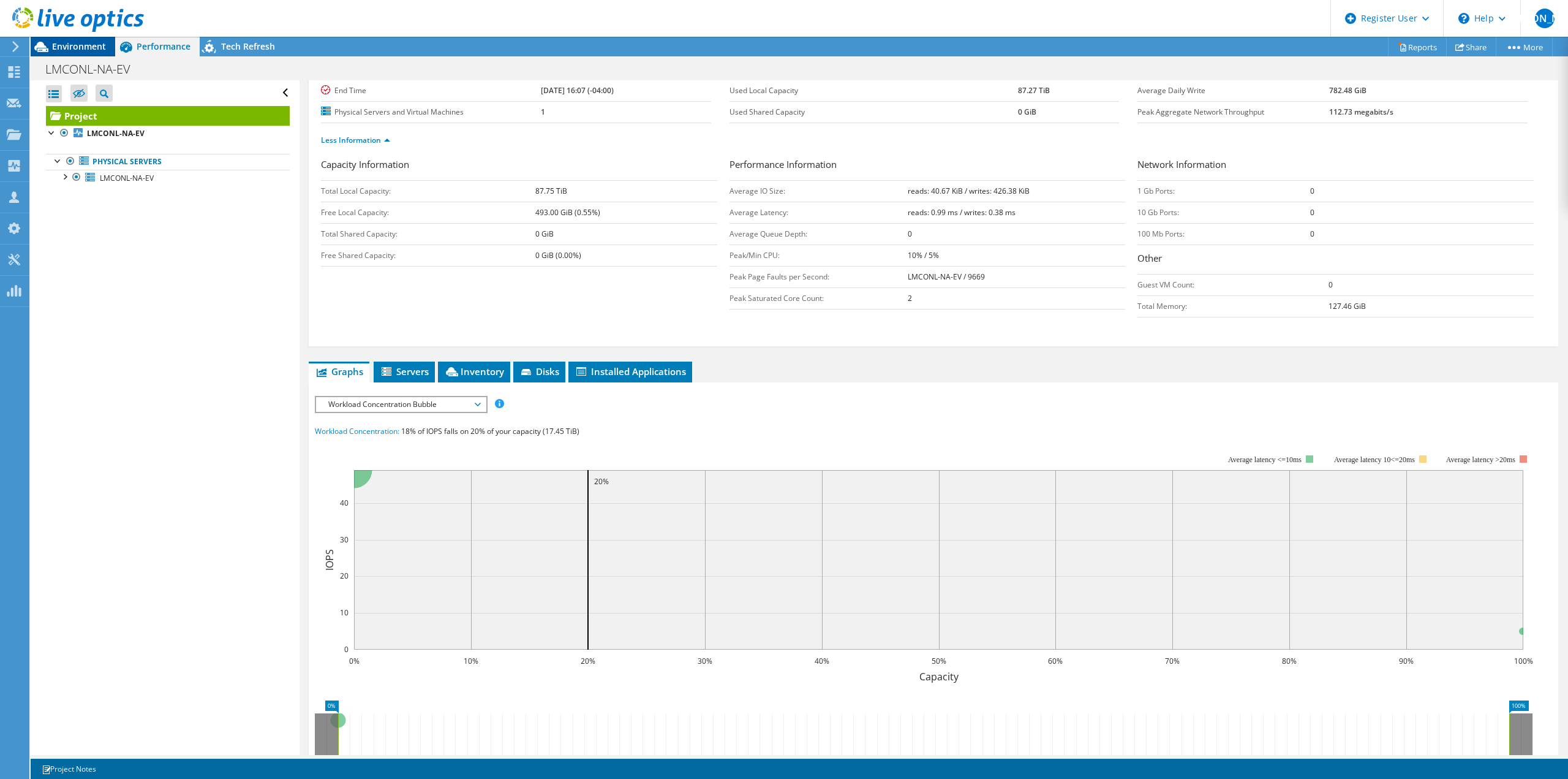
click at [91, 44] on span "Environment" at bounding box center [79, 46] width 54 height 12
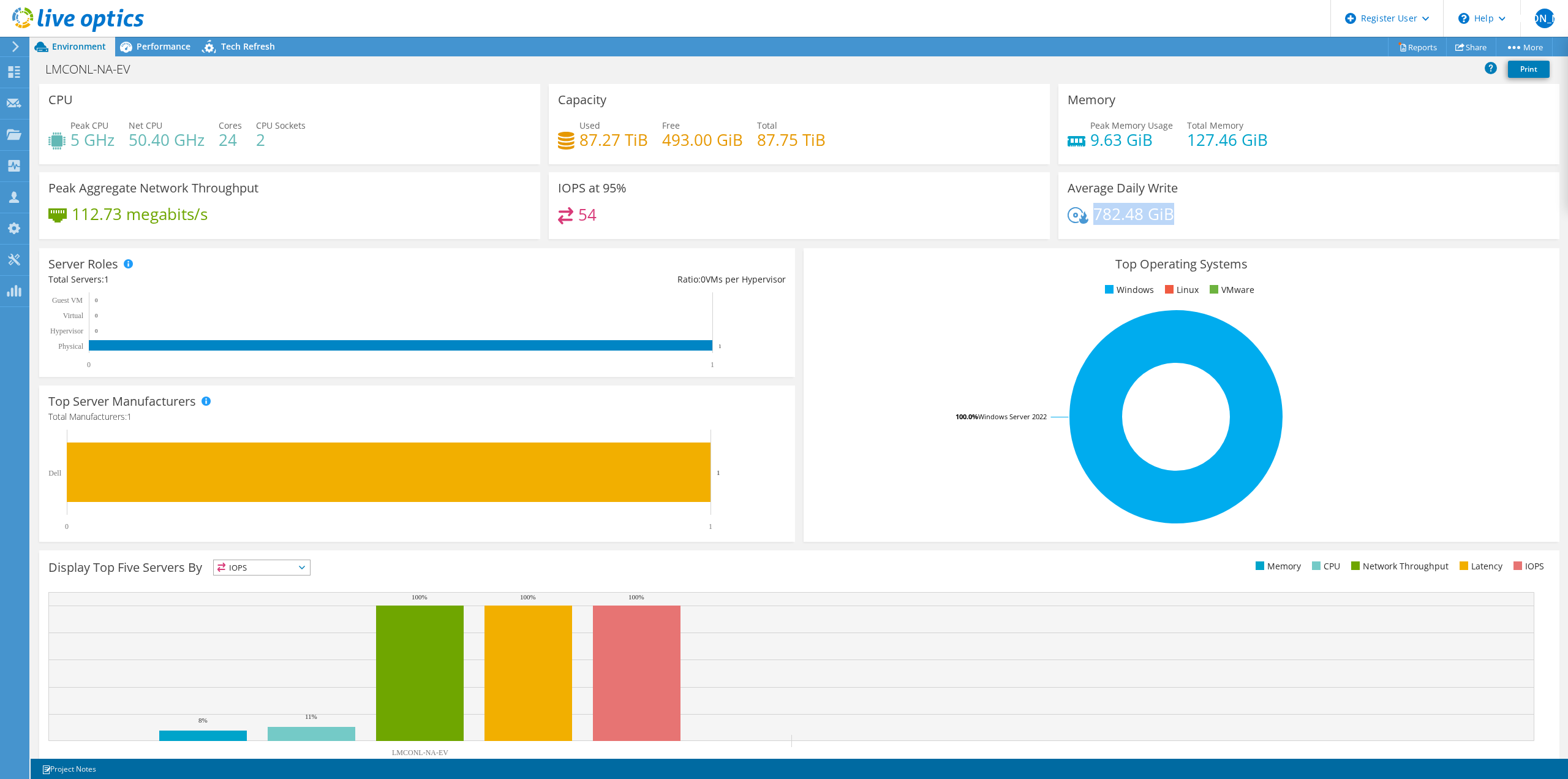
drag, startPoint x: 1174, startPoint y: 213, endPoint x: 1089, endPoint y: 215, distance: 85.0
click at [1089, 215] on div "782.48 GiB" at bounding box center [1308, 220] width 482 height 26
click at [1054, 207] on div "Average Daily Write 782.48 GiB" at bounding box center [1309, 205] width 510 height 67
click at [155, 50] on span "Performance" at bounding box center [163, 46] width 54 height 12
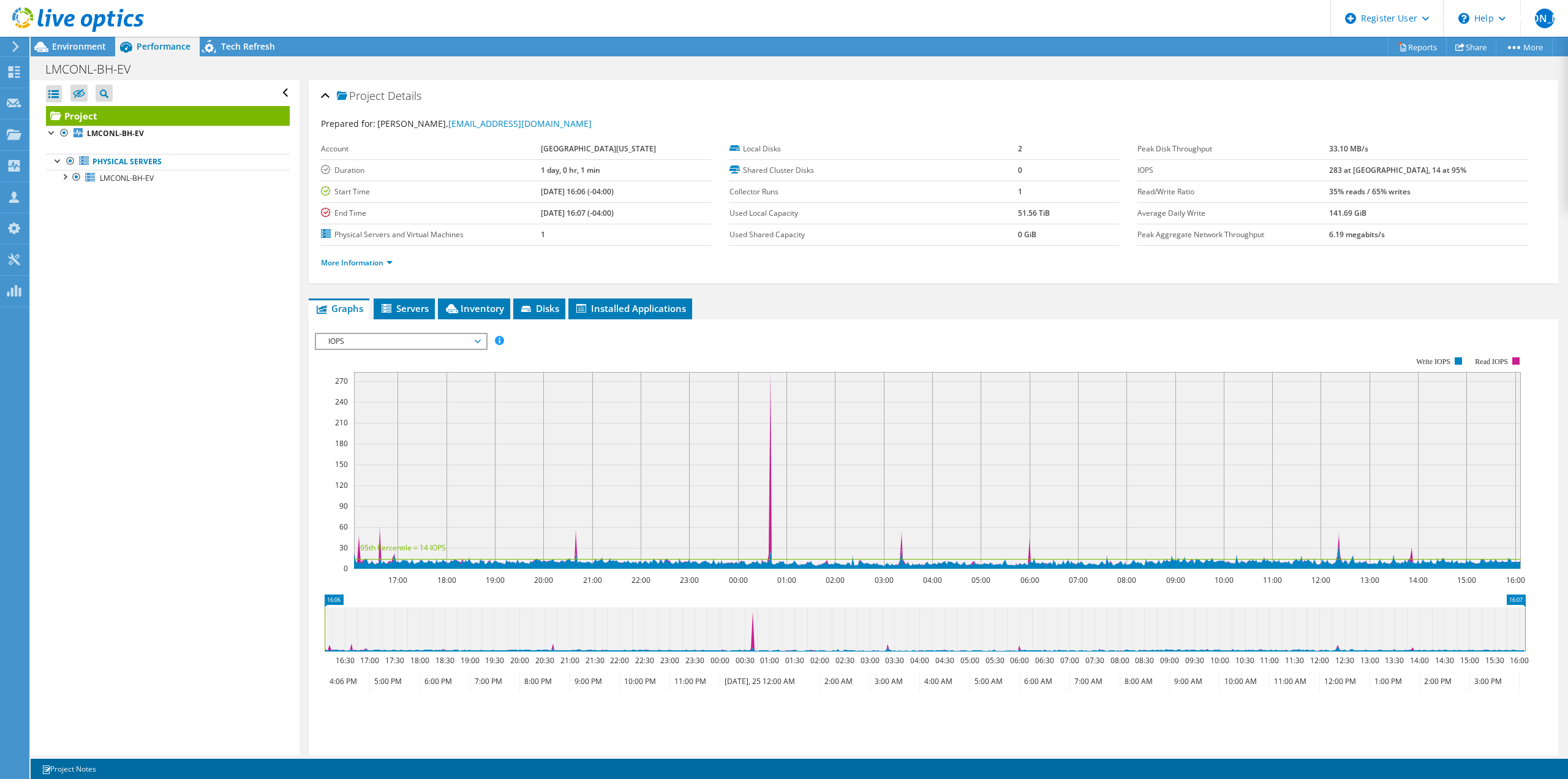
click at [393, 343] on span "IOPS" at bounding box center [401, 341] width 157 height 14
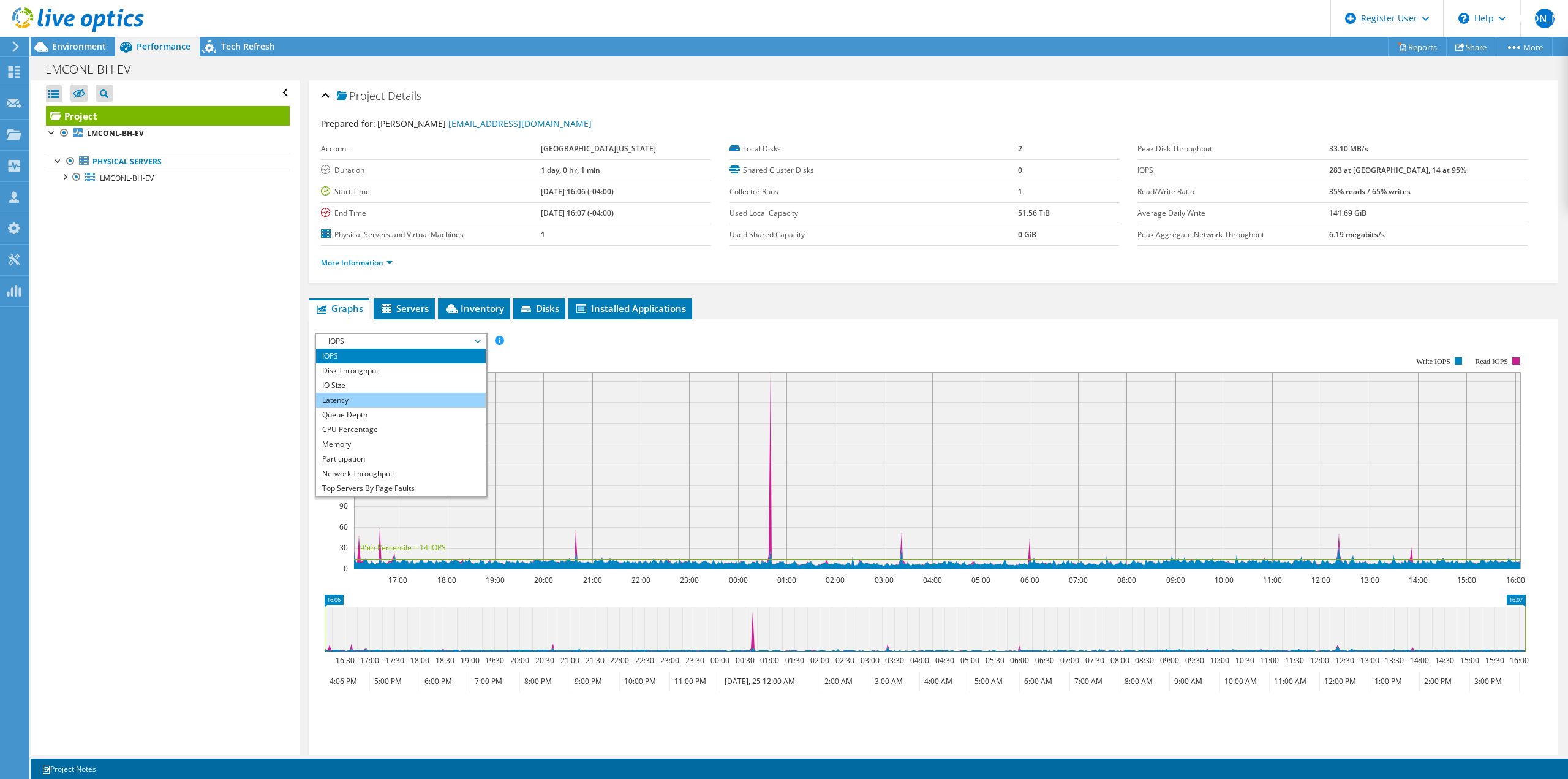
click at [378, 402] on li "Latency" at bounding box center [401, 400] width 170 height 14
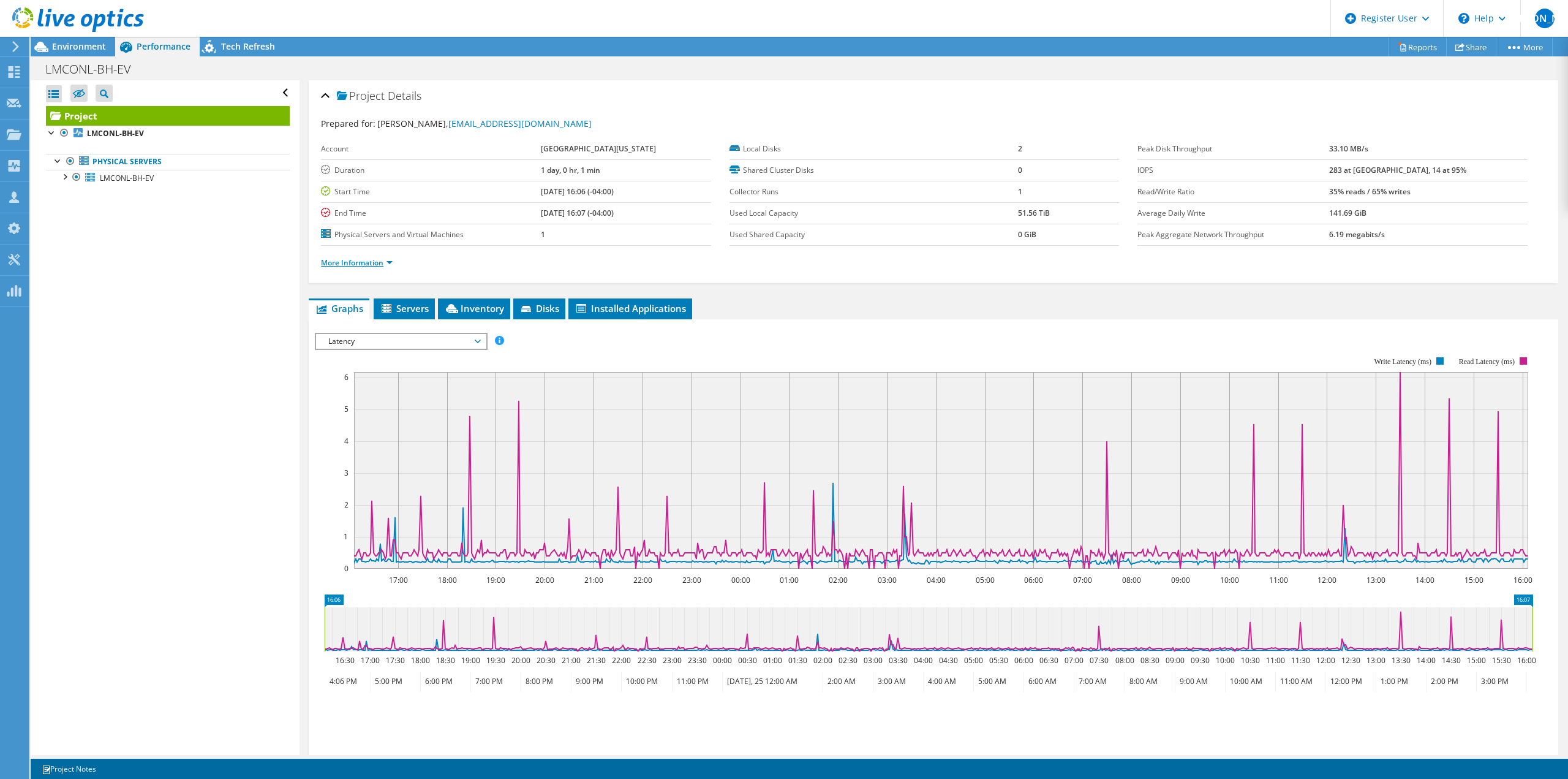
click at [360, 261] on link "More Information" at bounding box center [357, 262] width 71 height 10
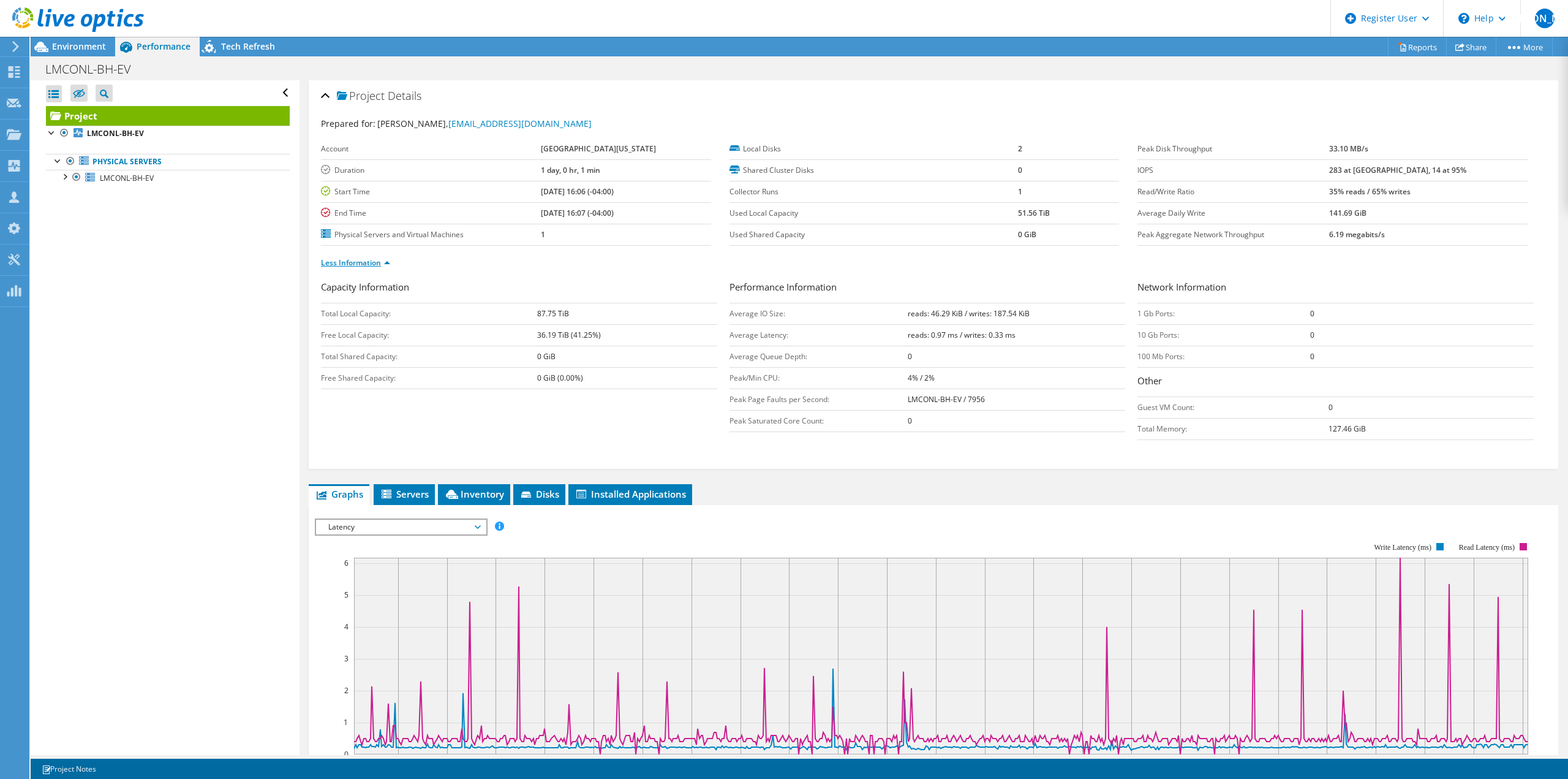
click at [362, 264] on link "Less Information" at bounding box center [356, 262] width 69 height 10
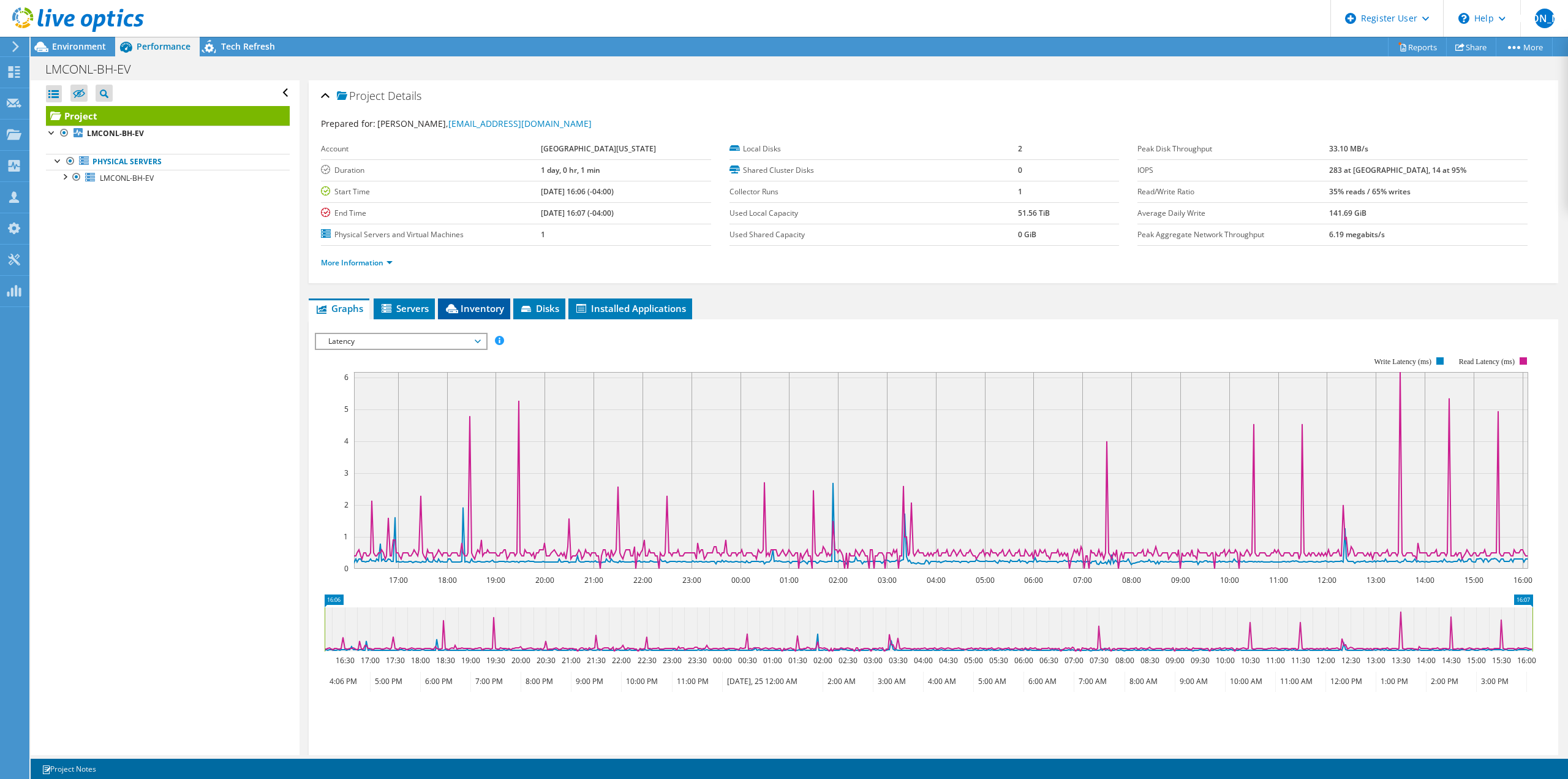
click at [470, 309] on span "Inventory" at bounding box center [474, 308] width 60 height 12
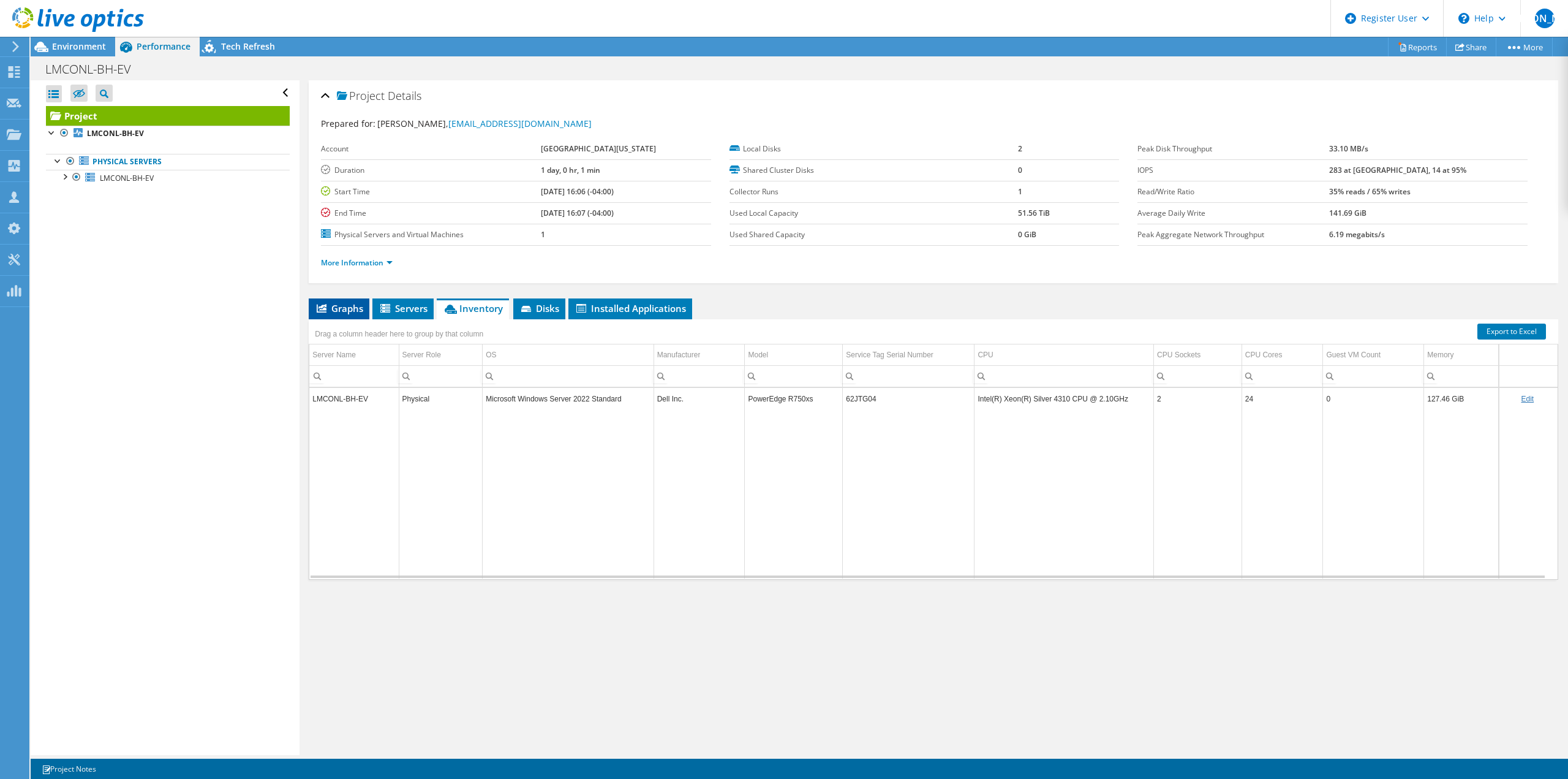
click at [320, 299] on li "Graphs" at bounding box center [339, 309] width 61 height 21
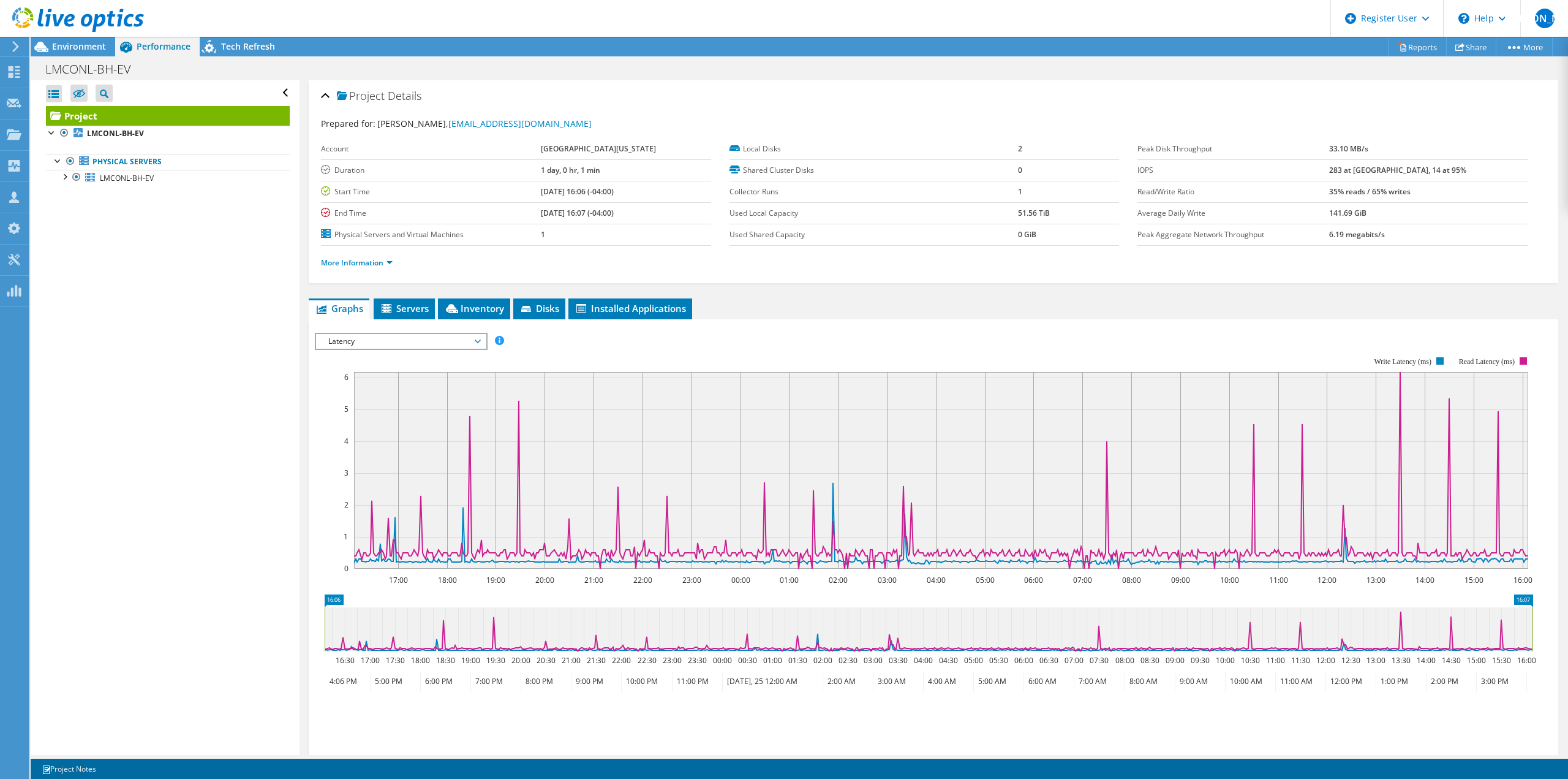
click at [361, 347] on span "Latency" at bounding box center [401, 341] width 157 height 14
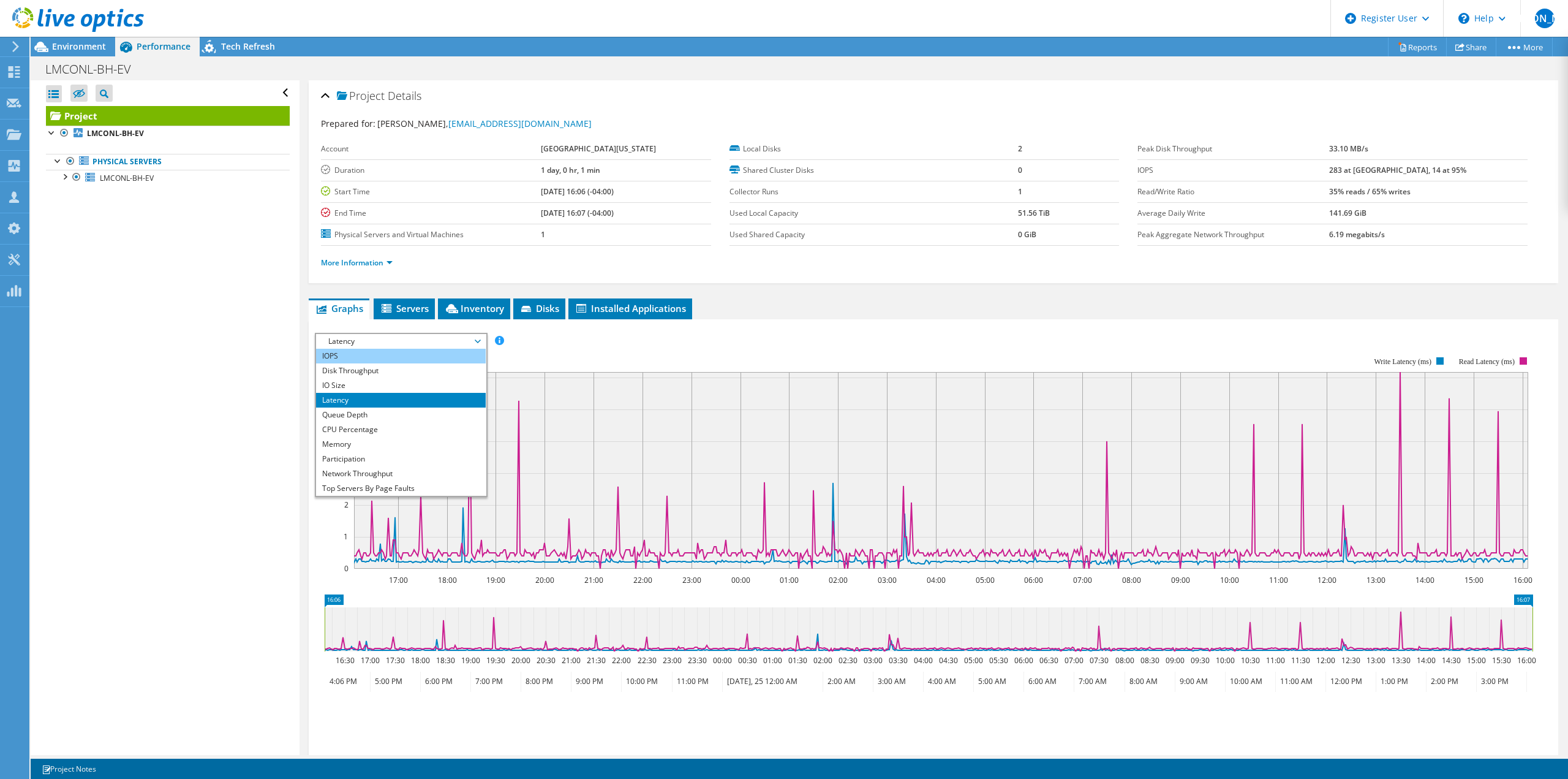
click at [357, 349] on li "IOPS" at bounding box center [401, 356] width 170 height 14
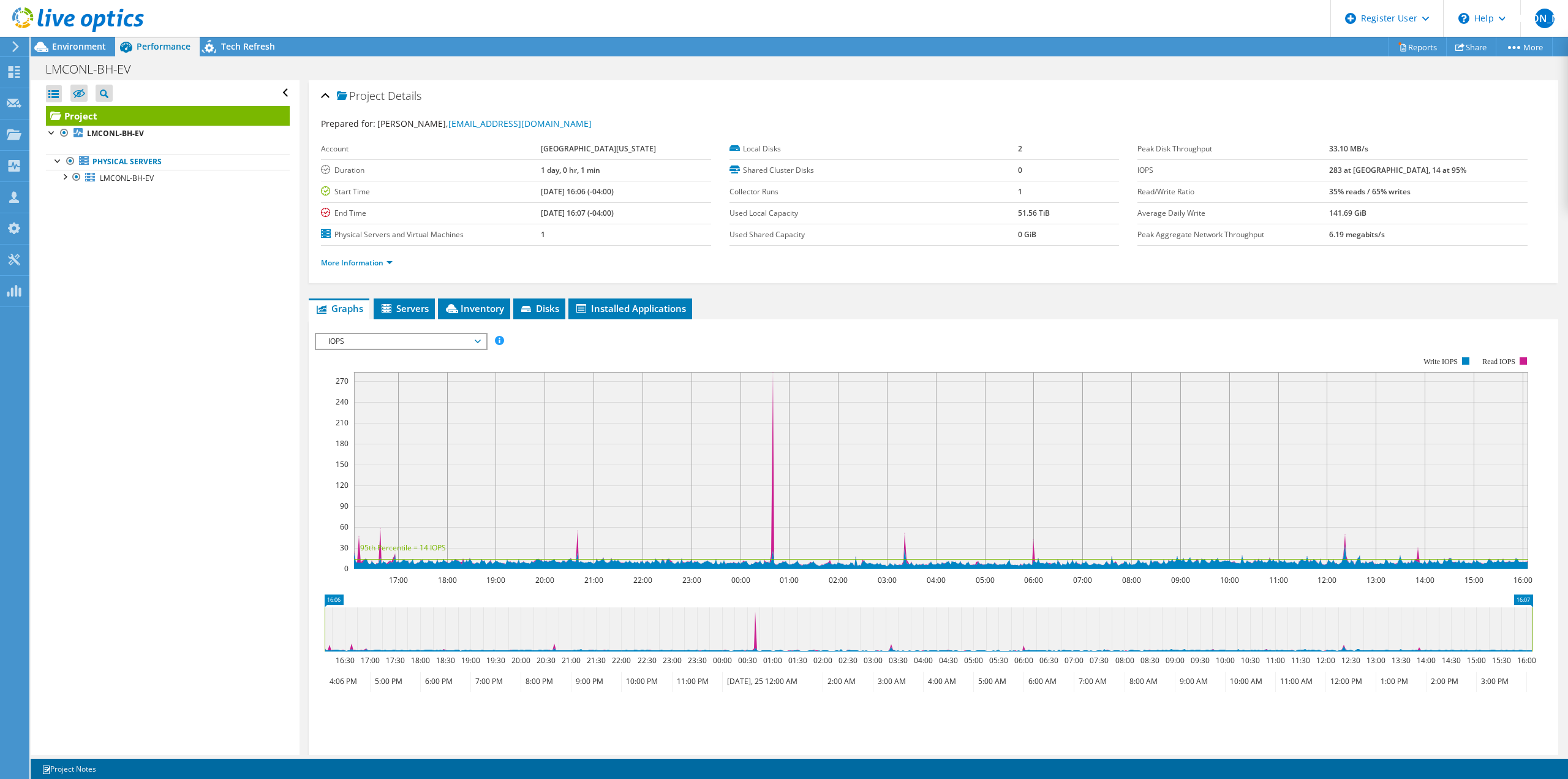
drag, startPoint x: 87, startPoint y: 46, endPoint x: 86, endPoint y: 37, distance: 9.1
click at [87, 46] on span "Environment" at bounding box center [79, 46] width 54 height 12
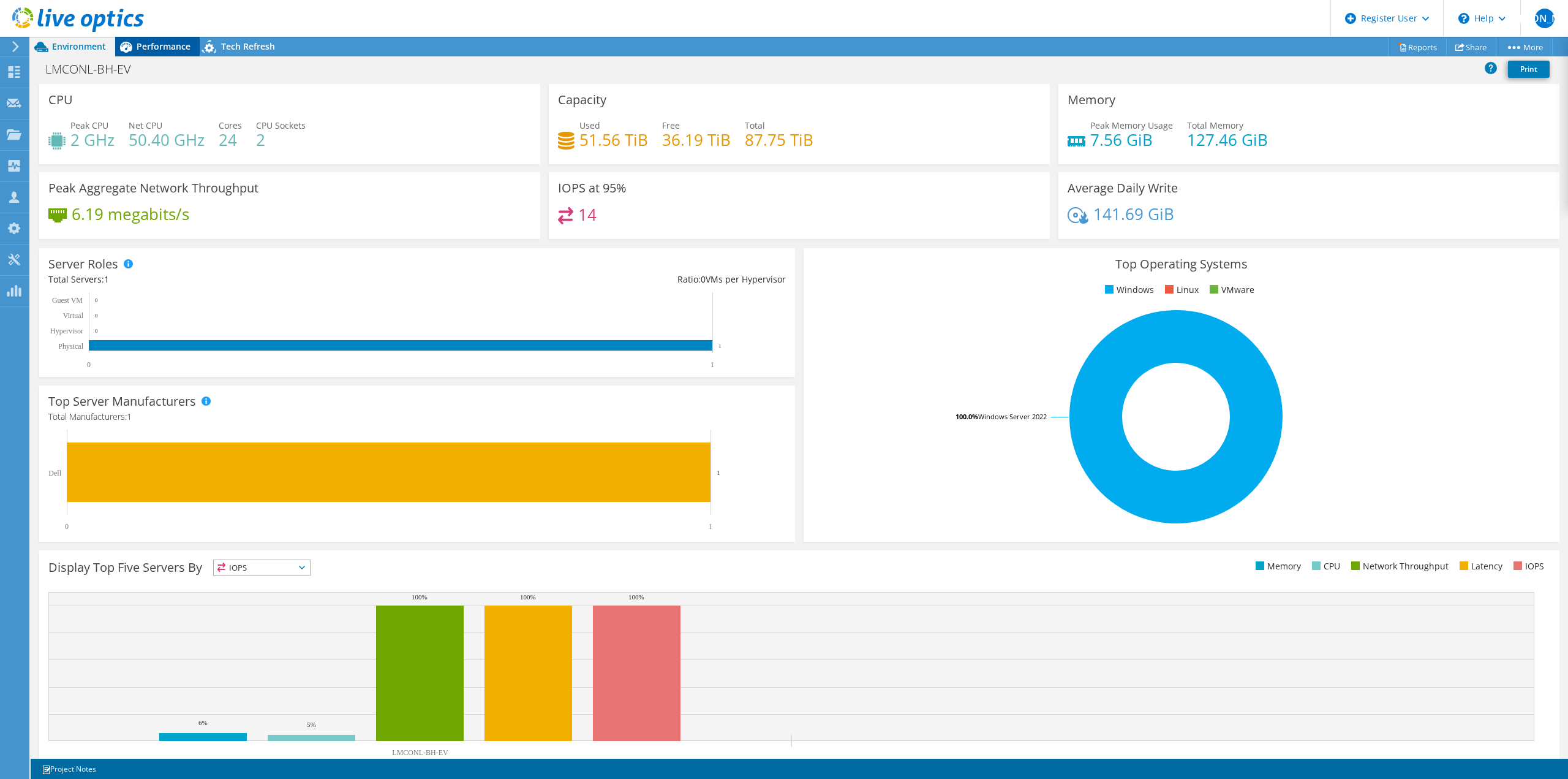
click at [154, 38] on div "Performance" at bounding box center [157, 46] width 84 height 19
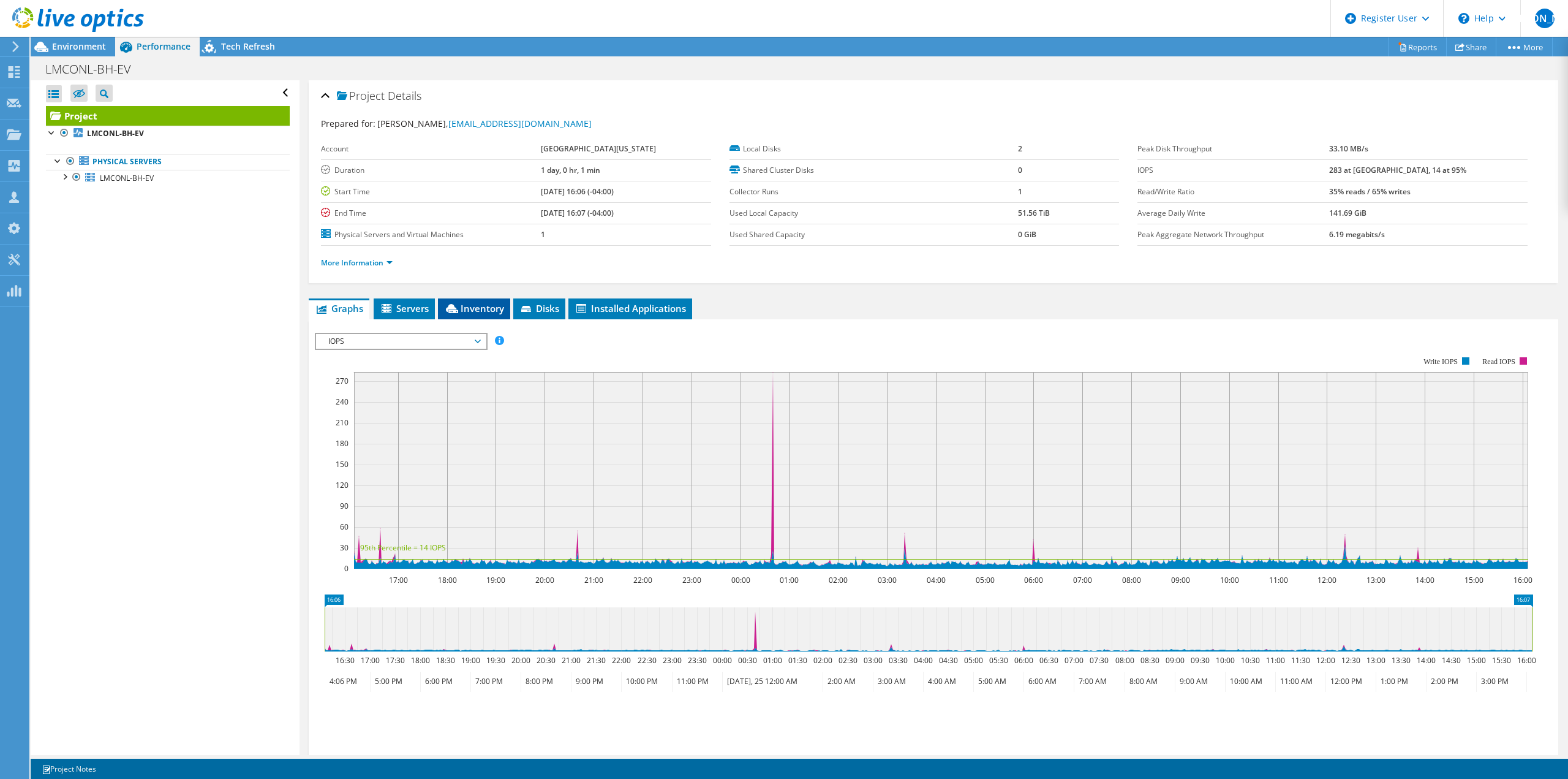
click at [481, 301] on li "Inventory" at bounding box center [474, 309] width 72 height 21
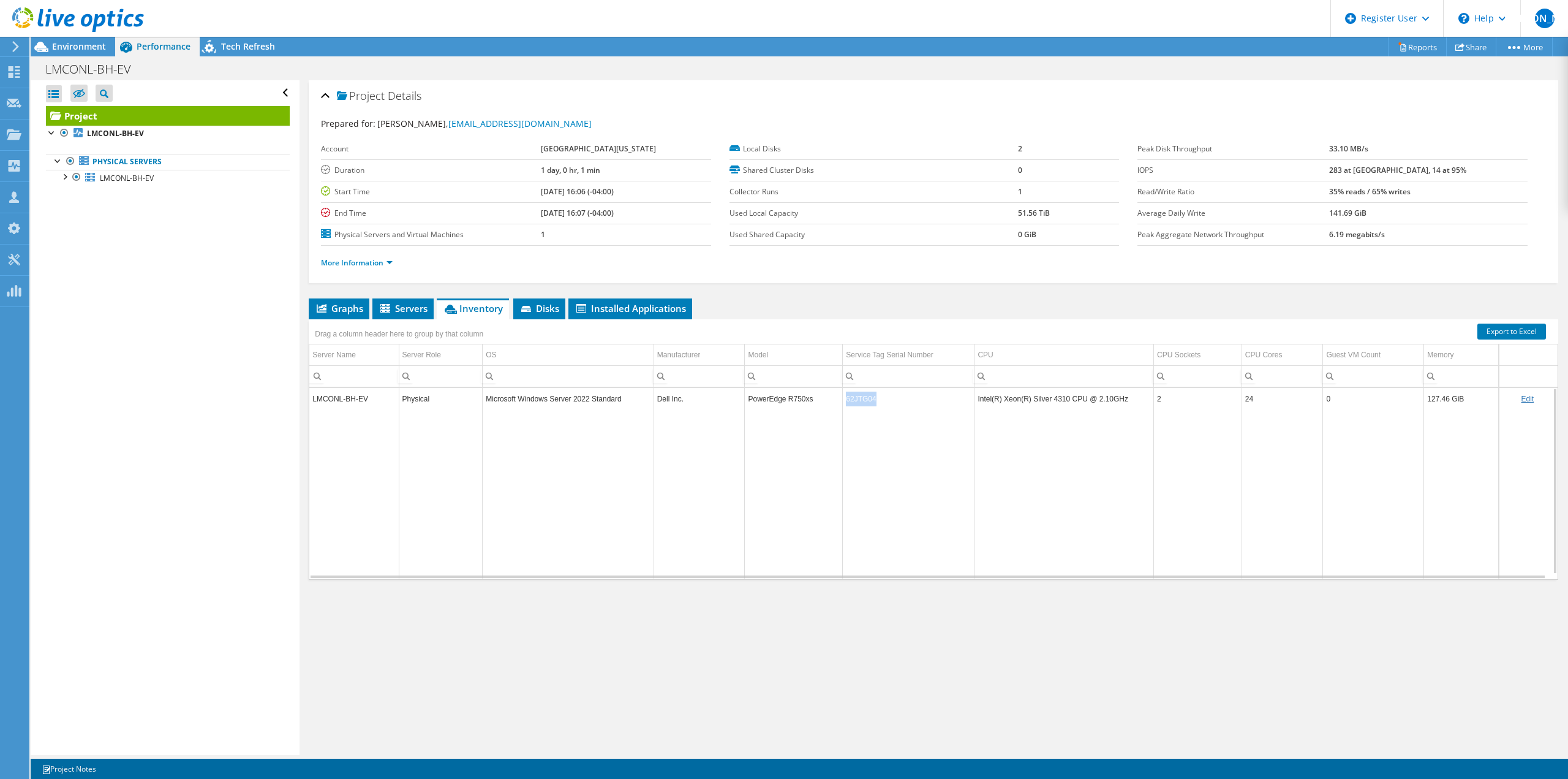
copy tr "62JTG04"
drag, startPoint x: 844, startPoint y: 402, endPoint x: 836, endPoint y: 402, distance: 8.0
click at [836, 402] on tr "LMCONL-BH-EV Physical Microsoft Windows Server 2022 Standard Dell Inc. PowerEdg…" at bounding box center [933, 398] width 1248 height 22
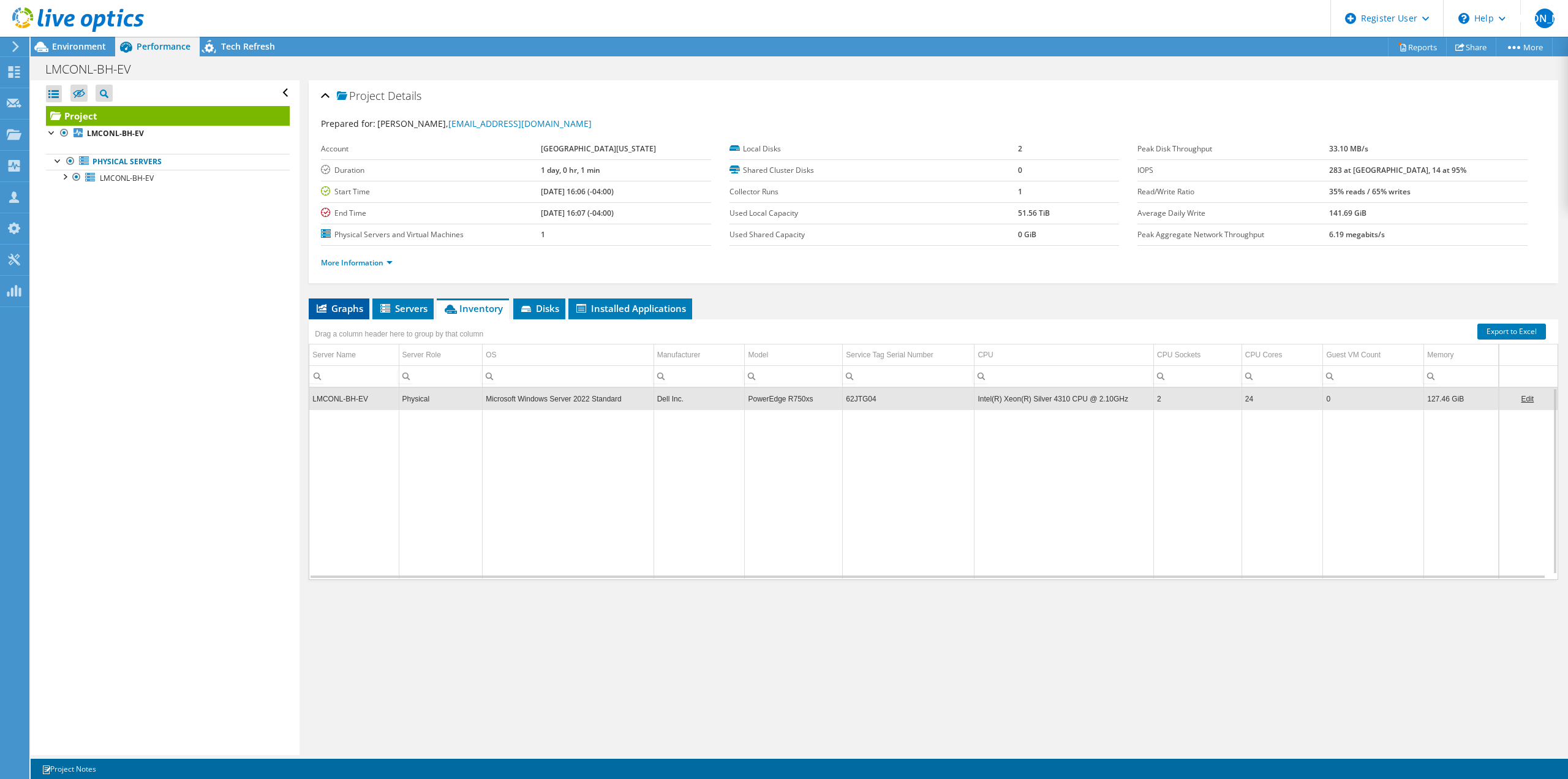
click at [351, 314] on li "Graphs" at bounding box center [339, 309] width 61 height 21
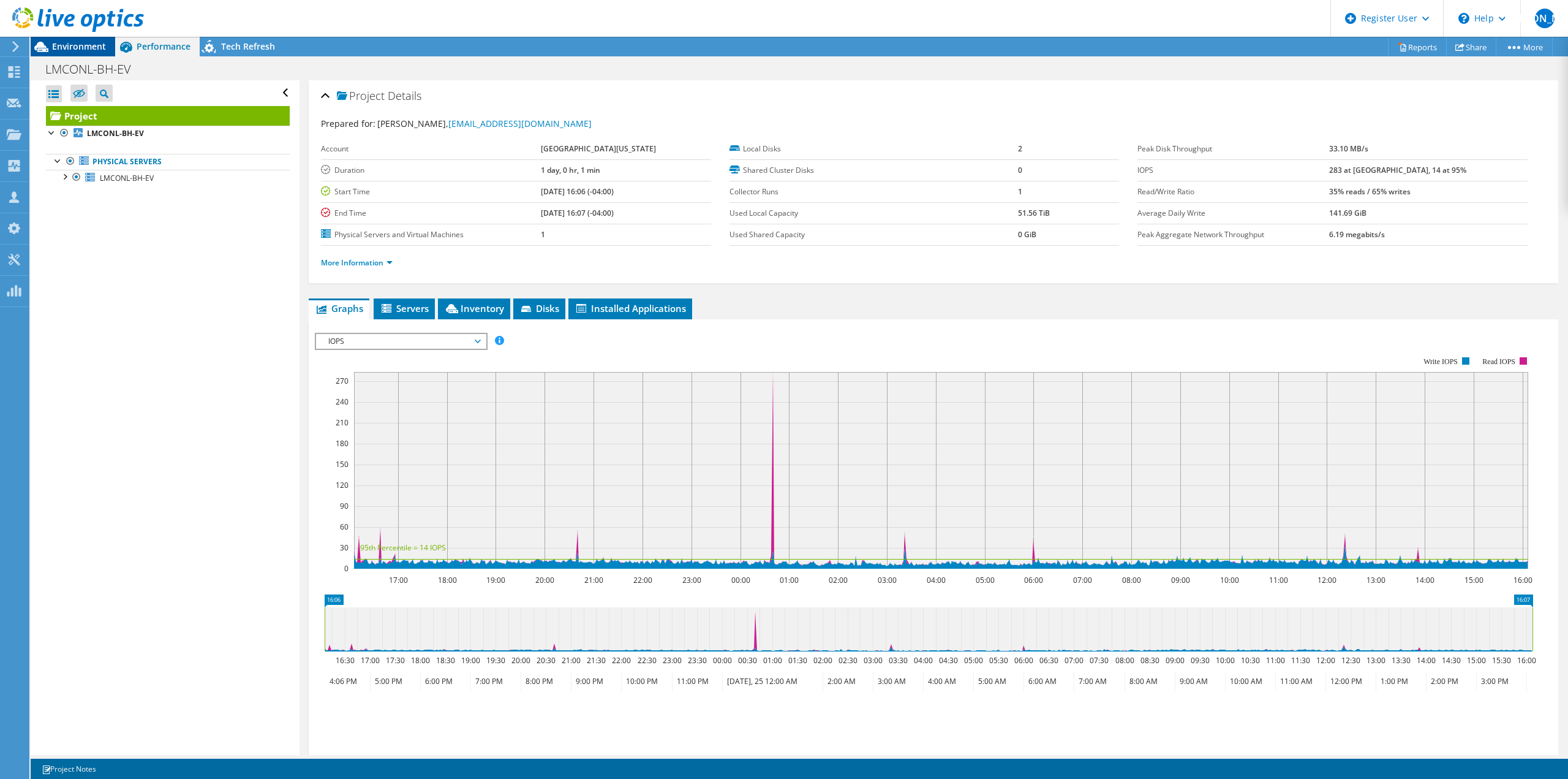
click at [69, 46] on span "Environment" at bounding box center [79, 46] width 54 height 12
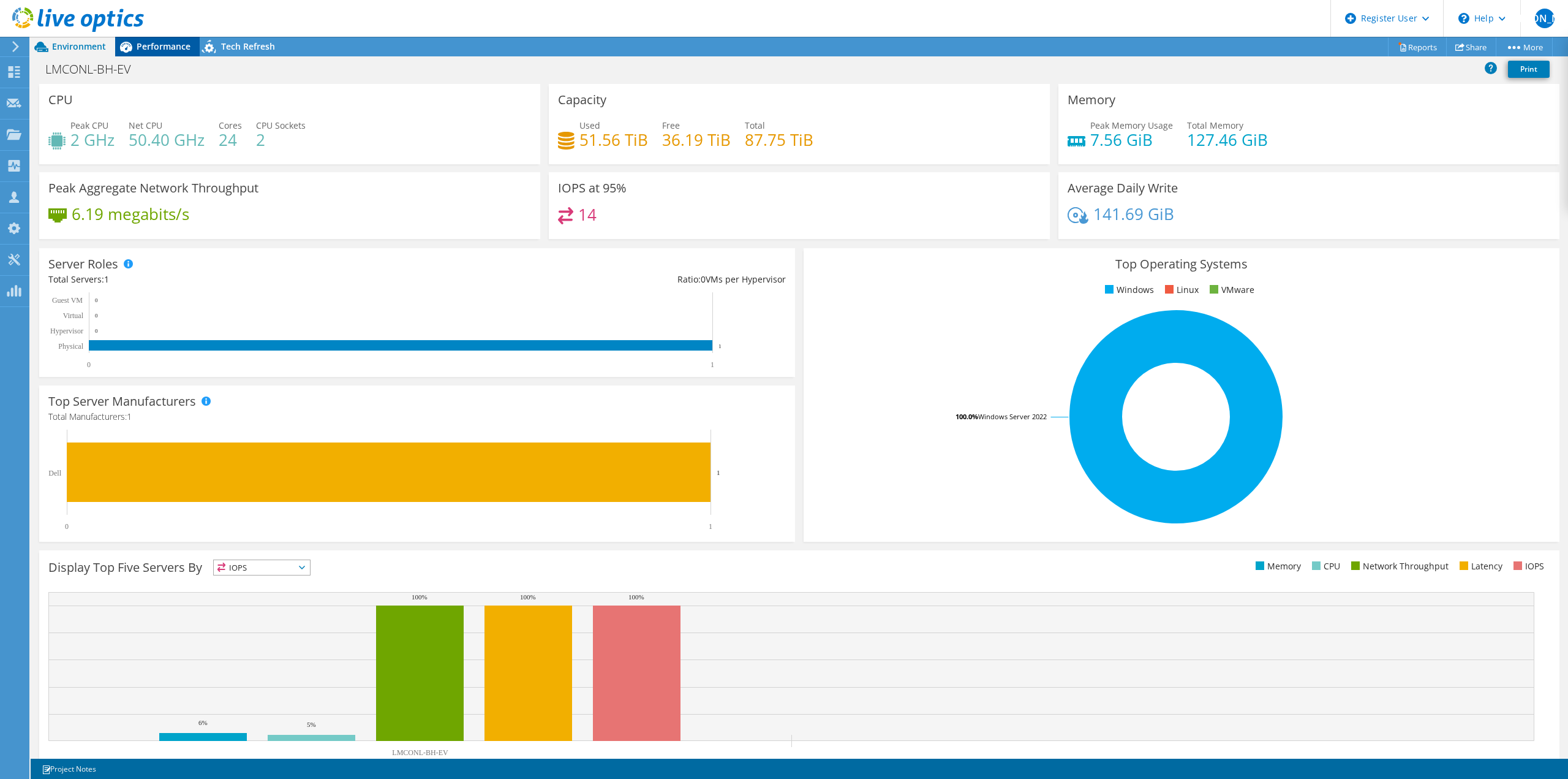
click at [160, 41] on span "Performance" at bounding box center [163, 46] width 54 height 12
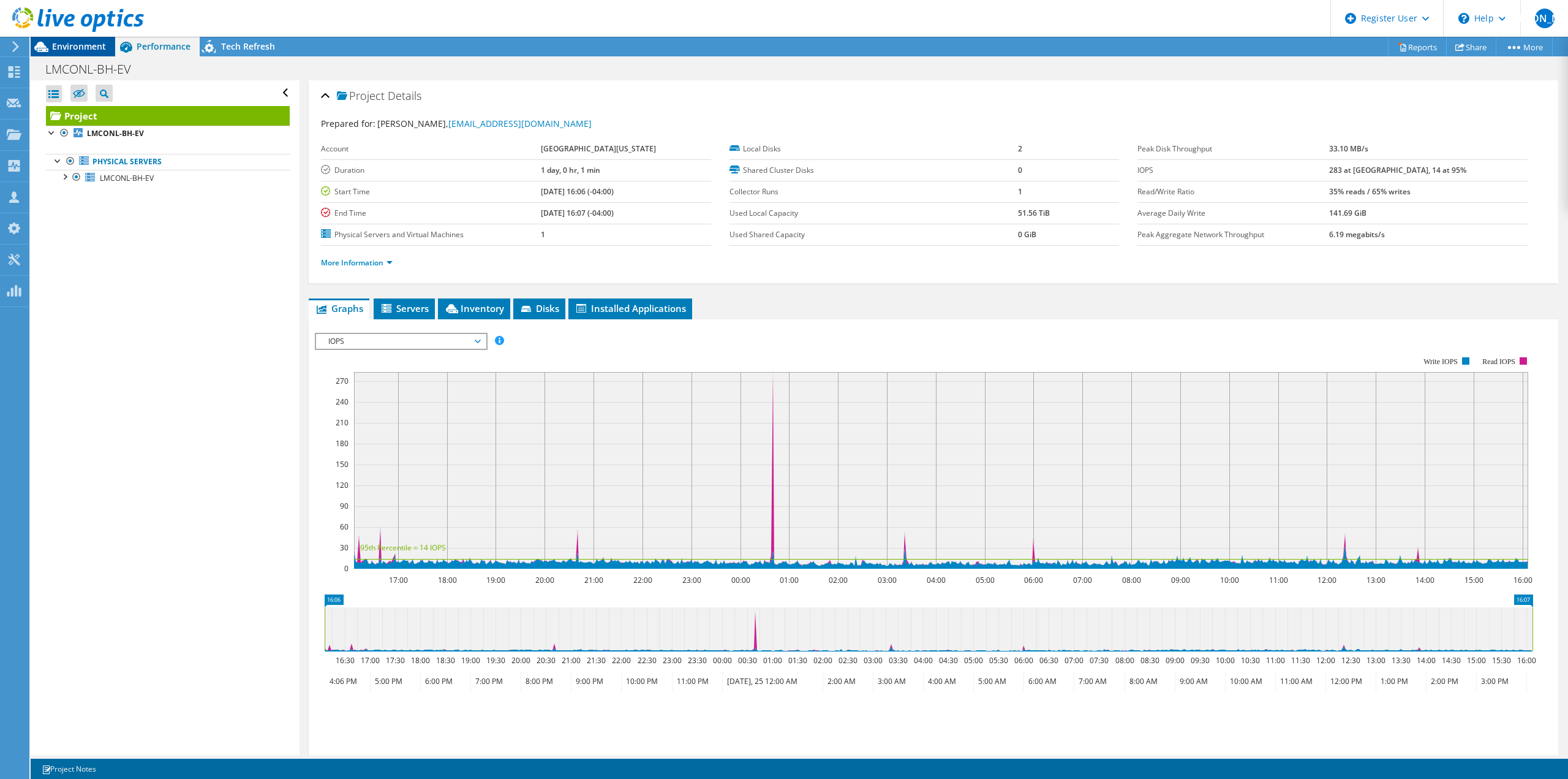
click at [68, 46] on span "Environment" at bounding box center [79, 46] width 54 height 12
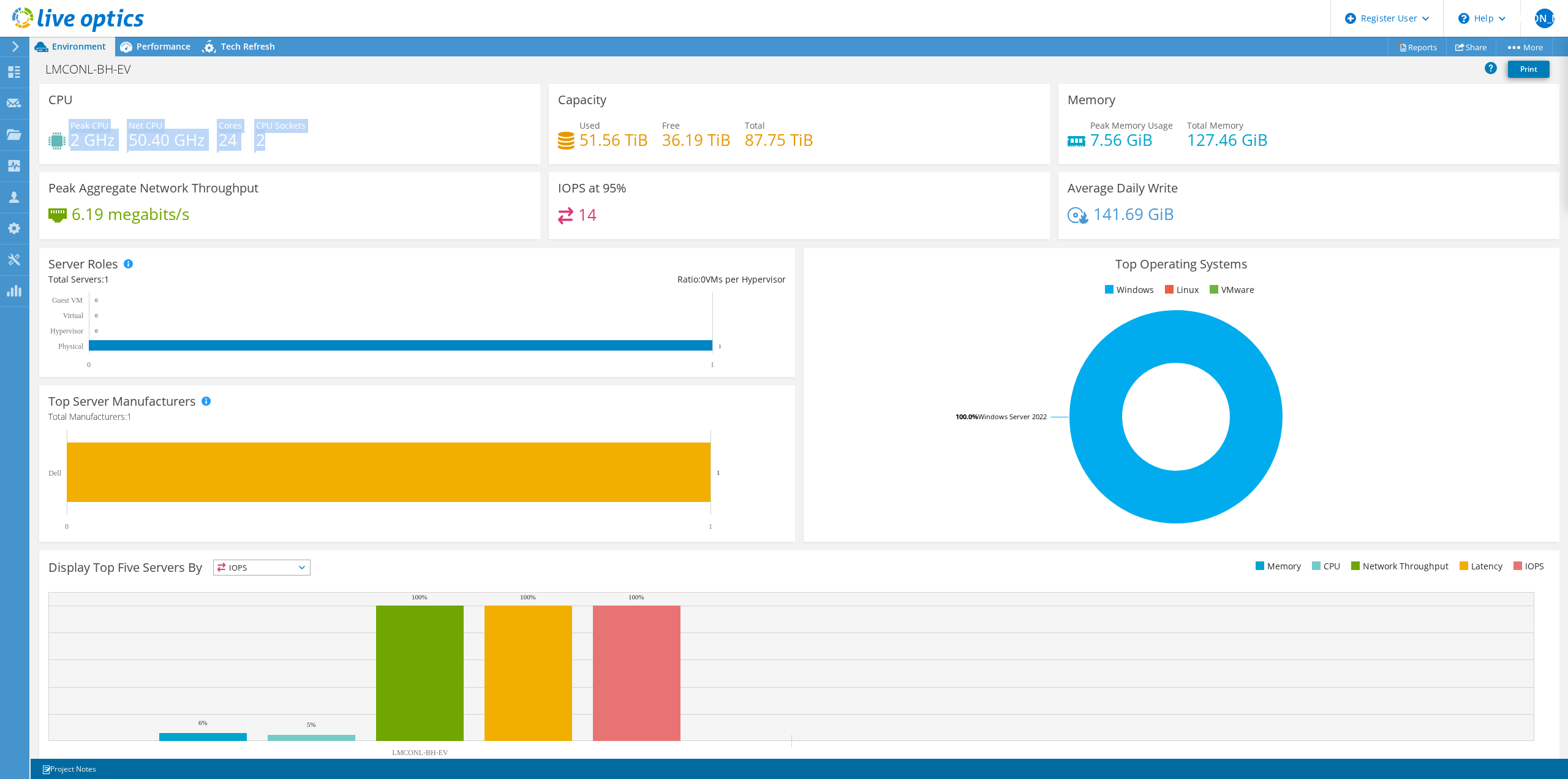
drag, startPoint x: 279, startPoint y: 141, endPoint x: 74, endPoint y: 117, distance: 206.4
click at [74, 117] on div "CPU Peak CPU 2 GHz Net CPU 50.40 GHz Cores 24 CPU Sockets 2" at bounding box center [289, 124] width 501 height 80
click at [126, 91] on div "CPU Peak CPU 2 GHz Net CPU 50.40 GHz Cores 24 CPU Sockets 2" at bounding box center [289, 124] width 501 height 80
drag, startPoint x: 1090, startPoint y: 214, endPoint x: 1174, endPoint y: 212, distance: 84.0
click at [1174, 212] on div "141.69 GiB" at bounding box center [1308, 220] width 482 height 26
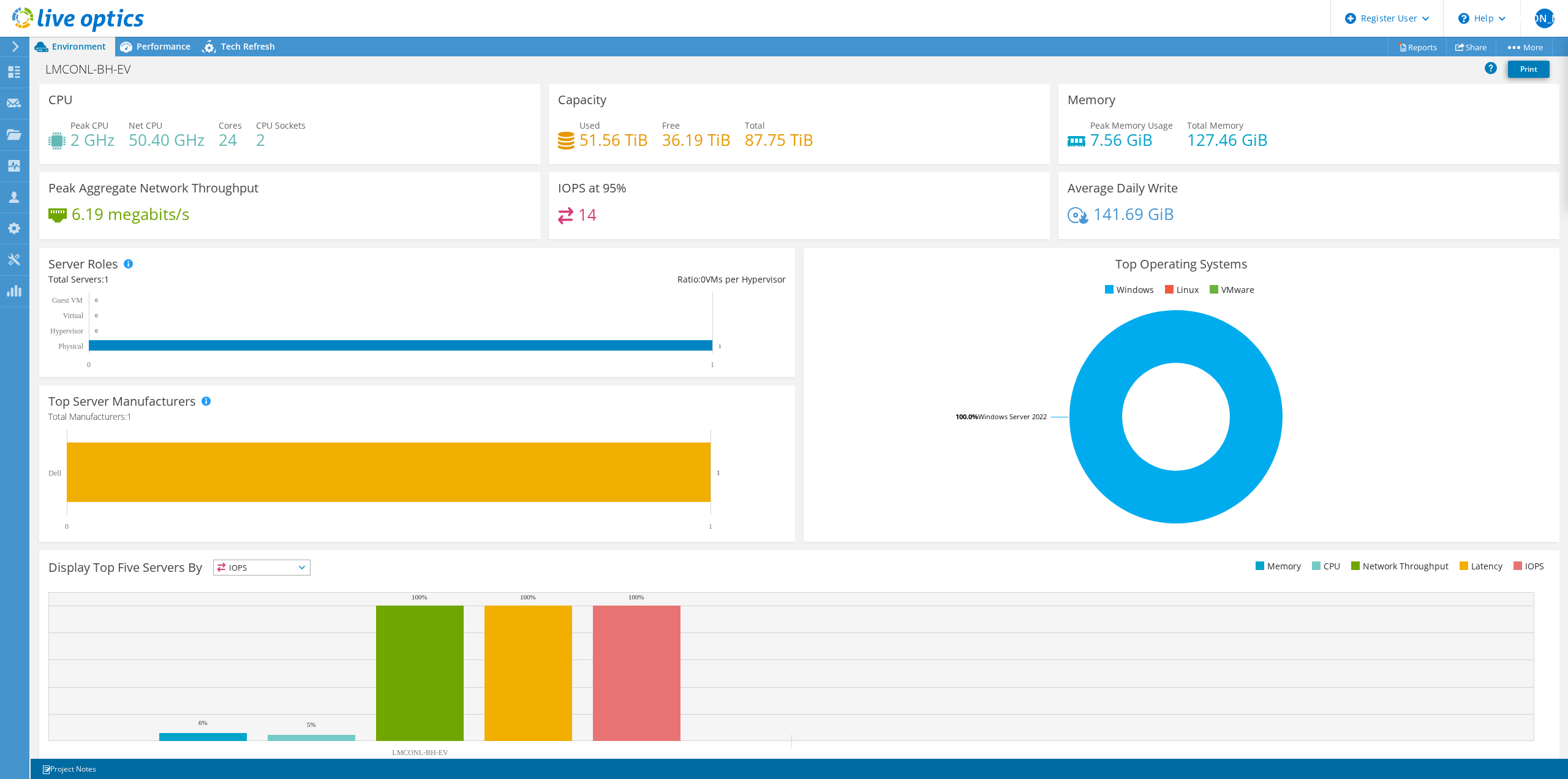
click at [1174, 212] on div "141.69 GiB" at bounding box center [1308, 220] width 482 height 26
drag, startPoint x: 808, startPoint y: 137, endPoint x: 747, endPoint y: 137, distance: 61.0
click at [747, 137] on div "Used 51.56 TiB Free 36.19 TiB Total 87.75 TiB" at bounding box center [799, 139] width 482 height 40
click at [827, 140] on div "Used 51.56 TiB Free 36.19 TiB Total 87.75 TiB" at bounding box center [799, 139] width 482 height 40
click at [150, 48] on span "Performance" at bounding box center [163, 46] width 54 height 12
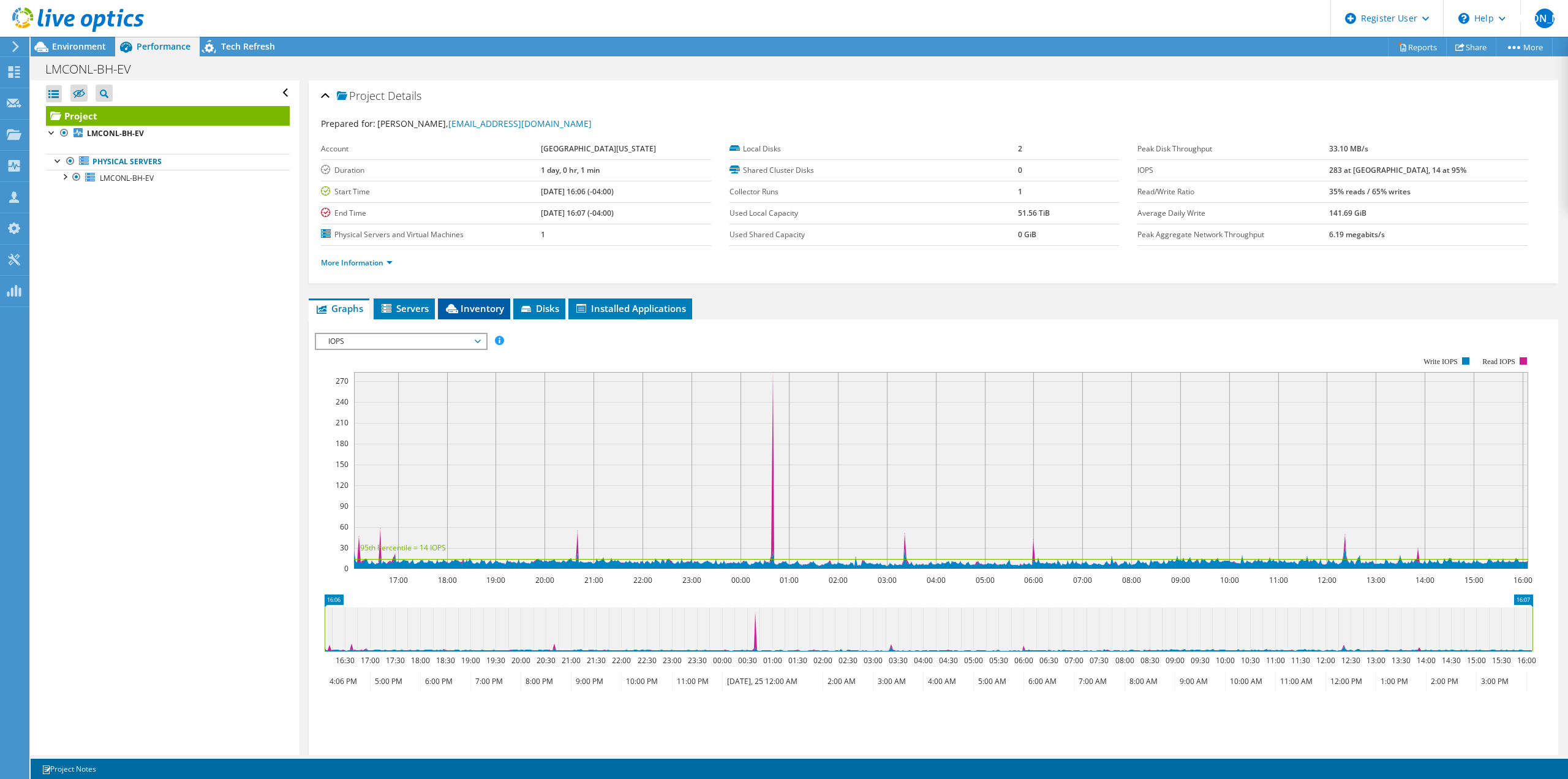
click at [472, 310] on span "Inventory" at bounding box center [474, 308] width 60 height 12
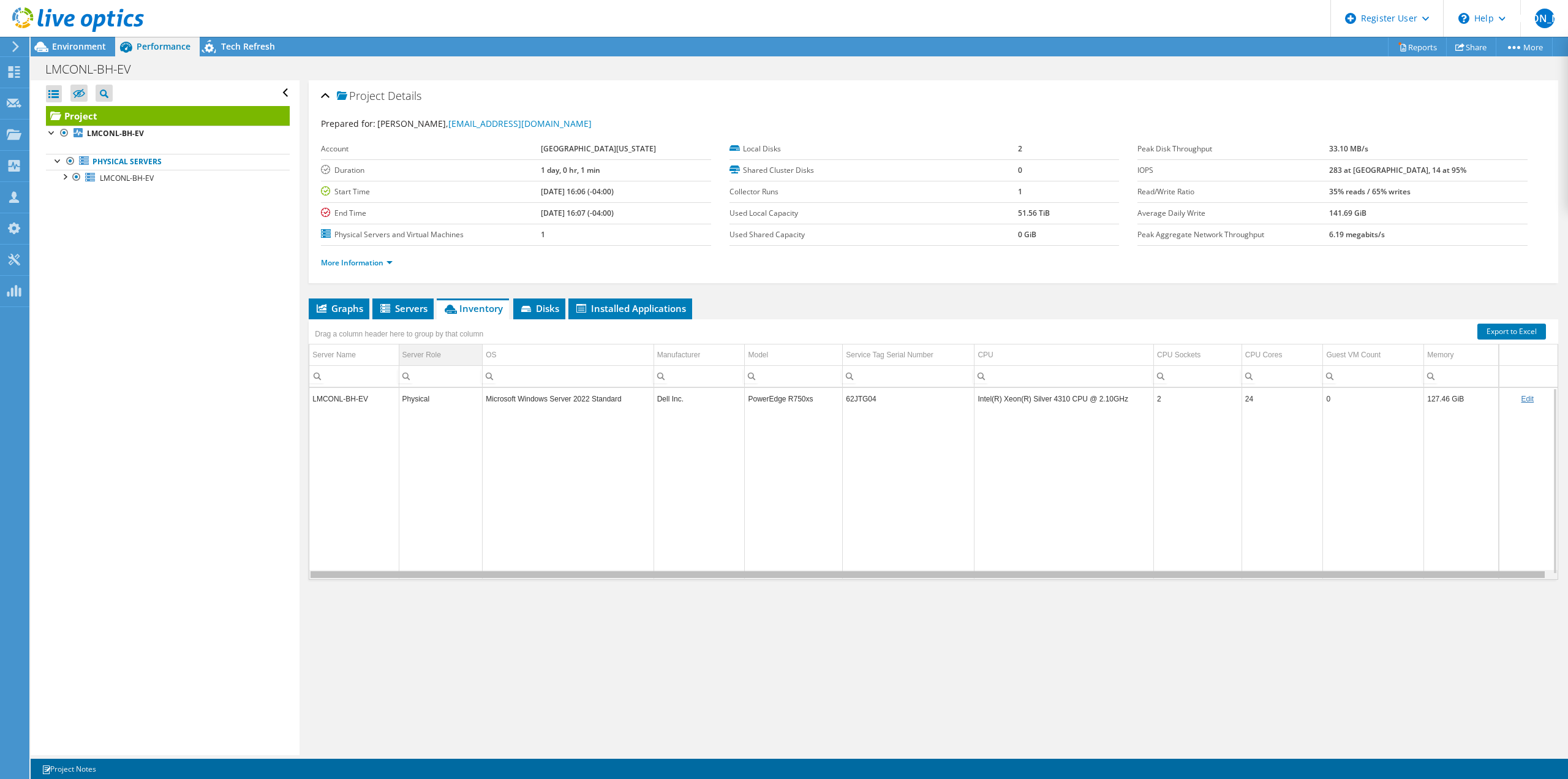
drag, startPoint x: 904, startPoint y: 575, endPoint x: 428, endPoint y: 354, distance: 524.8
click at [629, 487] on body "WU Dell User William Ugland William.Ugland@dell.com Dell My Profile Log Out \n …" at bounding box center [784, 390] width 1568 height 779
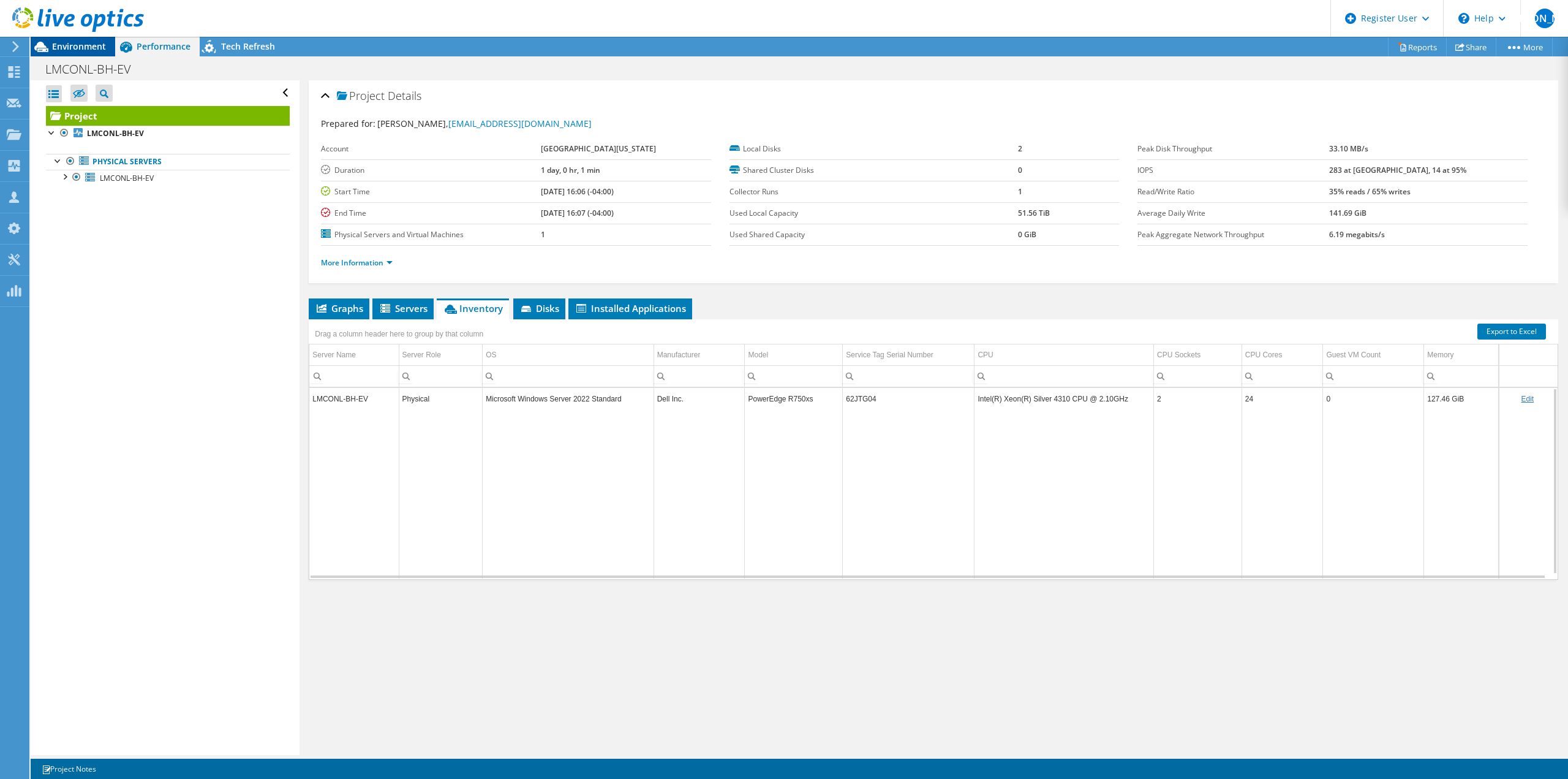
click at [77, 47] on span "Environment" at bounding box center [79, 46] width 54 height 12
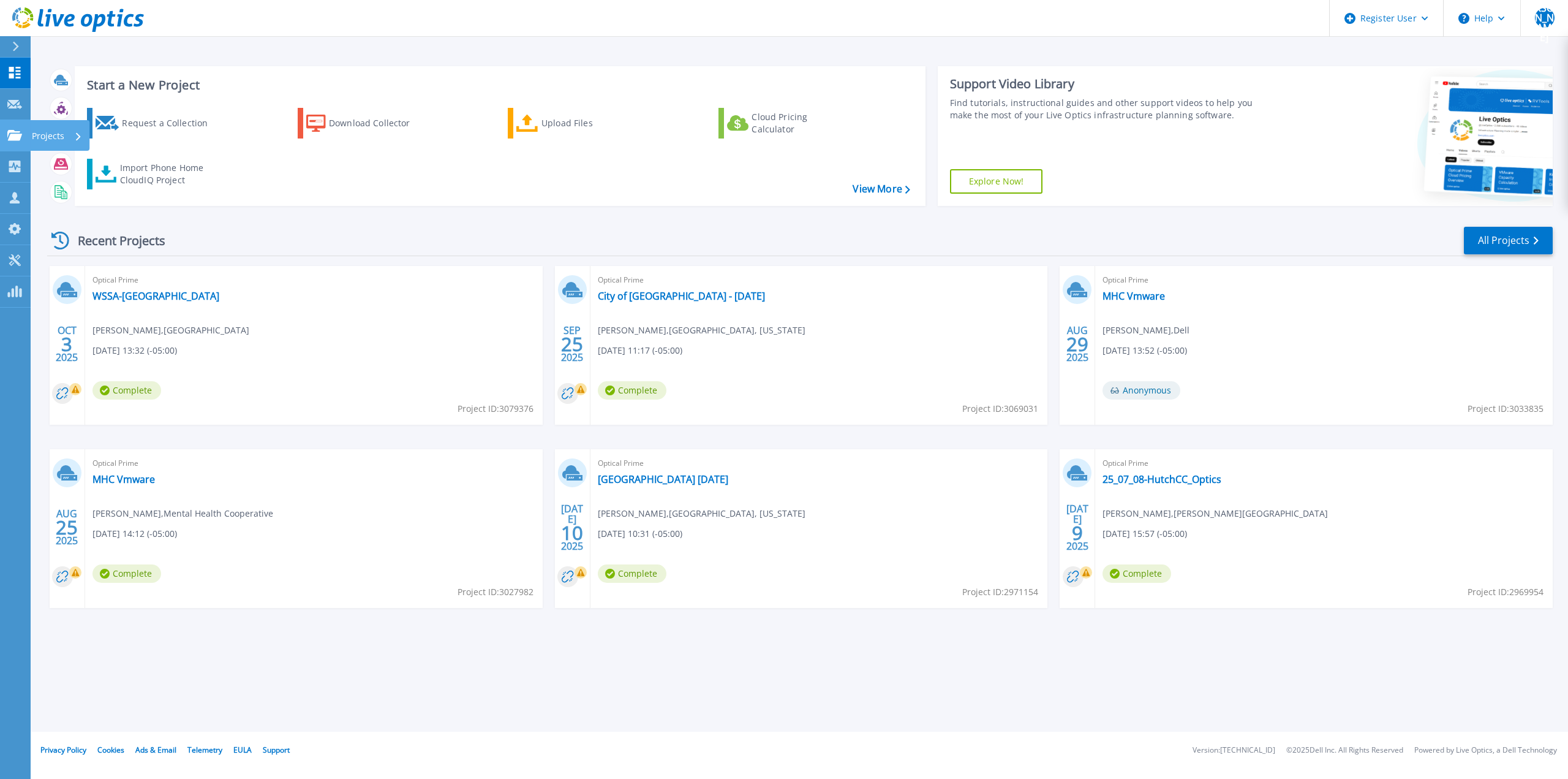
click at [17, 134] on icon at bounding box center [14, 135] width 14 height 10
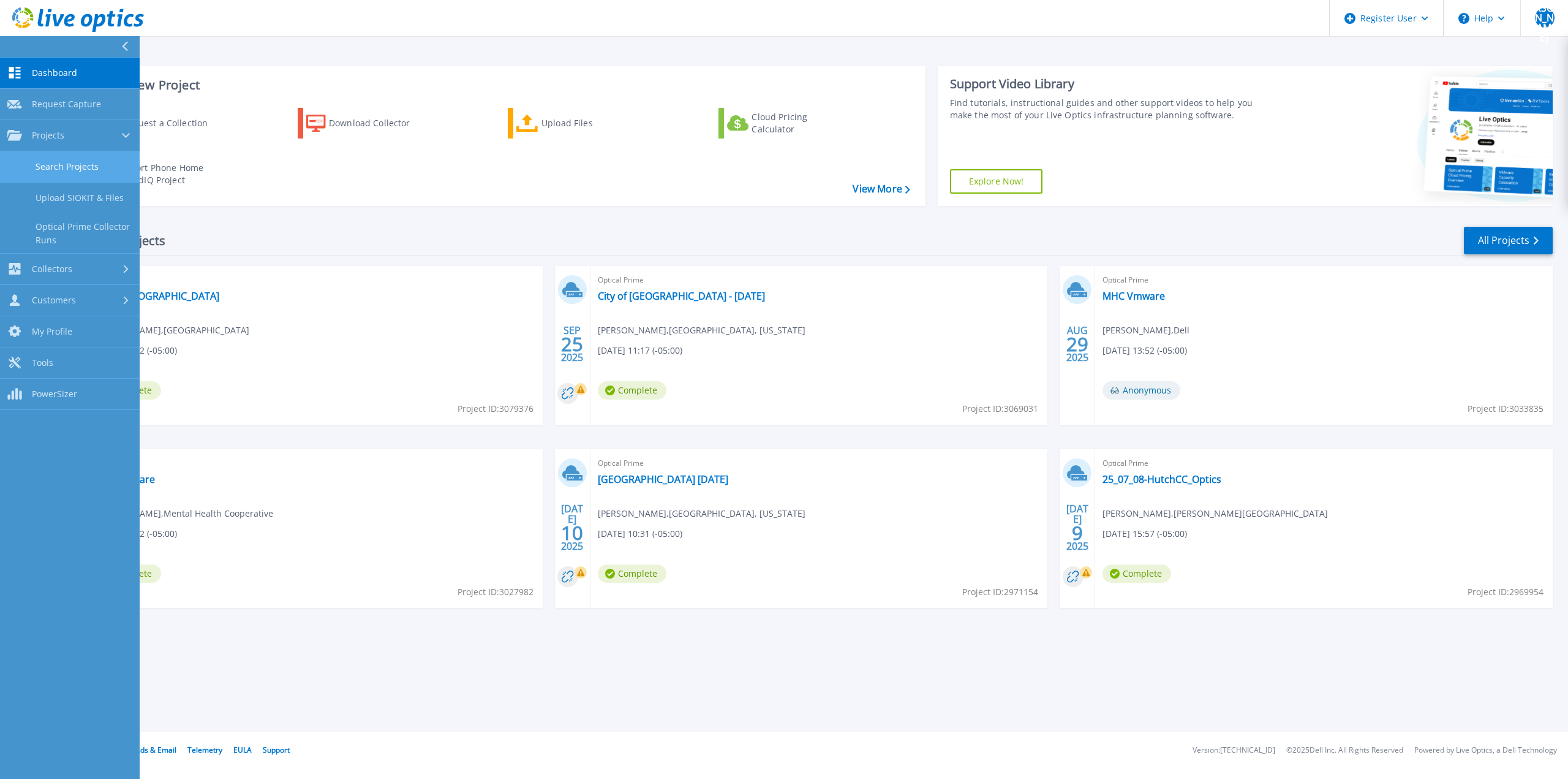
click at [50, 175] on link "Search Projects" at bounding box center [70, 167] width 139 height 31
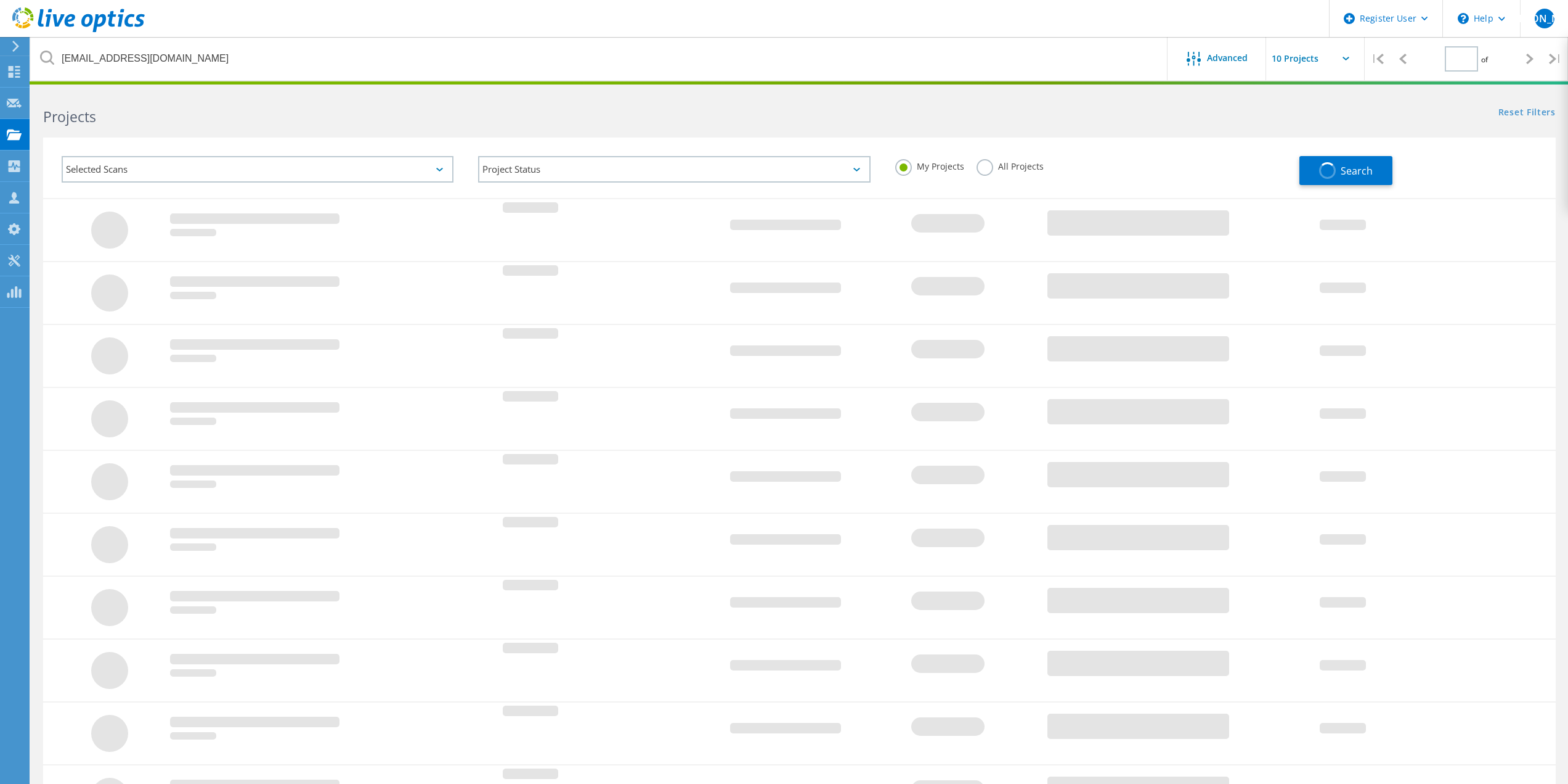
type input "1"
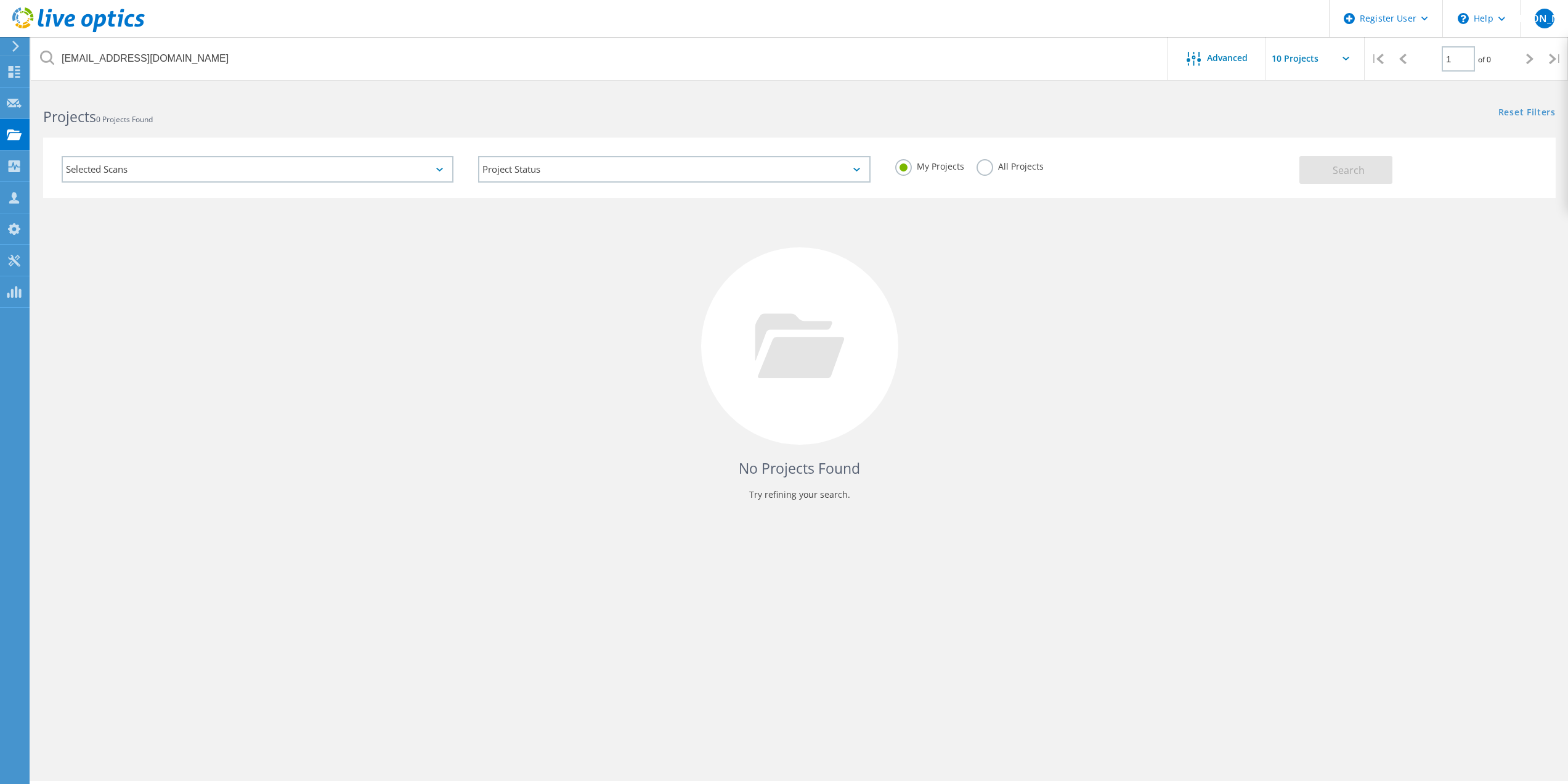
click at [999, 165] on label "All Projects" at bounding box center [1010, 165] width 67 height 12
click at [0, 0] on input "All Projects" at bounding box center [0, 0] width 0 height 0
click at [1314, 178] on button "Search" at bounding box center [1345, 169] width 93 height 27
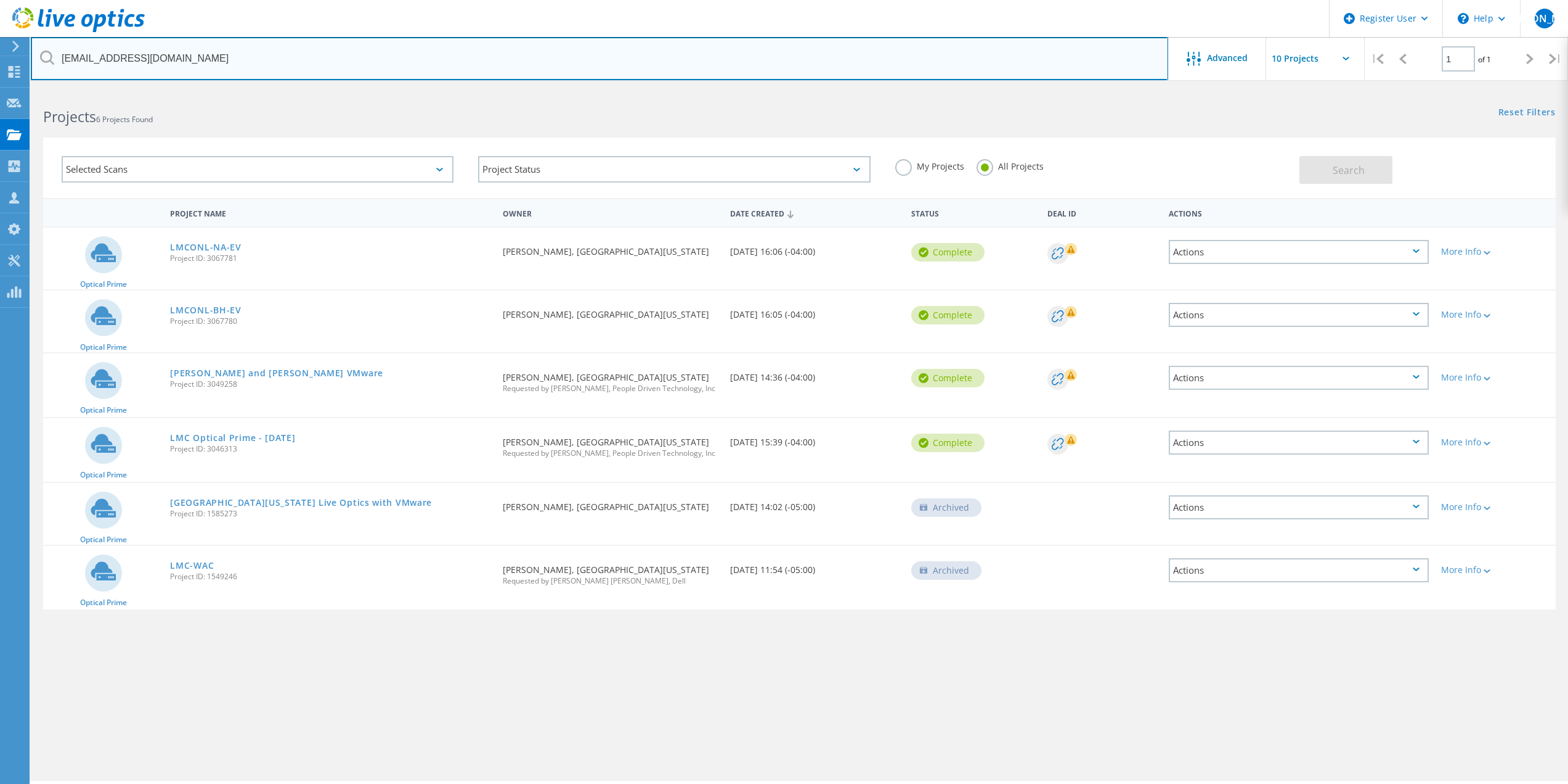
drag, startPoint x: 249, startPoint y: 51, endPoint x: 19, endPoint y: 46, distance: 230.1
click at [19, 90] on div "Register User \n Help Explore Helpful Articles Contact Support WU Dell User Wil…" at bounding box center [784, 453] width 1568 height 728
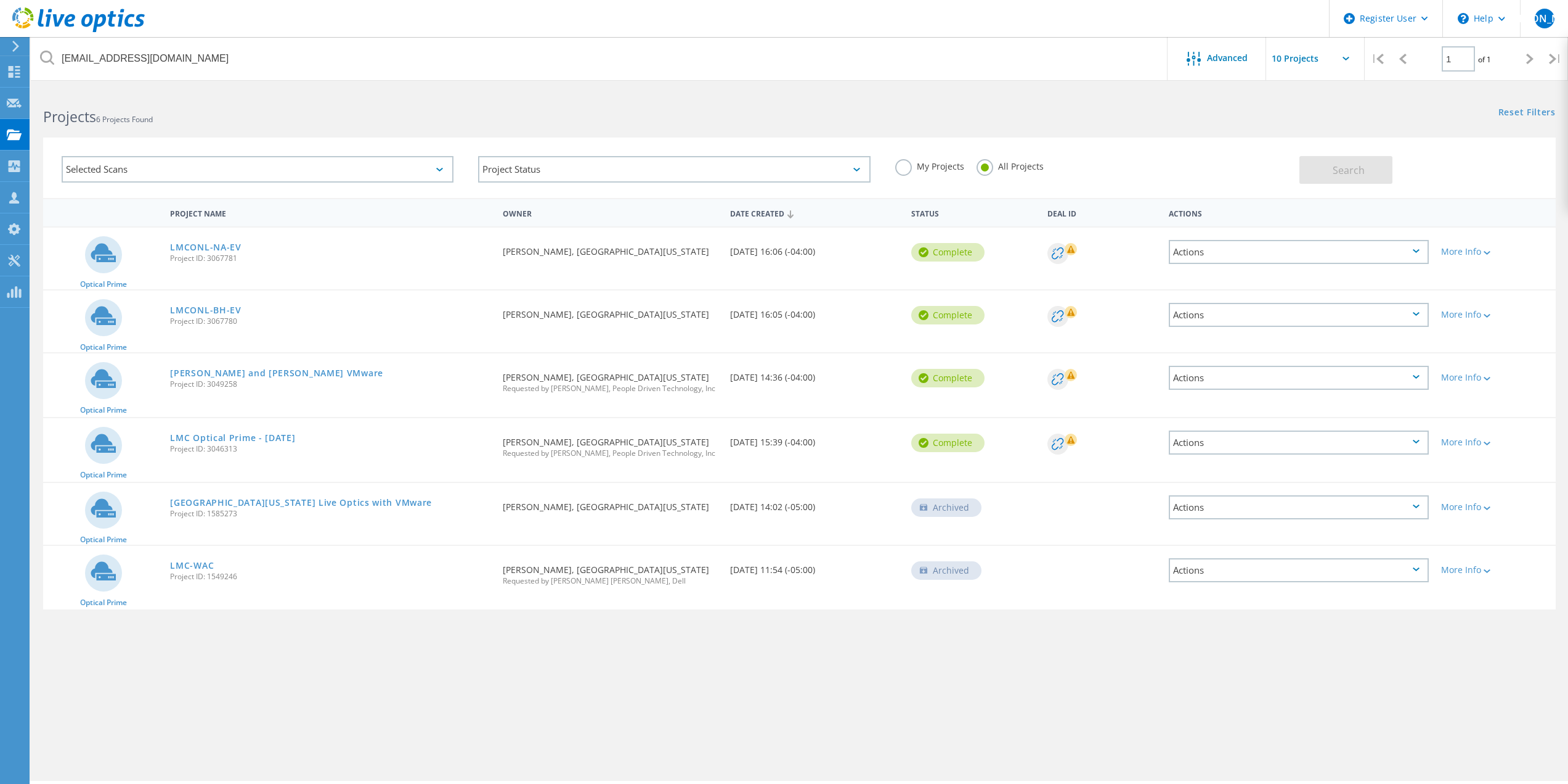
drag, startPoint x: 19, startPoint y: 46, endPoint x: 27, endPoint y: 44, distance: 8.2
click at [19, 46] on icon at bounding box center [15, 46] width 9 height 11
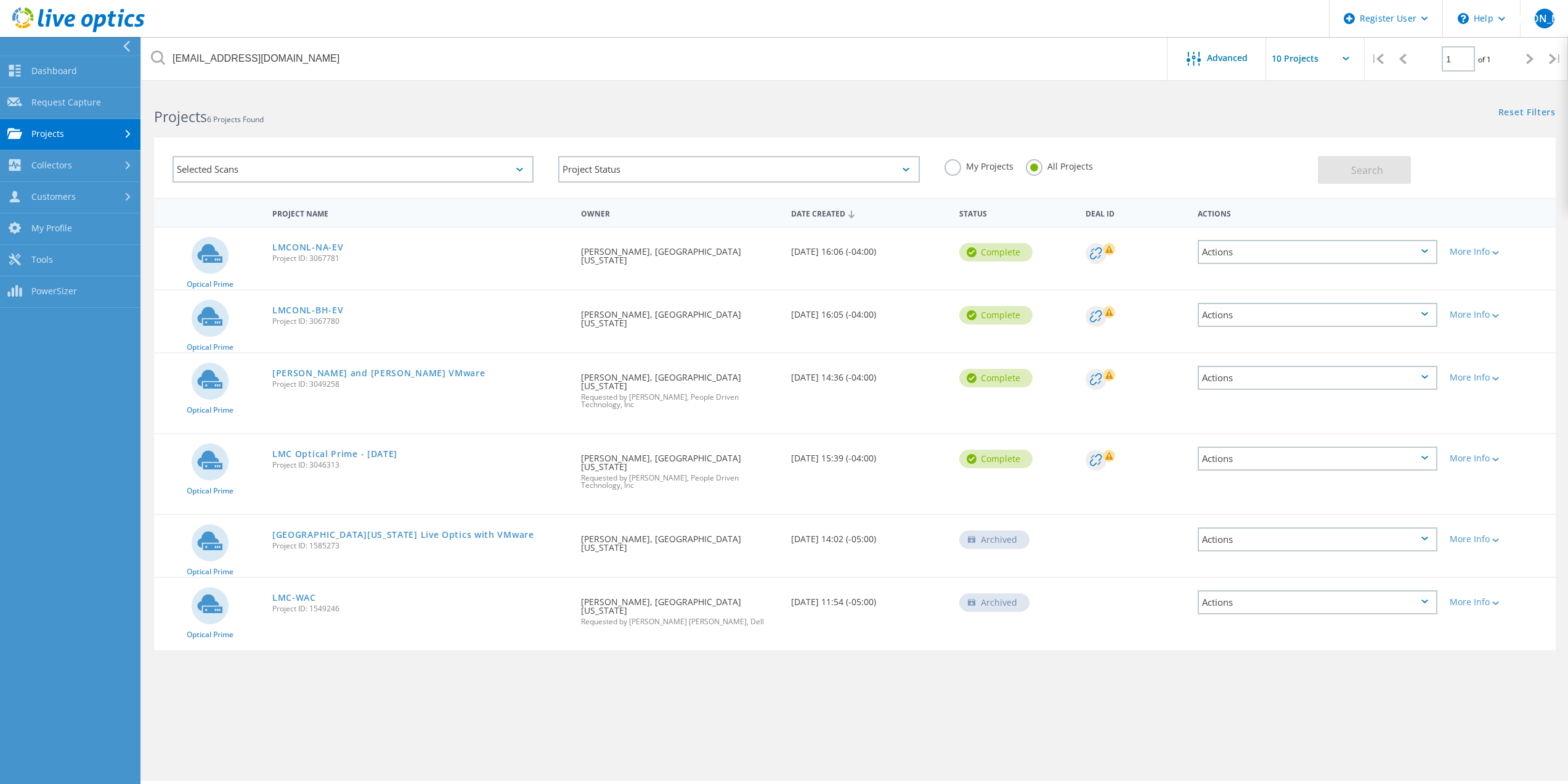
click at [125, 46] on use at bounding box center [127, 46] width 6 height 11
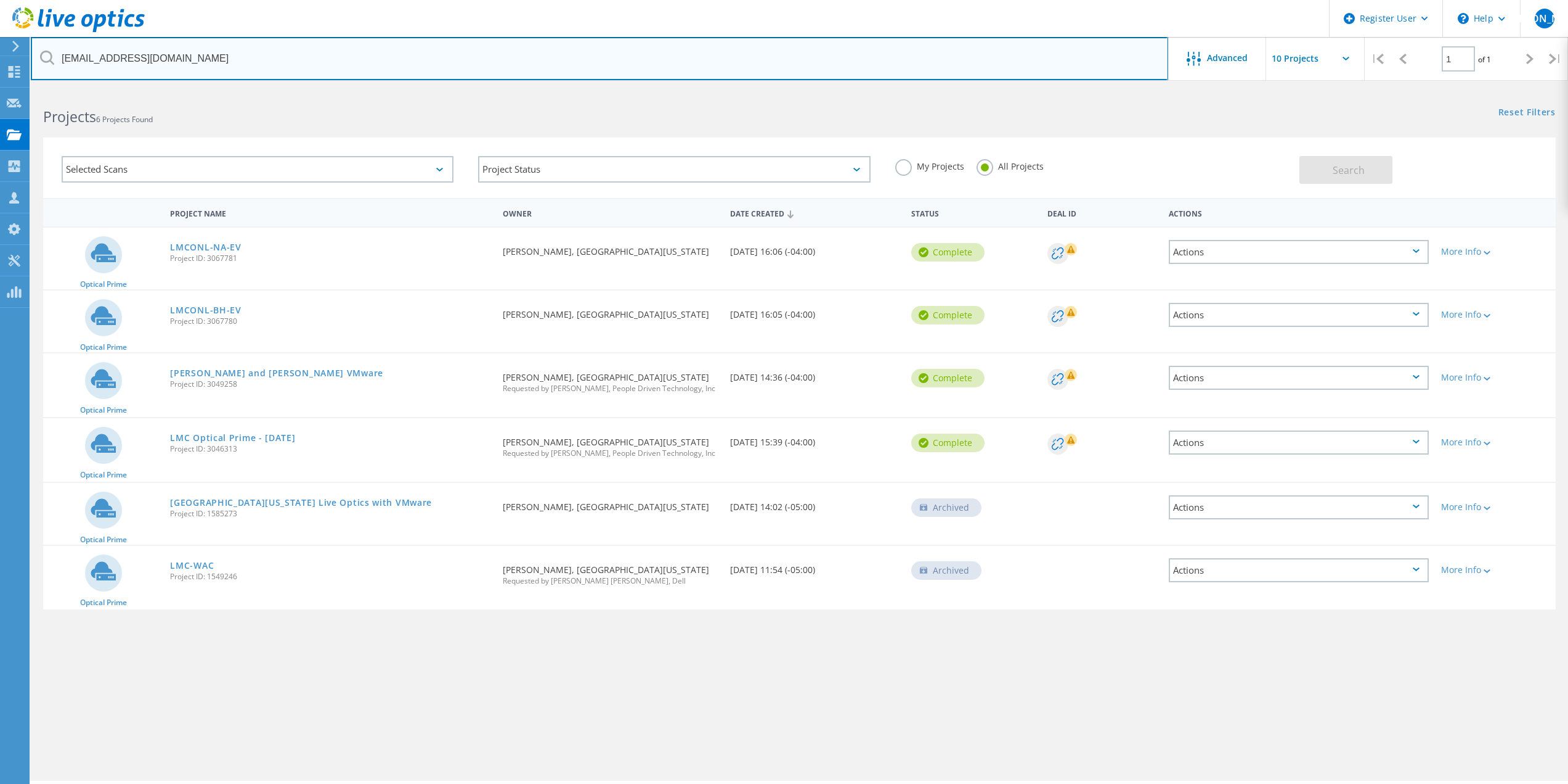
click at [269, 62] on input "[EMAIL_ADDRESS][DOMAIN_NAME]" at bounding box center [599, 59] width 1138 height 44
click at [268, 62] on input "dgriffin@lakemichigancollege.edu" at bounding box center [599, 59] width 1138 height 44
paste input "njmiller@lakemichigancollege.edu"
type input "njmiller@lakemichigancollege.edu"
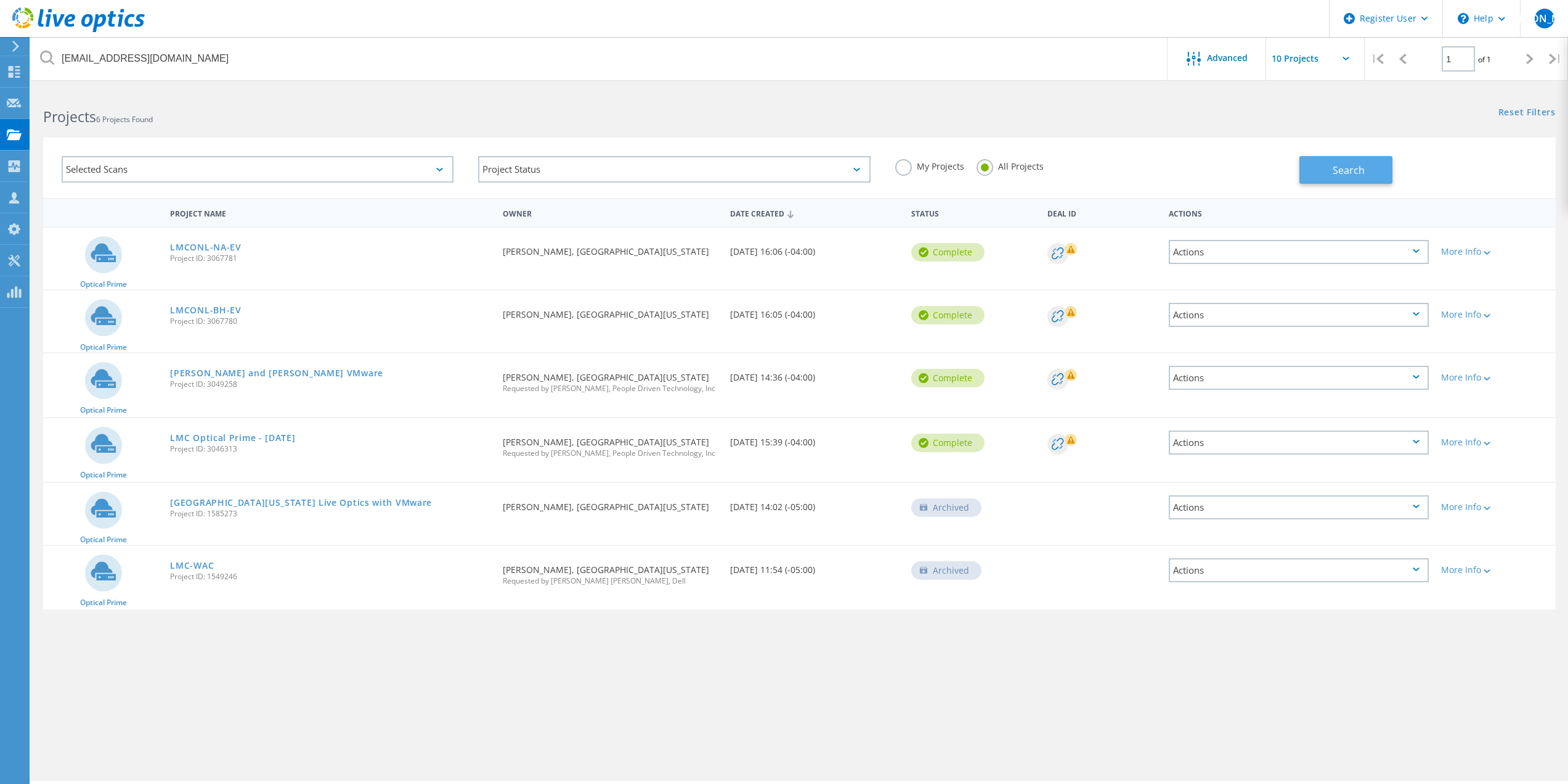
click at [1379, 168] on button "Search" at bounding box center [1345, 169] width 93 height 27
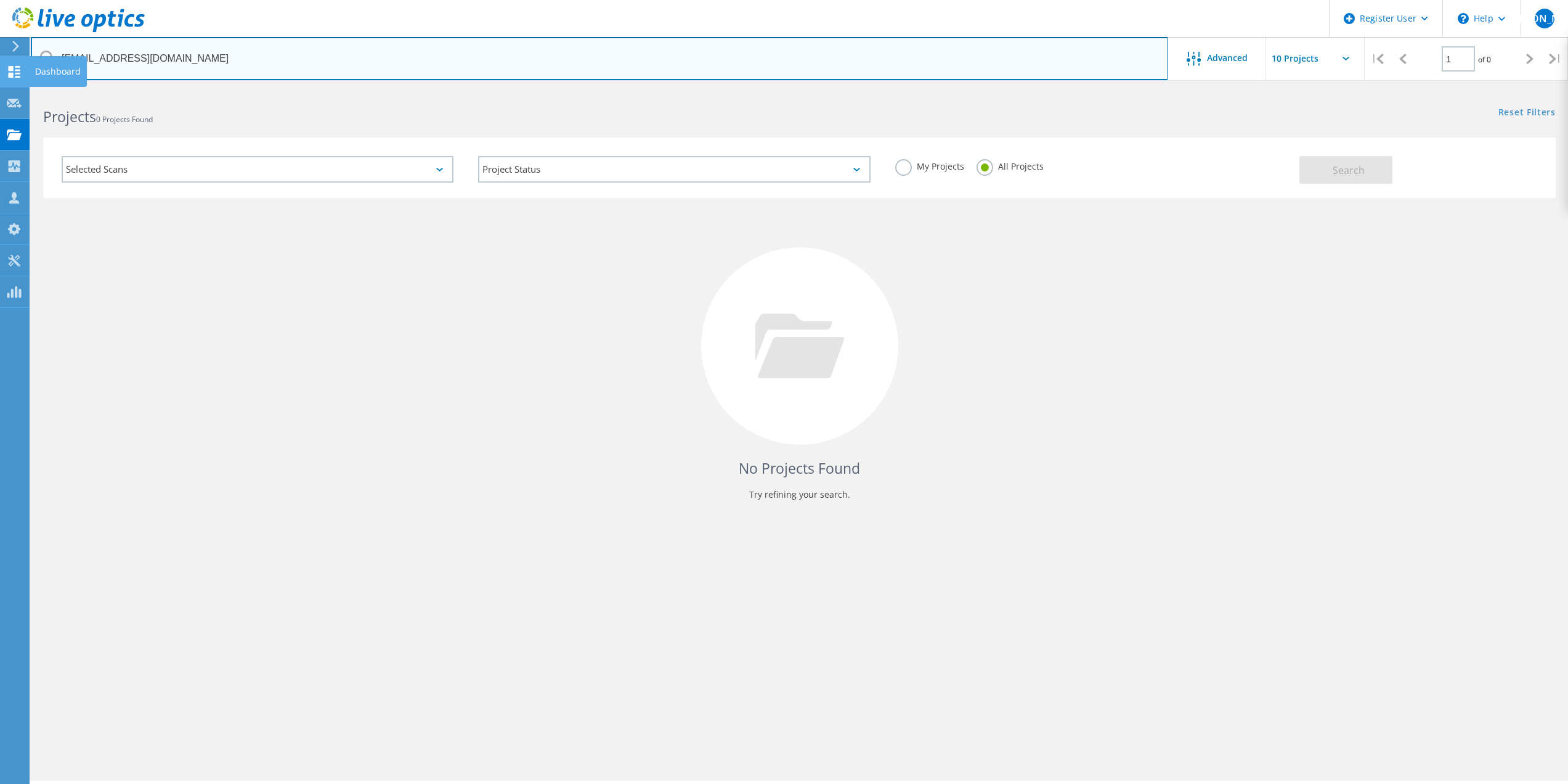
drag, startPoint x: 92, startPoint y: 58, endPoint x: 0, endPoint y: 58, distance: 92.0
click at [0, 90] on div "Register User \n Help Explore Helpful Articles Contact Support WU Dell User Wil…" at bounding box center [784, 453] width 1568 height 728
drag, startPoint x: 272, startPoint y: 52, endPoint x: 244, endPoint y: 60, distance: 29.1
click at [271, 52] on input "njmiller@lakemichigancollege.edu" at bounding box center [599, 59] width 1138 height 44
click at [240, 62] on input "njmiller@lakemichigancollege.edu" at bounding box center [599, 59] width 1138 height 44
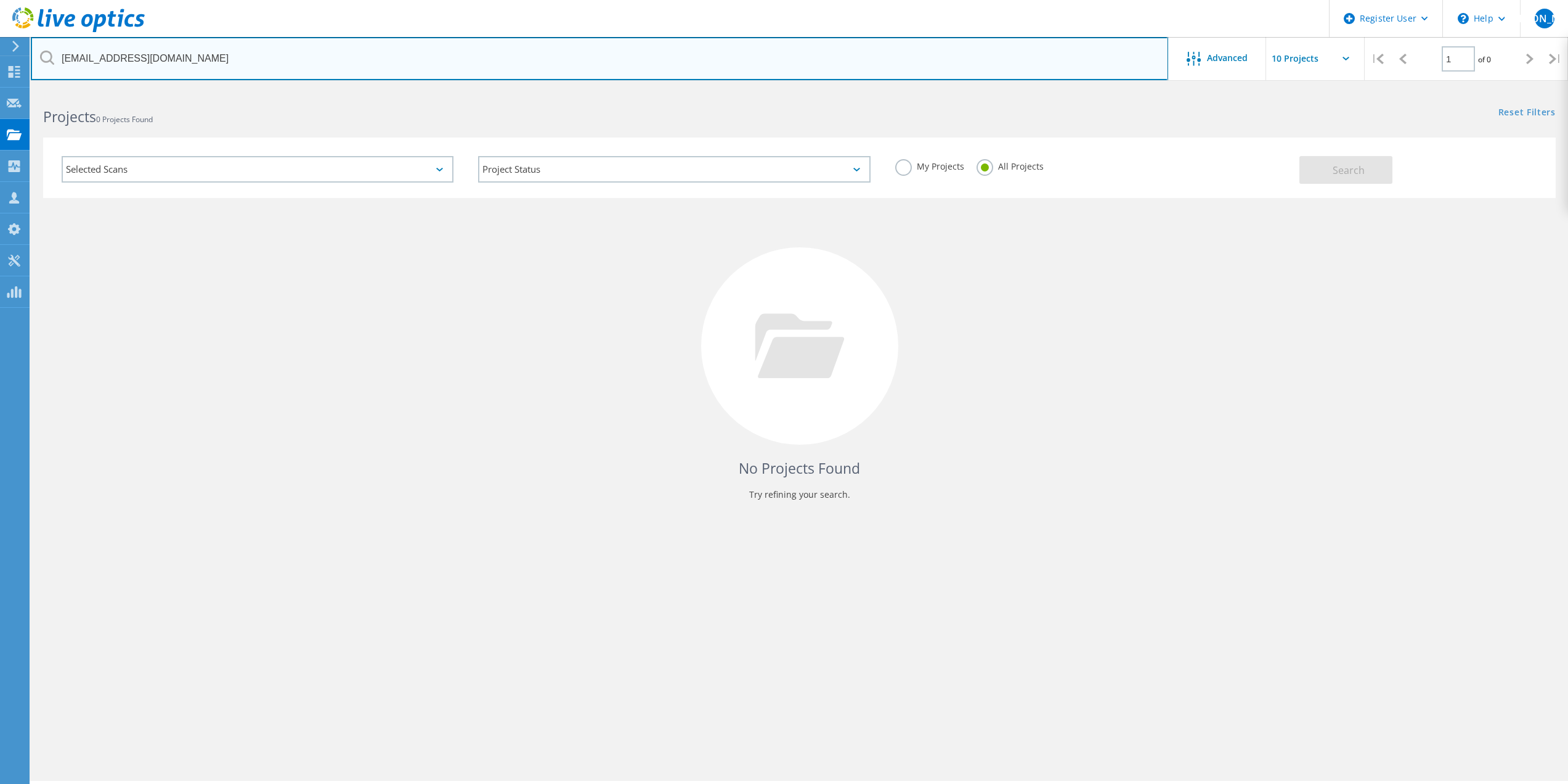
drag, startPoint x: 223, startPoint y: 60, endPoint x: 56, endPoint y: 52, distance: 167.2
click at [56, 52] on input "njmiller@lakemichigancollege.edu" at bounding box center [599, 59] width 1138 height 44
paste input "dgriffin@lakemichigancollege.edu"
type input "dgriffin@lakemichigancollege.edu"
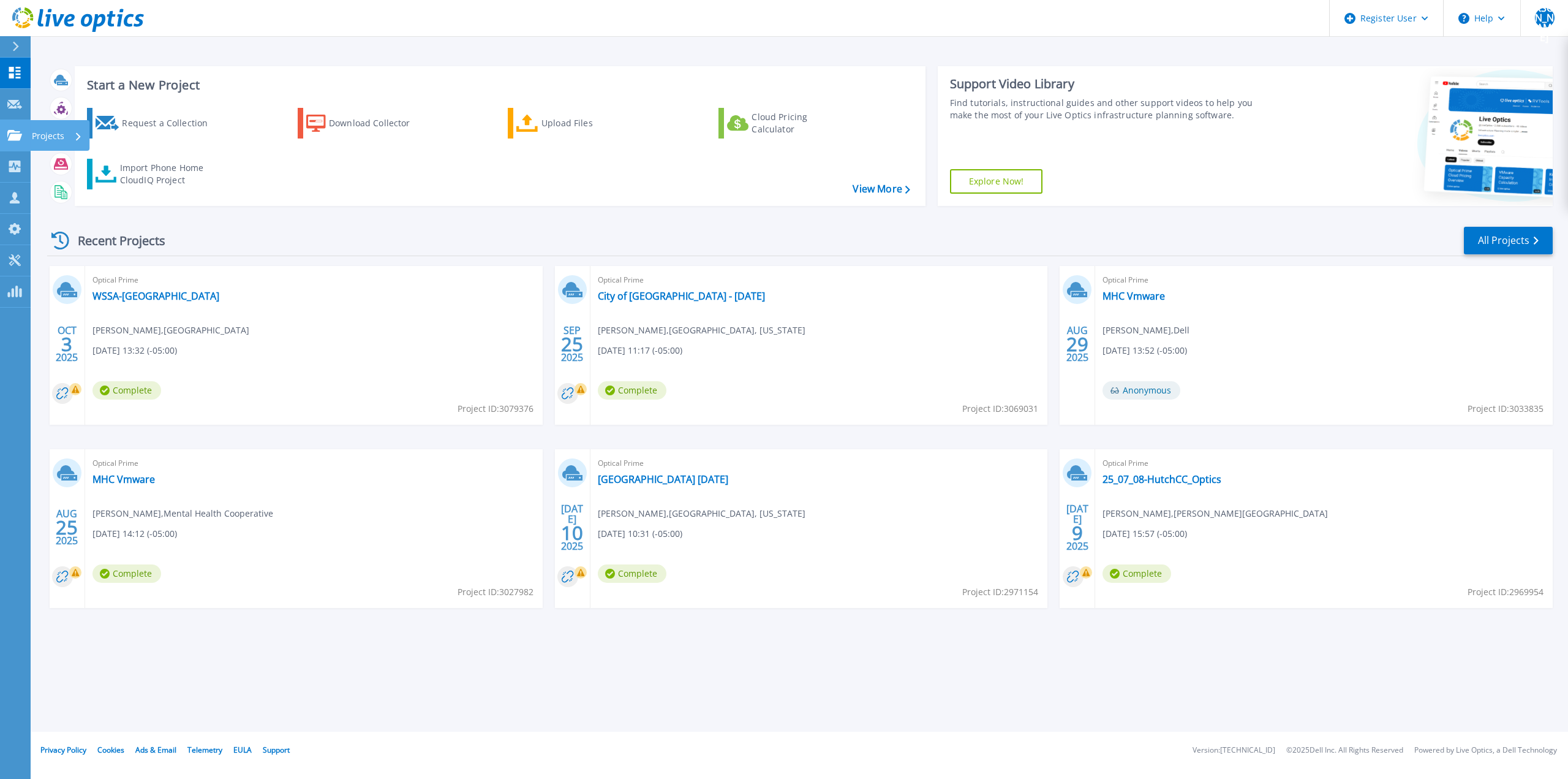
click at [5, 141] on link "Projects Projects" at bounding box center [15, 135] width 30 height 31
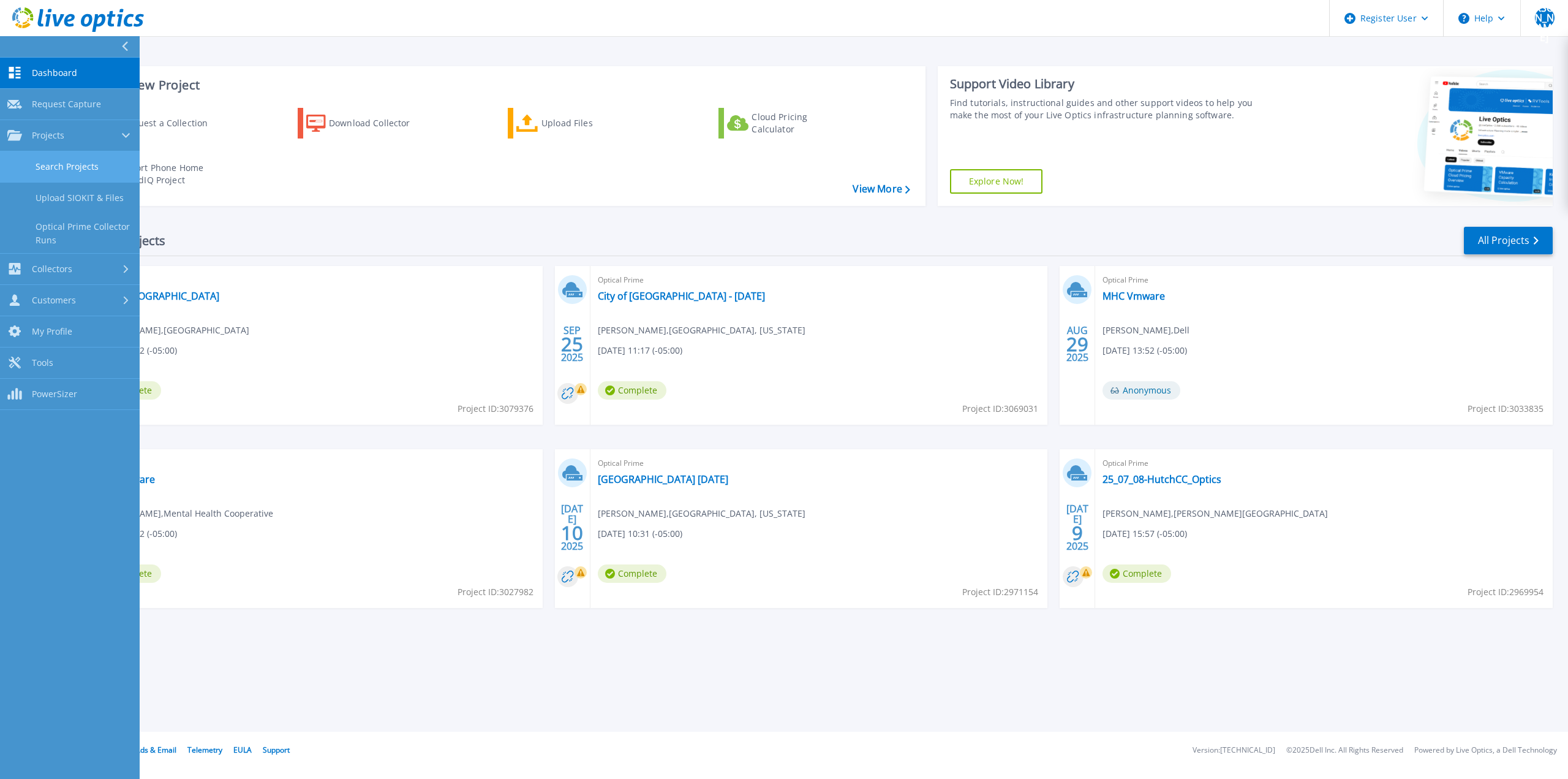
click at [79, 166] on link "Search Projects" at bounding box center [70, 167] width 139 height 31
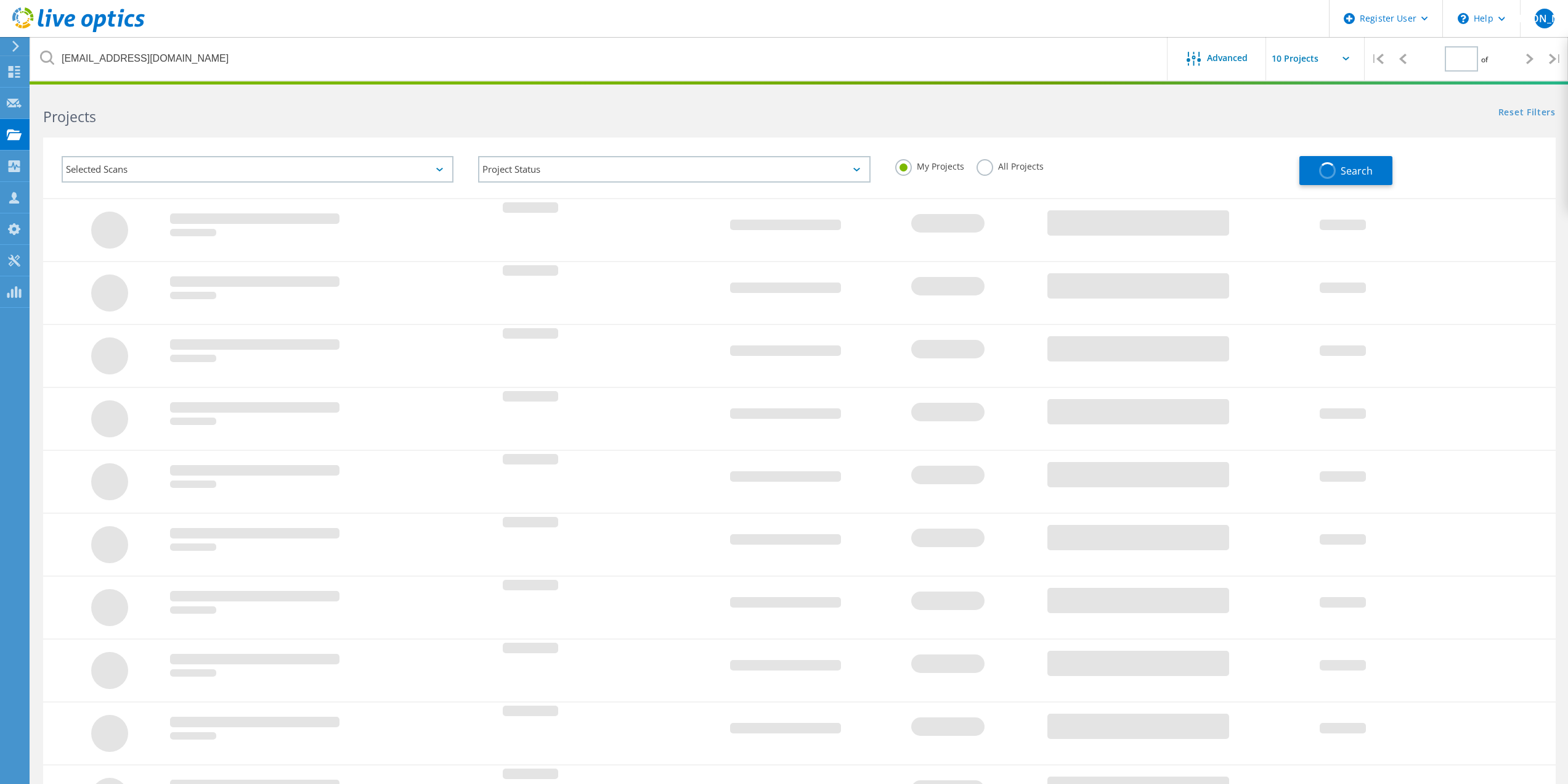
type input "1"
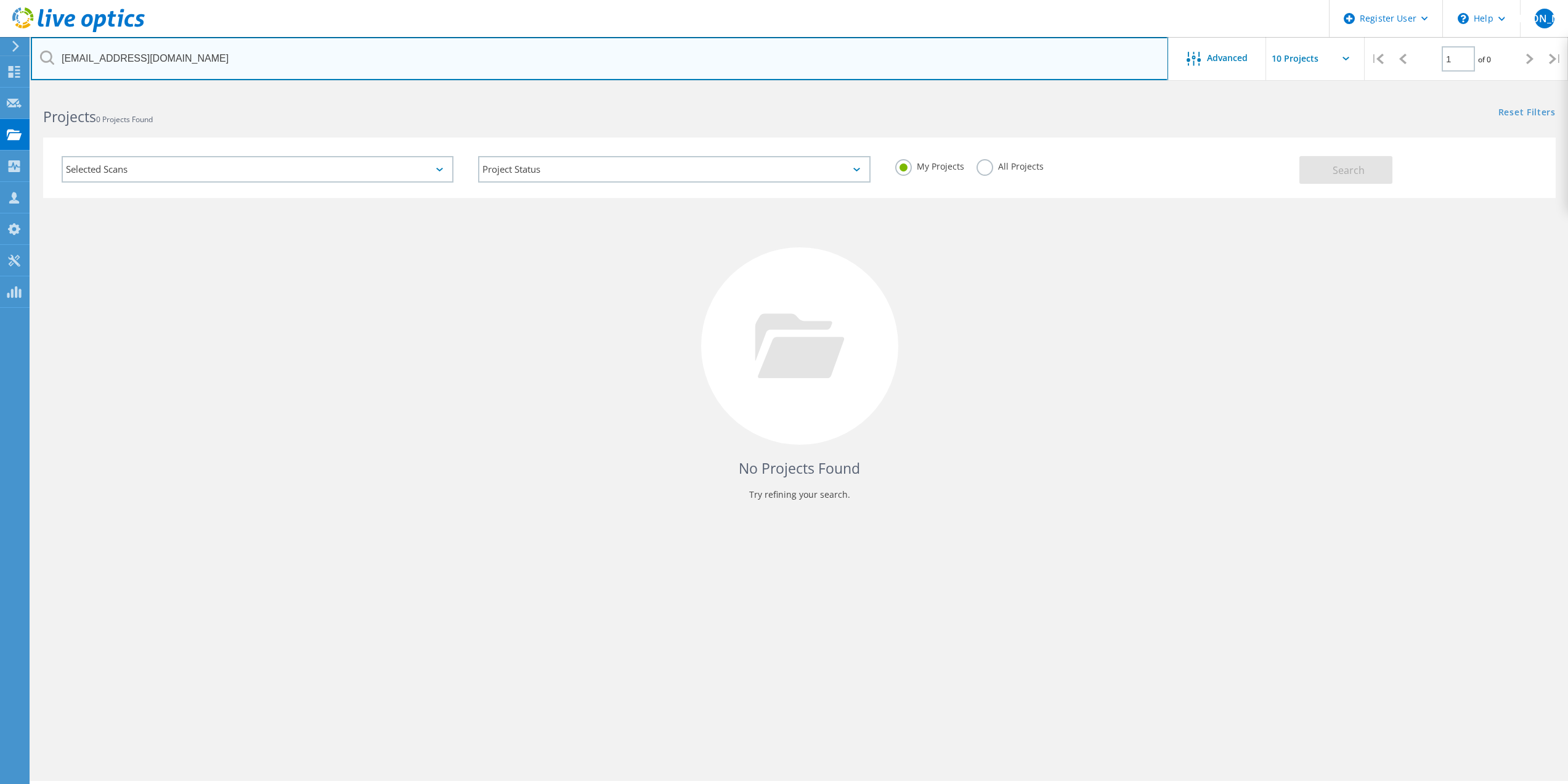
click at [245, 48] on input "[EMAIL_ADDRESS][DOMAIN_NAME]" at bounding box center [599, 59] width 1138 height 44
paste input "[PERSON_NAME][EMAIL_ADDRESS][PERSON_NAME][DOMAIN_NAME]"
type input "[PERSON_NAME][EMAIL_ADDRESS][PERSON_NAME][DOMAIN_NAME]"
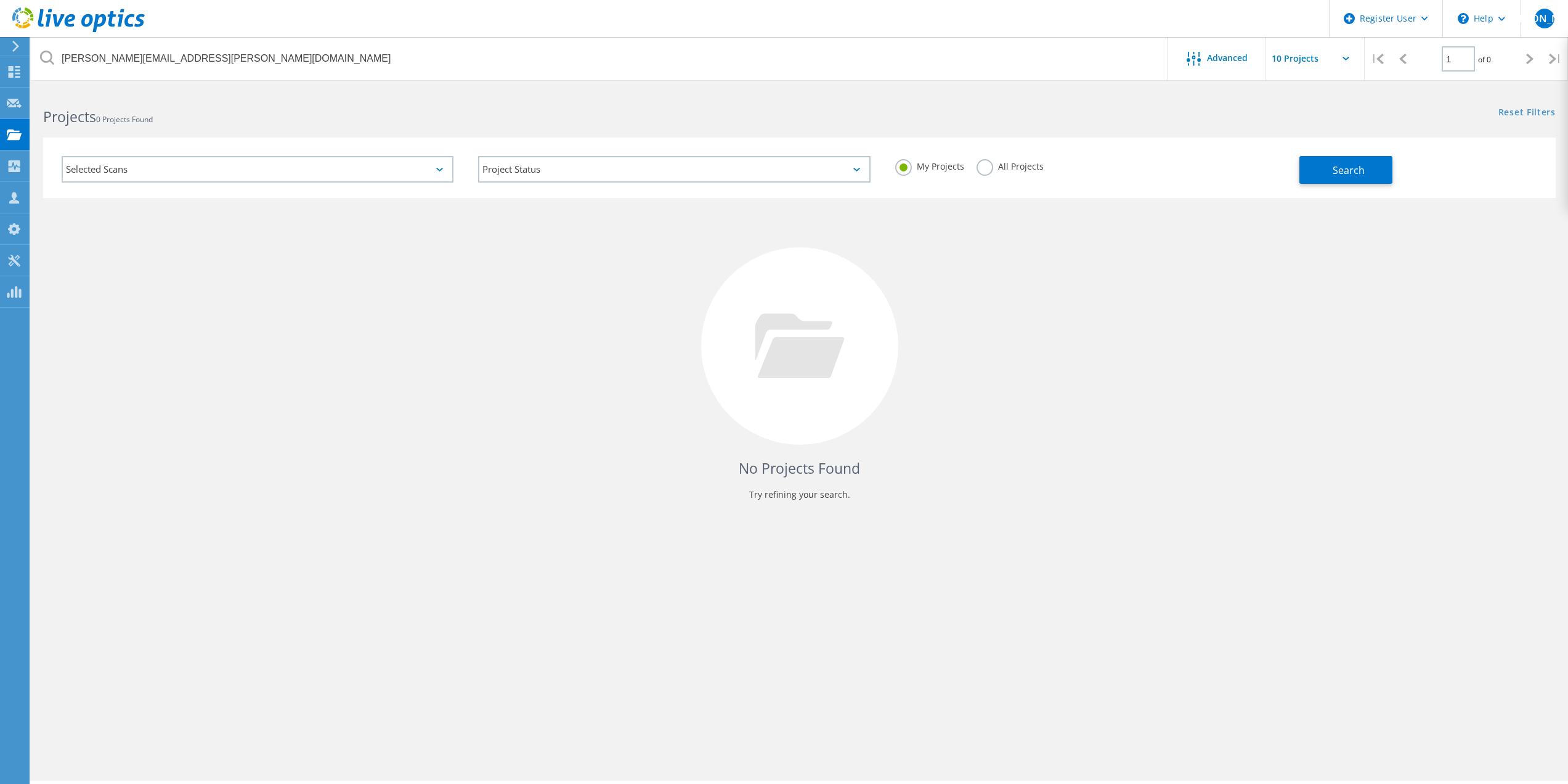
click at [996, 169] on label "All Projects" at bounding box center [1010, 165] width 67 height 12
click at [0, 0] on input "All Projects" at bounding box center [0, 0] width 0 height 0
click at [1331, 164] on button "Search" at bounding box center [1345, 169] width 93 height 27
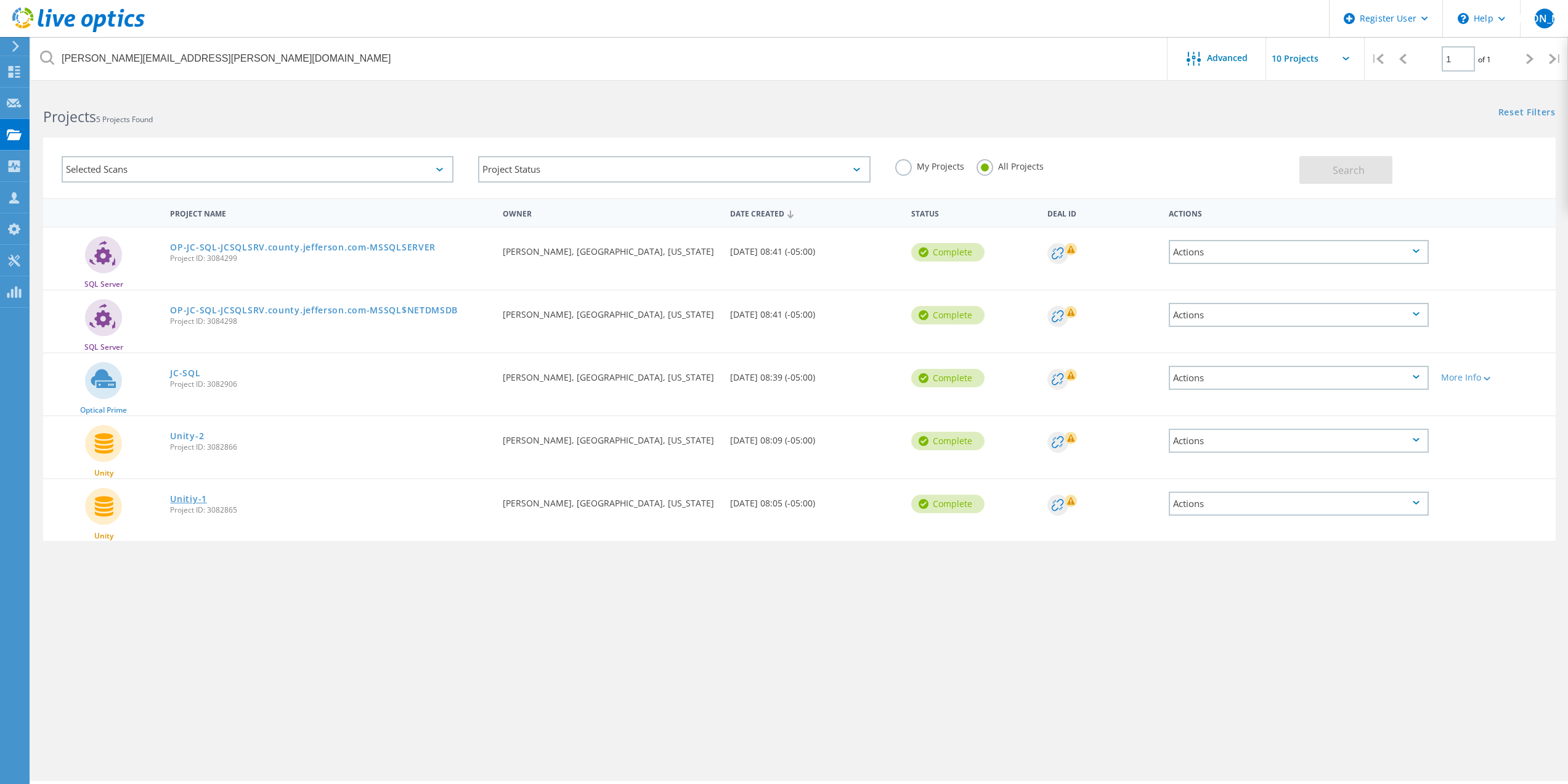
click at [193, 497] on link "Unitiy-1" at bounding box center [189, 498] width 37 height 9
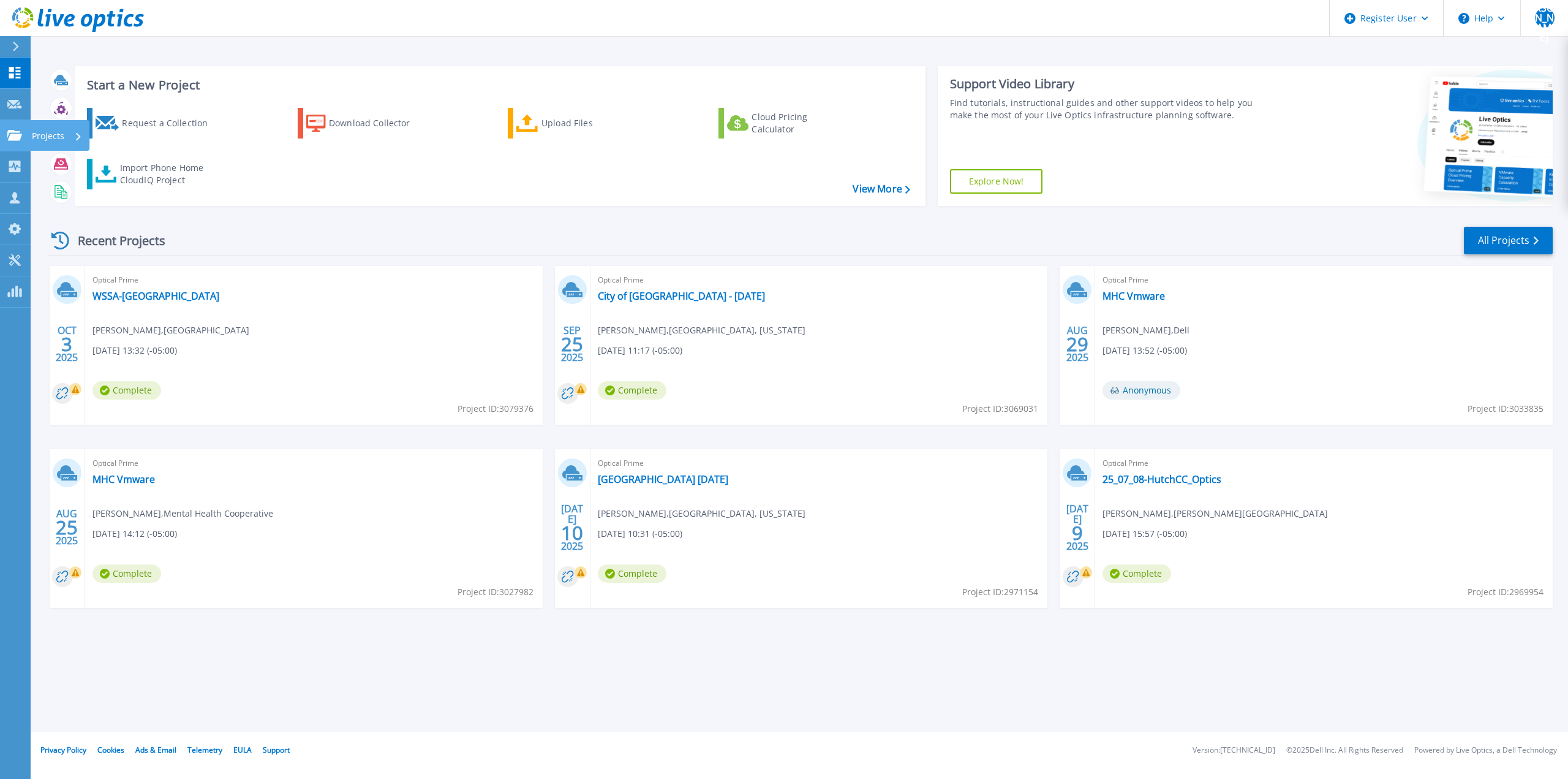
click at [6, 139] on link "Projects Projects" at bounding box center [15, 135] width 30 height 31
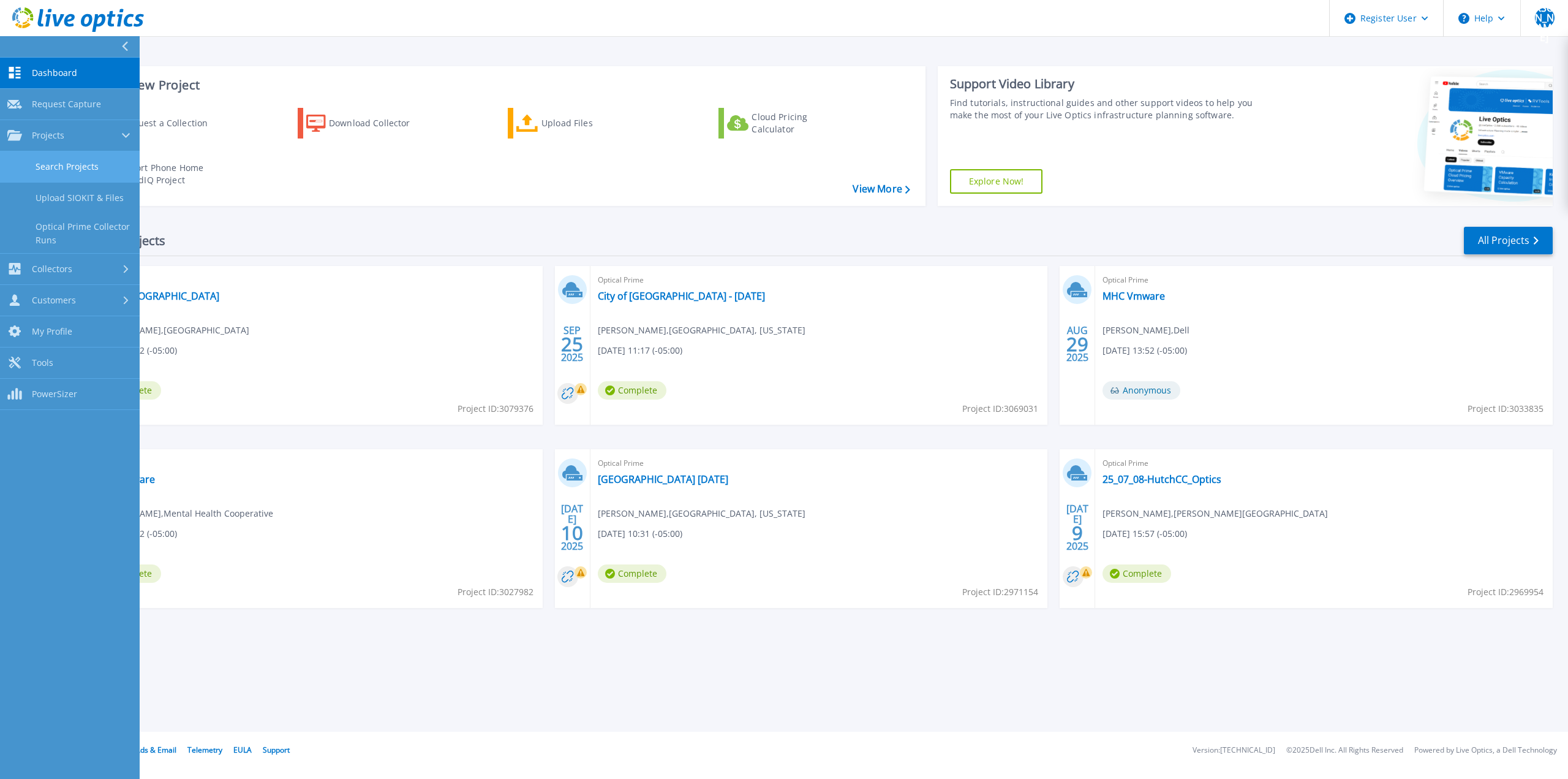
click at [50, 168] on link "Search Projects" at bounding box center [70, 167] width 139 height 31
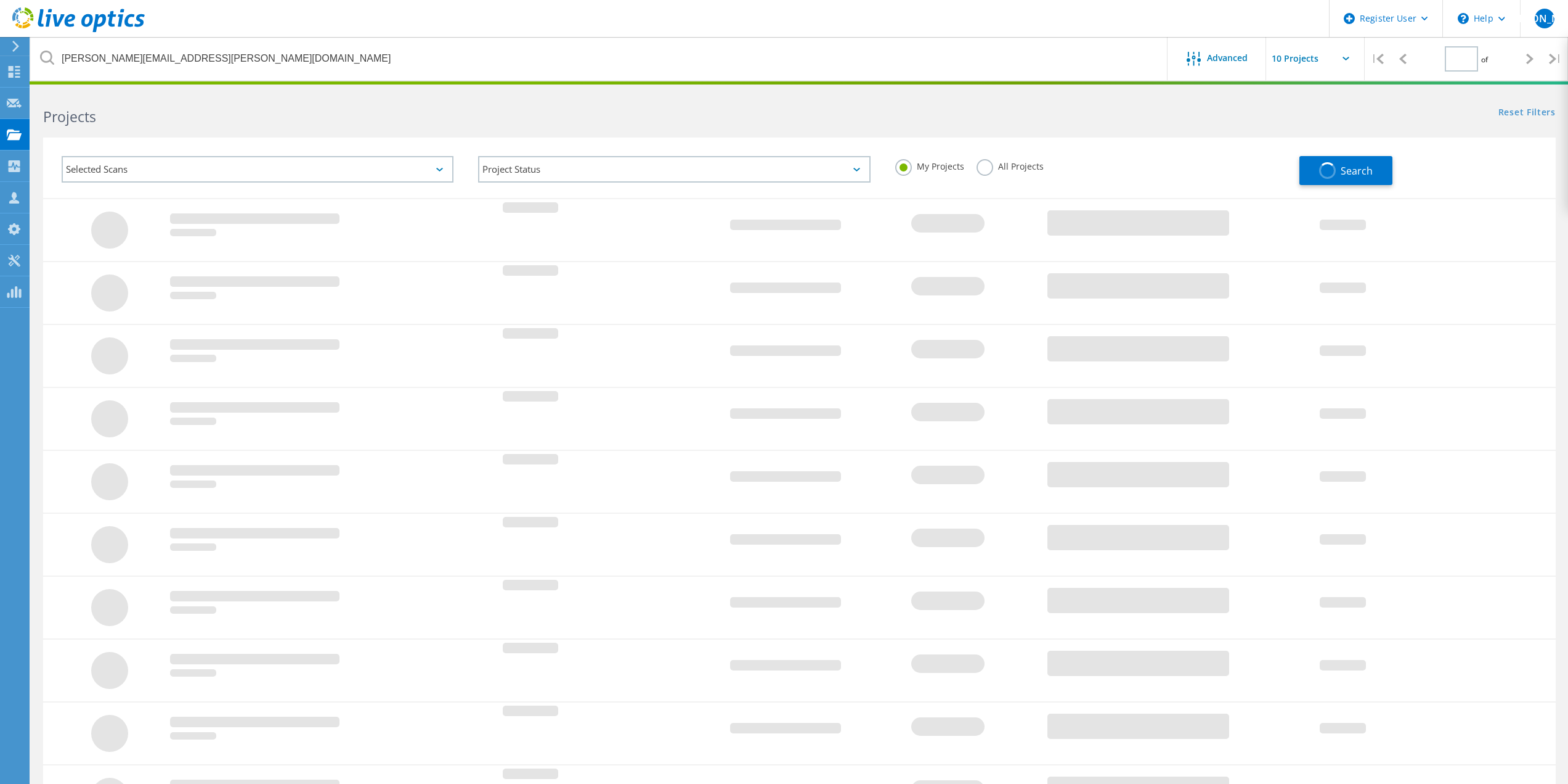
type input "1"
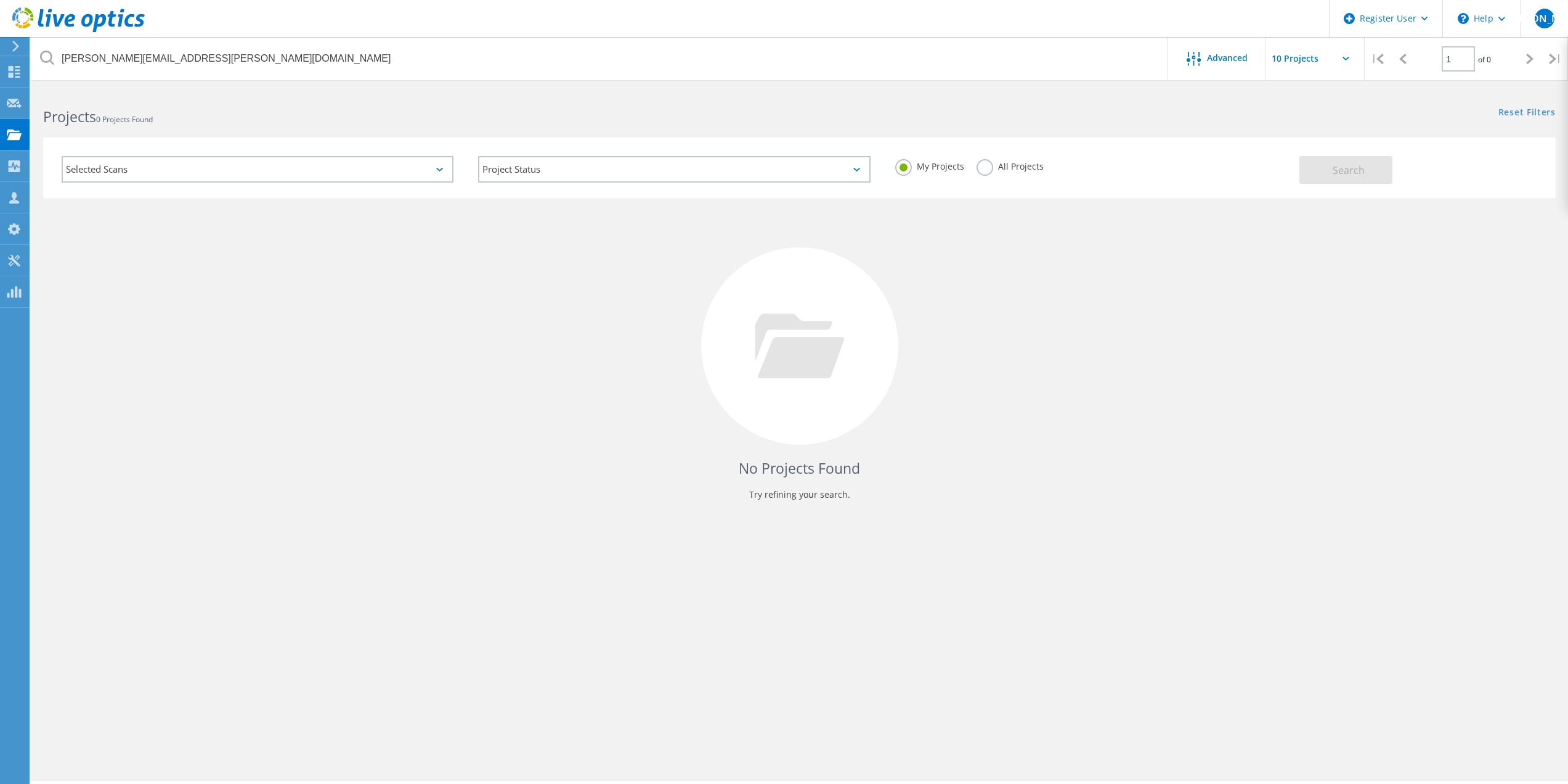
click at [1002, 173] on div "All Projects" at bounding box center [1010, 168] width 67 height 18
click at [980, 169] on label "All Projects" at bounding box center [1010, 165] width 67 height 12
click at [0, 0] on input "All Projects" at bounding box center [0, 0] width 0 height 0
click at [1348, 155] on div "Search" at bounding box center [1425, 164] width 250 height 40
click at [1349, 167] on span "Search" at bounding box center [1349, 170] width 32 height 14
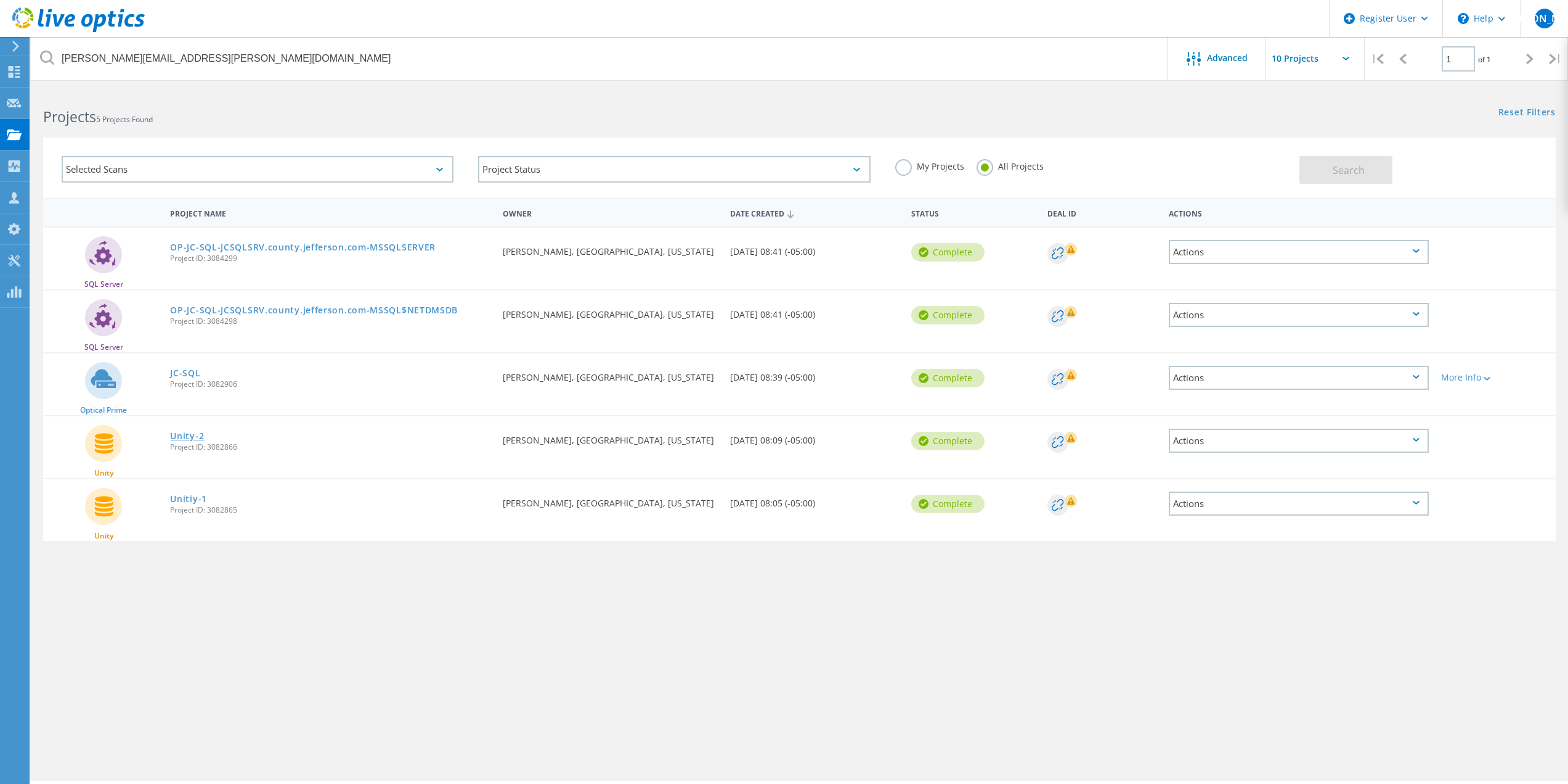
click at [185, 435] on link "Unity-2" at bounding box center [187, 436] width 34 height 9
